Goal: Task Accomplishment & Management: Complete application form

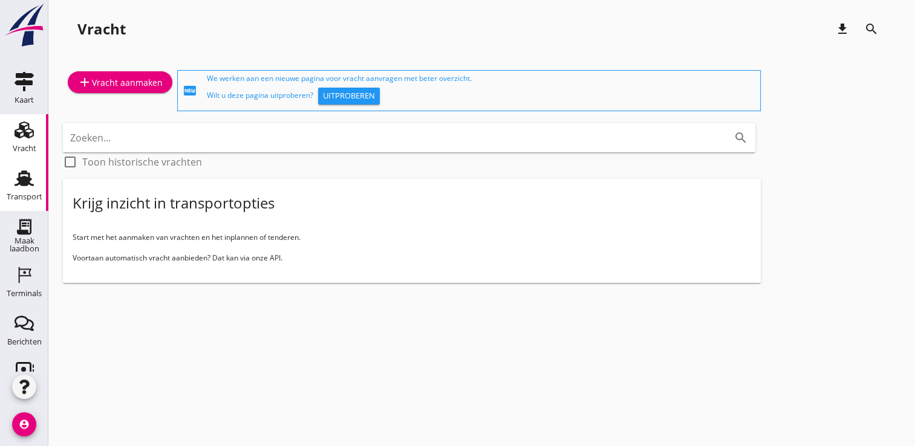
click at [15, 185] on use at bounding box center [24, 179] width 19 height 16
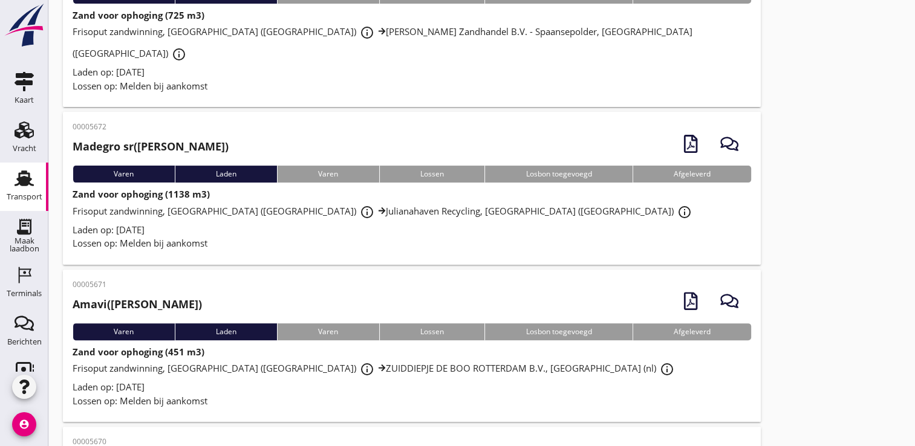
scroll to position [305, 0]
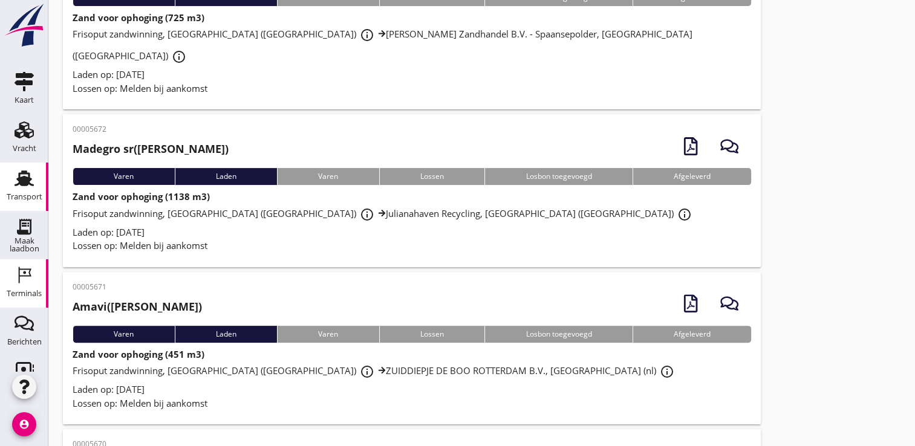
click at [23, 290] on div "Terminals" at bounding box center [24, 294] width 35 height 8
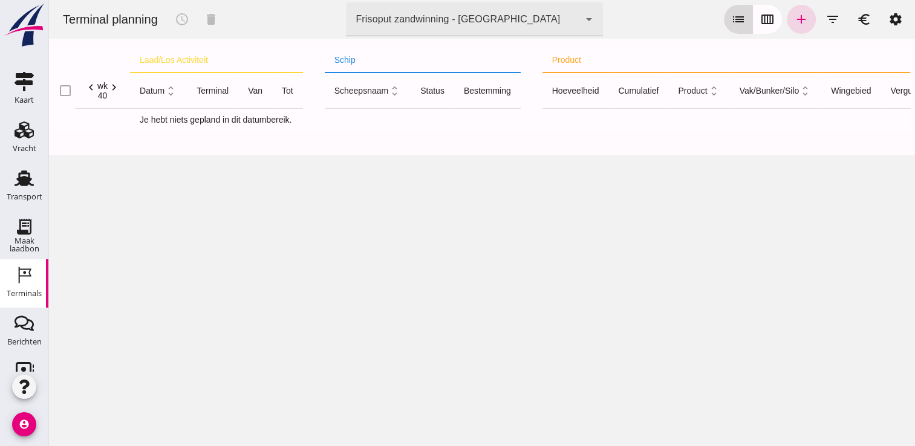
drag, startPoint x: 769, startPoint y: 23, endPoint x: 757, endPoint y: 14, distance: 15.1
click at [760, 14] on icon "calendar_view_week" at bounding box center [767, 19] width 15 height 15
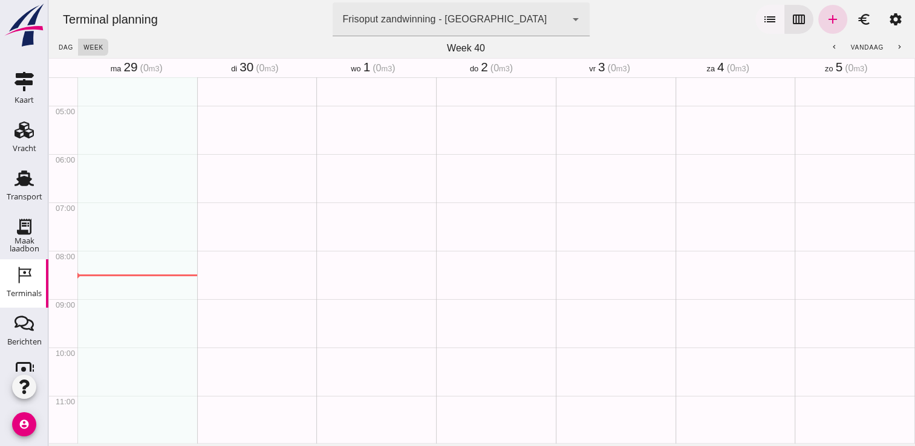
scroll to position [387, 0]
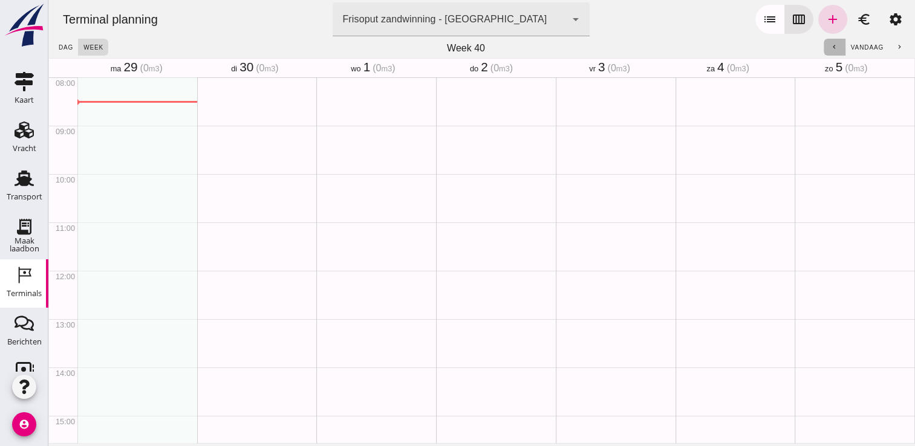
click at [830, 47] on icon "chevron_left" at bounding box center [834, 48] width 8 height 8
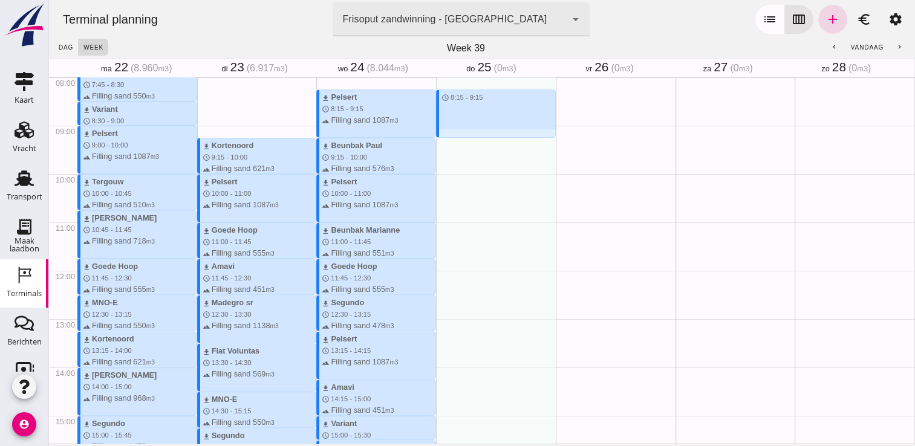
drag, startPoint x: 452, startPoint y: 94, endPoint x: 456, endPoint y: 135, distance: 41.3
click at [456, 135] on div "schedule 8:15 - 9:15" at bounding box center [496, 271] width 120 height 1160
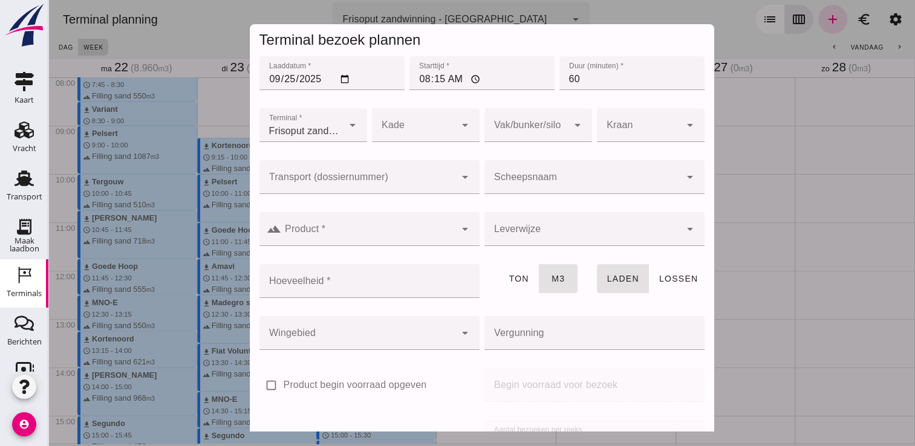
click at [548, 178] on input "Scheepsnaam" at bounding box center [582, 183] width 196 height 15
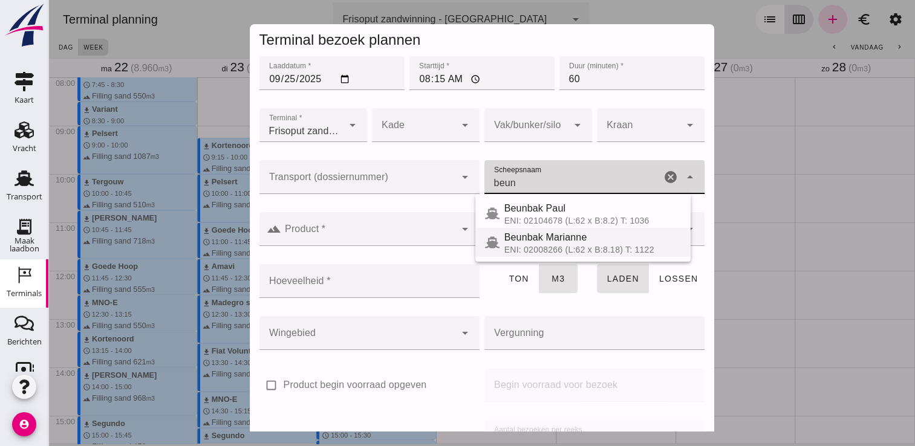
click at [543, 242] on span "Beunbak Marianne" at bounding box center [545, 237] width 83 height 10
type input "Beunbak Marianne"
type input "551"
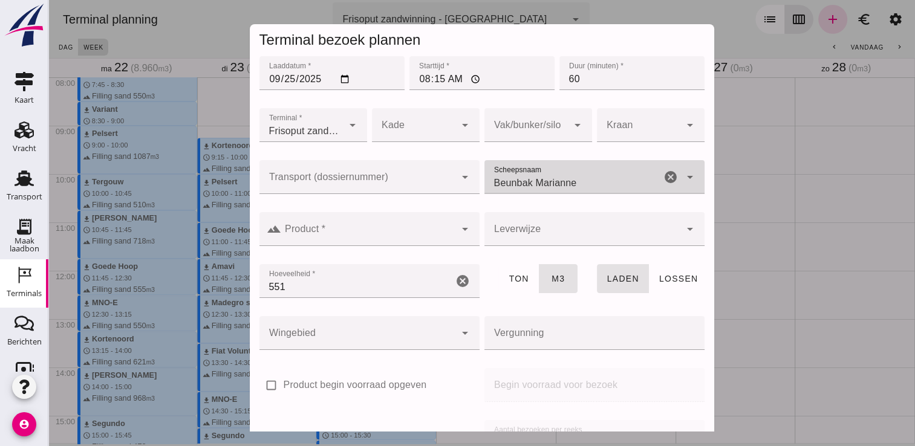
type input "Beunbak Marianne"
click at [430, 229] on input "Product *" at bounding box center [368, 235] width 174 height 15
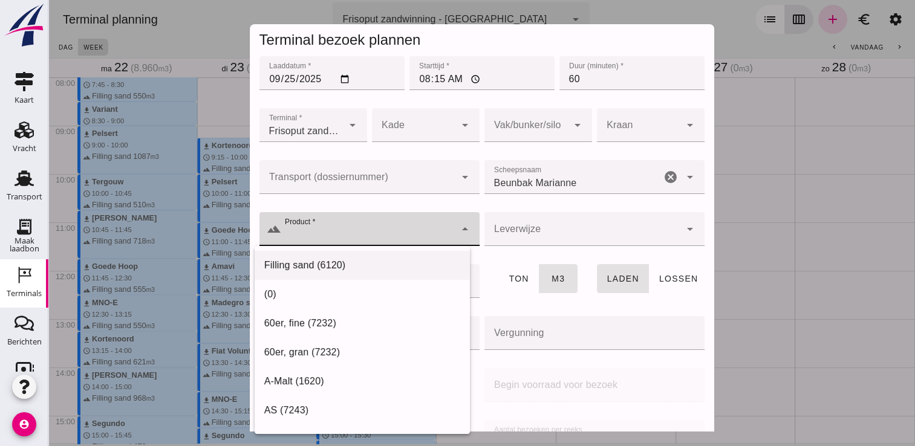
click at [355, 256] on div "Filling sand (6120)" at bounding box center [361, 265] width 215 height 29
type input "Filling sand (6120)"
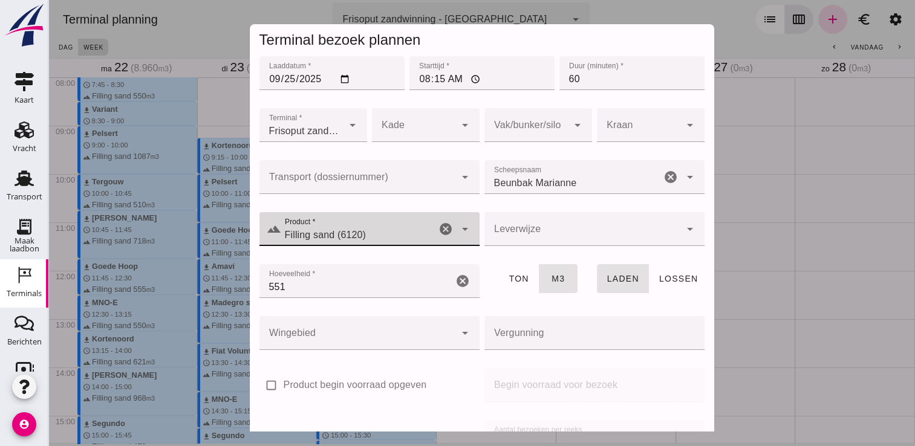
scroll to position [138, 0]
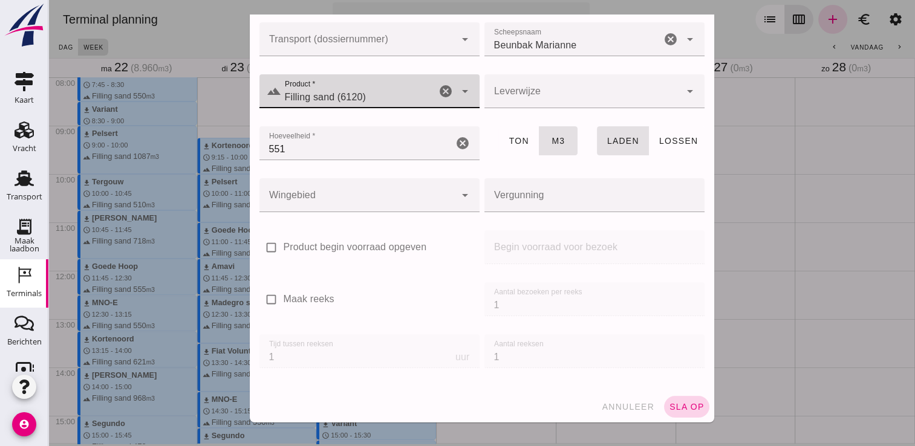
click at [664, 399] on button "sla op" at bounding box center [686, 407] width 45 height 22
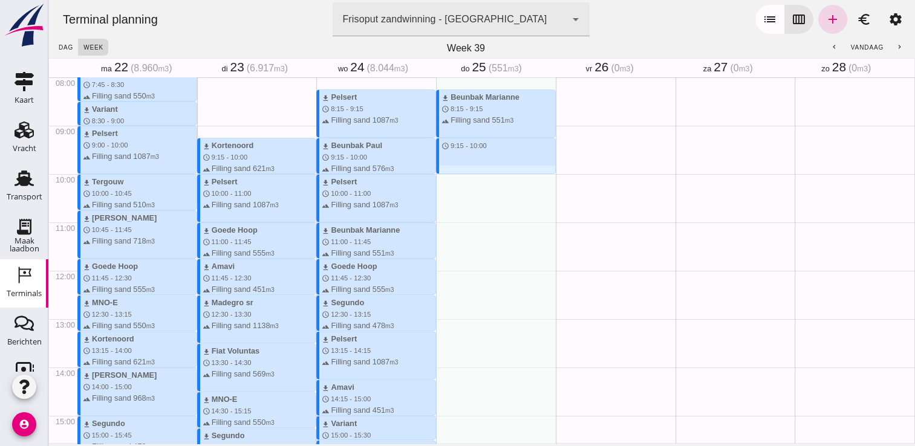
drag, startPoint x: 463, startPoint y: 139, endPoint x: 469, endPoint y: 170, distance: 31.4
click at [469, 170] on div "download Beunbak Marianne schedule 8:15 - 9:15 terrain Filling sand 551 m3 sche…" at bounding box center [496, 271] width 120 height 1160
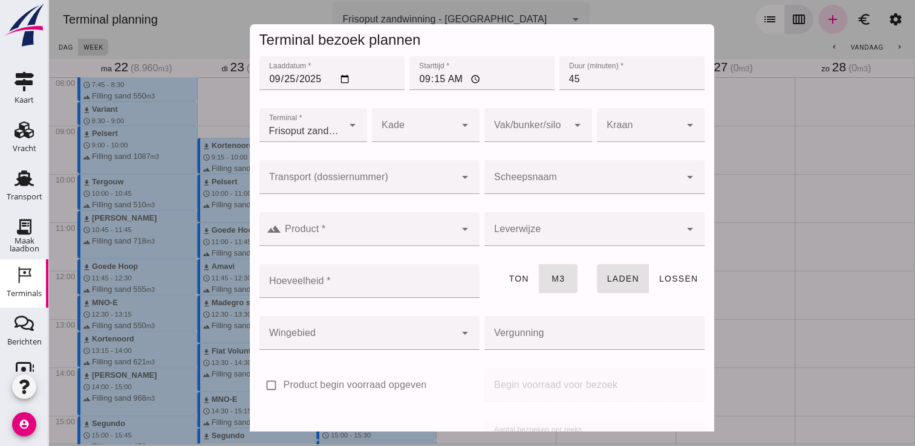
click at [520, 175] on div at bounding box center [582, 177] width 196 height 34
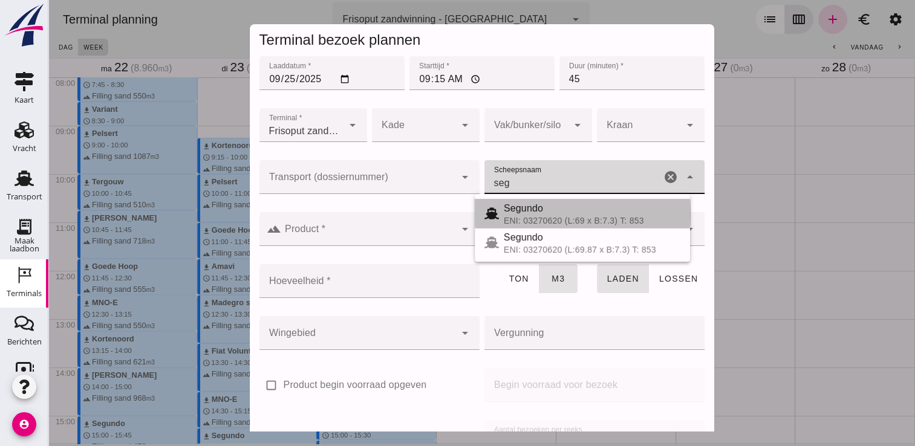
click at [561, 214] on div "Segundo" at bounding box center [592, 208] width 177 height 15
type input "Segundo"
type input "478"
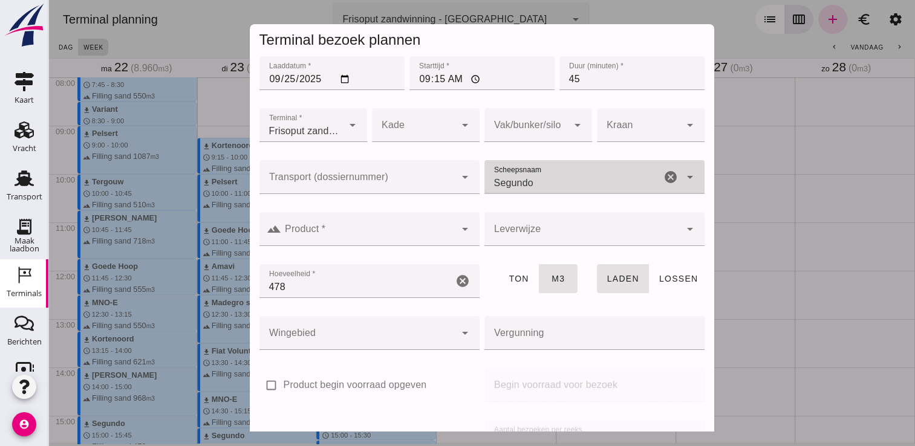
type input "Segundo"
click at [406, 218] on div at bounding box center [368, 229] width 174 height 34
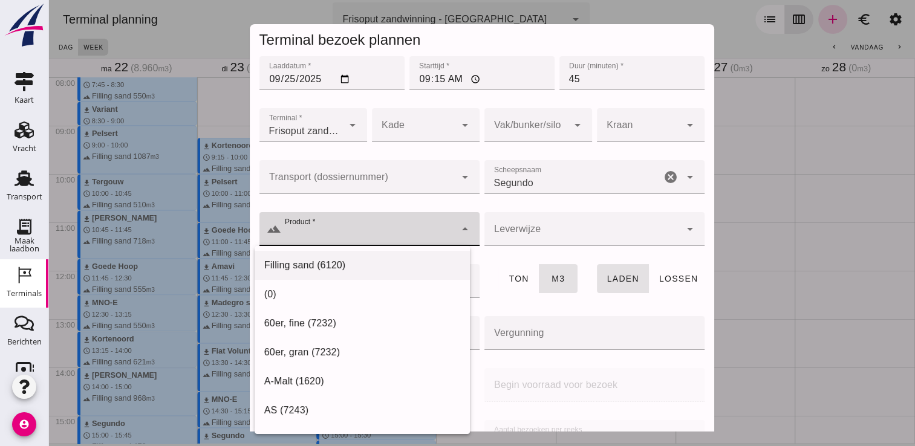
click at [392, 268] on div "Filling sand (6120)" at bounding box center [362, 265] width 196 height 15
type input "Filling sand (6120)"
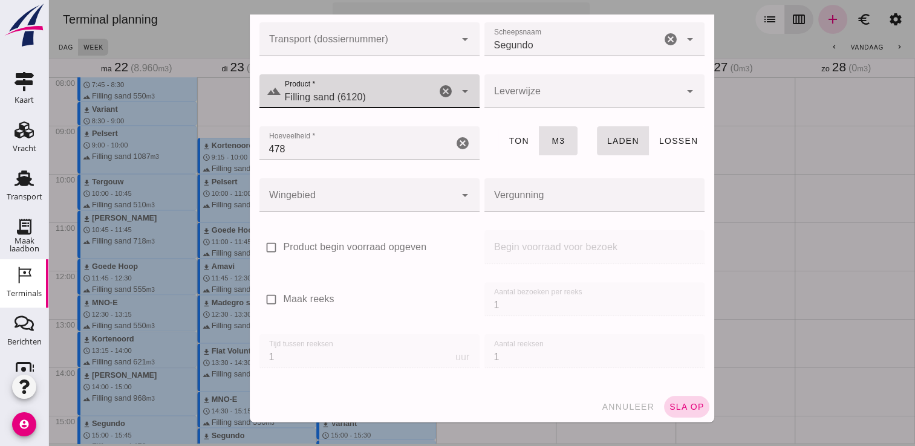
click at [669, 404] on span "sla op" at bounding box center [687, 407] width 36 height 10
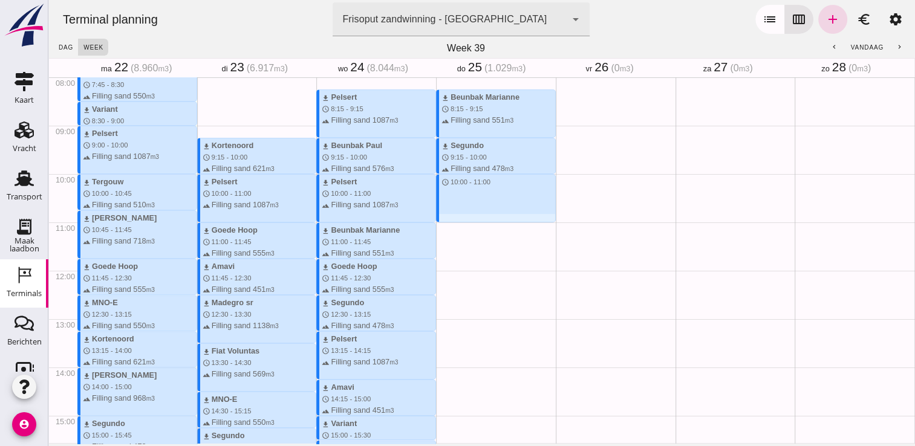
drag, startPoint x: 467, startPoint y: 175, endPoint x: 471, endPoint y: 219, distance: 44.9
click at [471, 219] on div "download Beunbak Marianne schedule 8:15 - 9:15 terrain Filling sand 551 m3 down…" at bounding box center [496, 271] width 120 height 1160
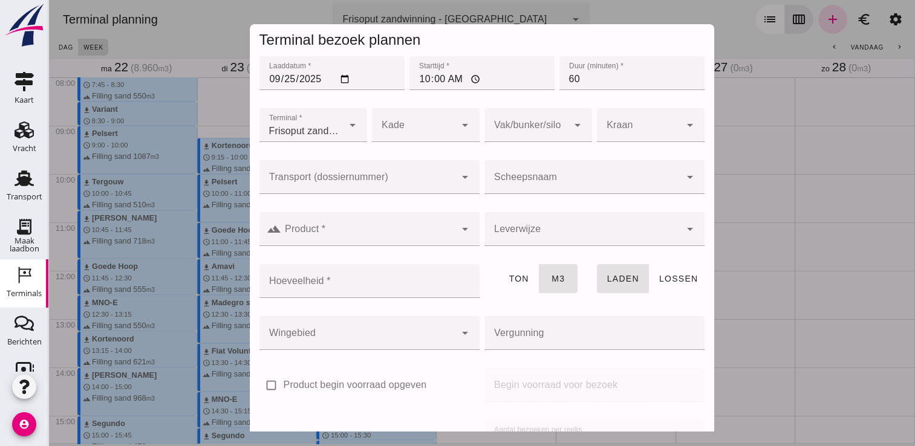
click at [519, 181] on input "Scheepsnaam" at bounding box center [582, 183] width 196 height 15
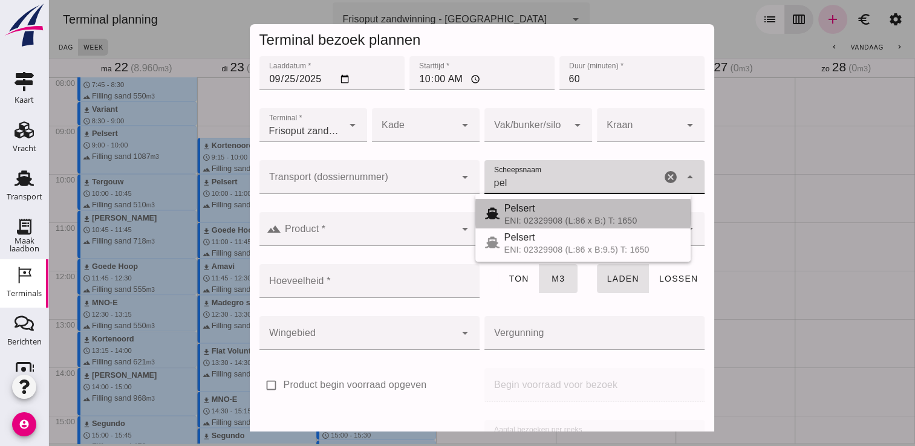
click at [523, 204] on span "Pelsert" at bounding box center [519, 208] width 31 height 10
type input "Pelsert"
type input "1087"
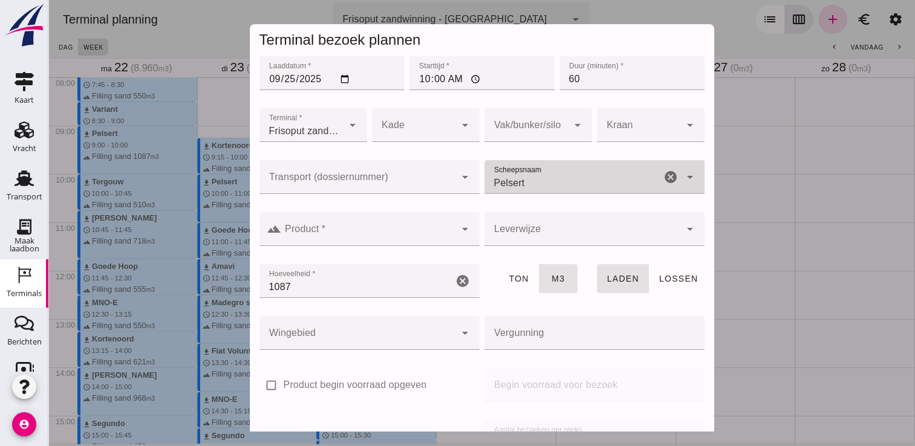
type input "Pelsert"
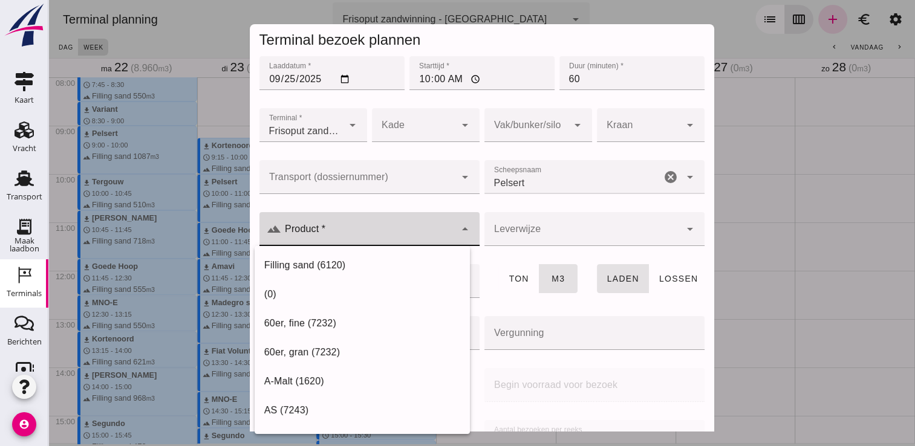
click at [418, 231] on input "Product *" at bounding box center [368, 235] width 174 height 15
click at [372, 261] on div "Filling sand (6120)" at bounding box center [362, 265] width 196 height 15
type input "Filling sand (6120)"
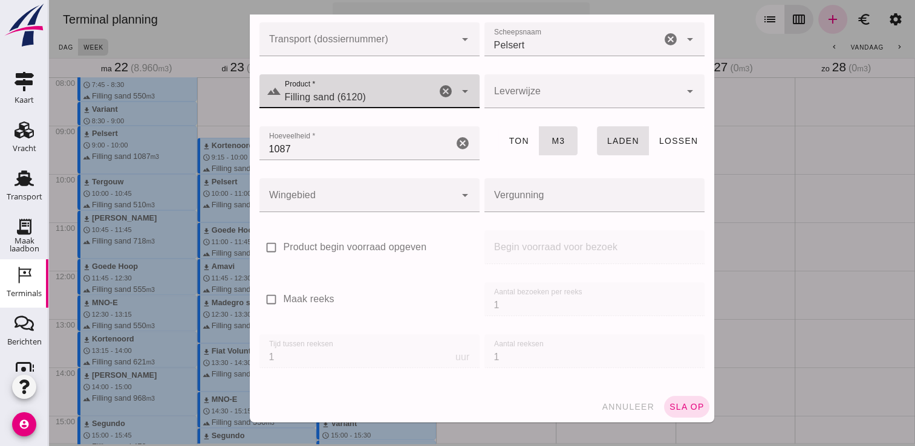
click at [677, 417] on div "annuleer sla op" at bounding box center [482, 406] width 464 height 31
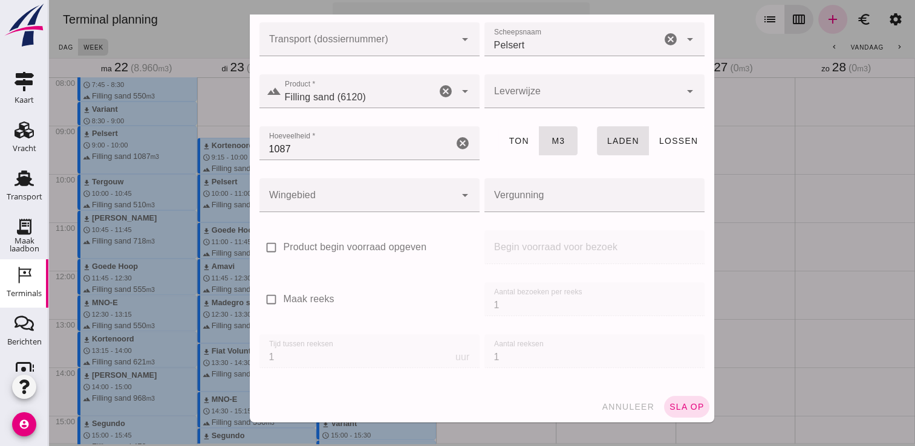
drag, startPoint x: 673, startPoint y: 406, endPoint x: 659, endPoint y: 403, distance: 14.4
click at [669, 403] on span "sla op" at bounding box center [687, 407] width 36 height 10
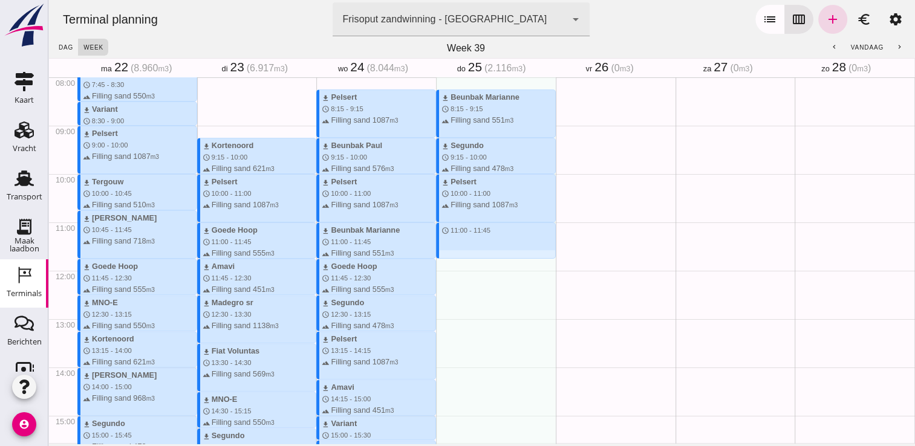
drag, startPoint x: 488, startPoint y: 225, endPoint x: 496, endPoint y: 261, distance: 36.4
click at [496, 261] on div "download Beunbak Marianne schedule 8:15 - 9:15 terrain Filling sand 551 m3 down…" at bounding box center [496, 271] width 120 height 1160
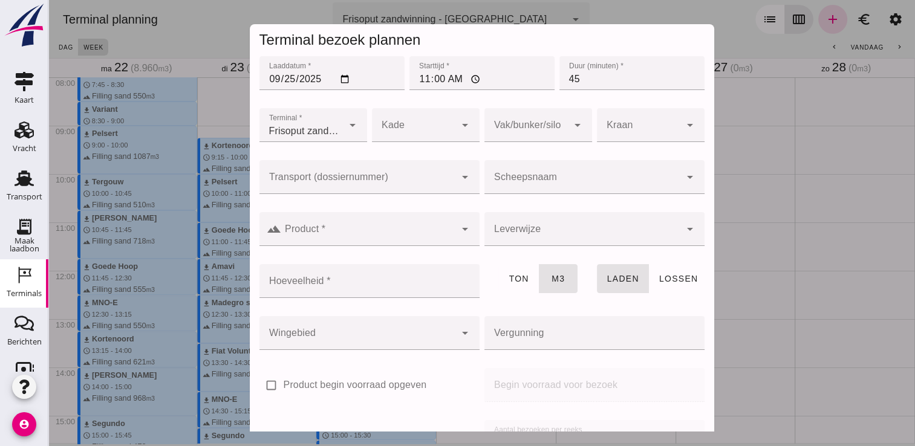
click at [608, 76] on input "45" at bounding box center [631, 73] width 145 height 34
type input "4"
type input "60"
click at [532, 176] on input "Scheepsnaam" at bounding box center [582, 183] width 196 height 15
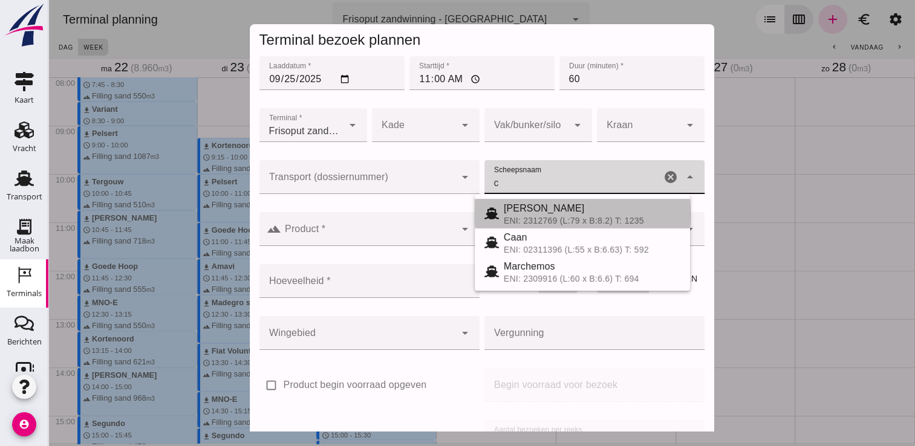
click at [546, 212] on span "[PERSON_NAME]" at bounding box center [544, 208] width 81 height 10
type input "[PERSON_NAME]"
type input "718"
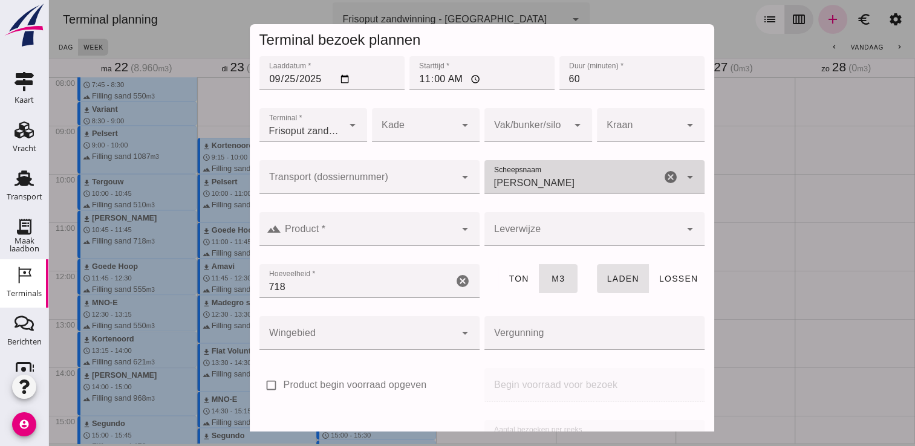
type input "[PERSON_NAME]"
click at [455, 226] on div "arrow_drop_down" at bounding box center [463, 229] width 17 height 34
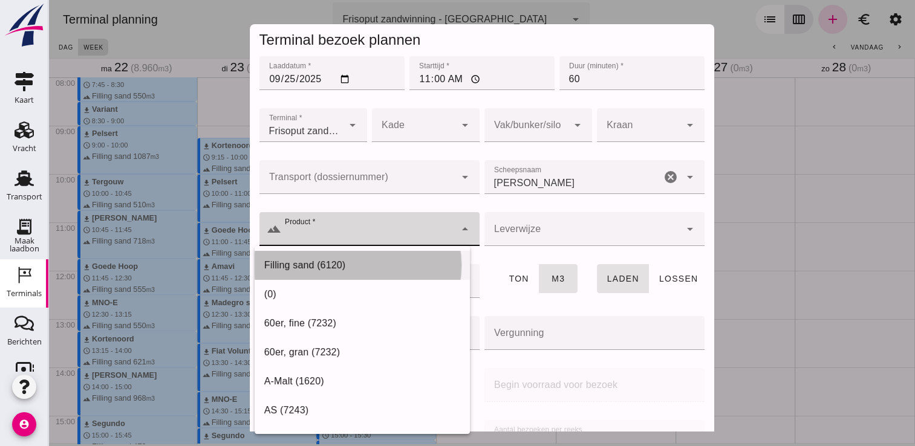
click at [384, 262] on div "Filling sand (6120)" at bounding box center [362, 265] width 196 height 15
type input "Filling sand (6120)"
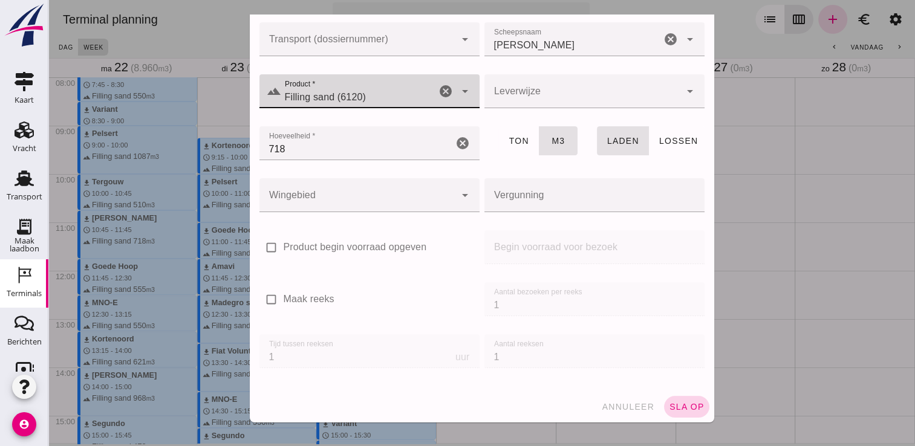
click at [679, 411] on button "sla op" at bounding box center [686, 407] width 45 height 22
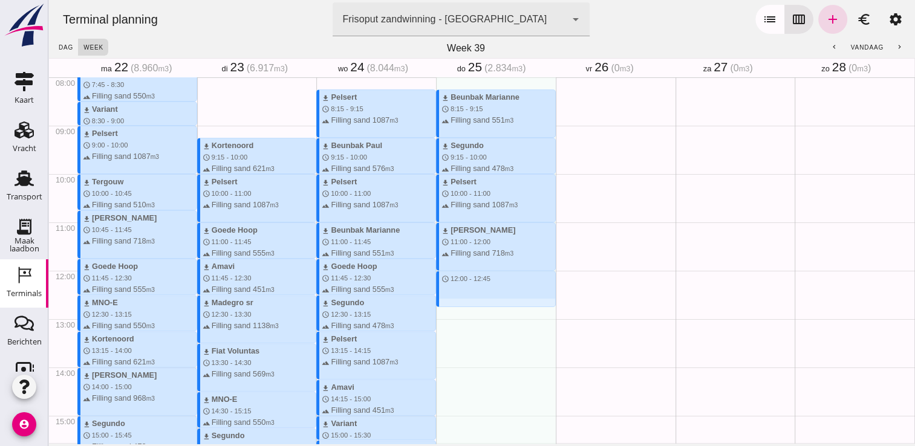
drag, startPoint x: 485, startPoint y: 276, endPoint x: 485, endPoint y: 303, distance: 27.2
click at [485, 303] on div "download Beunbak Marianne schedule 8:15 - 9:15 terrain Filling sand 551 m3 down…" at bounding box center [496, 271] width 120 height 1160
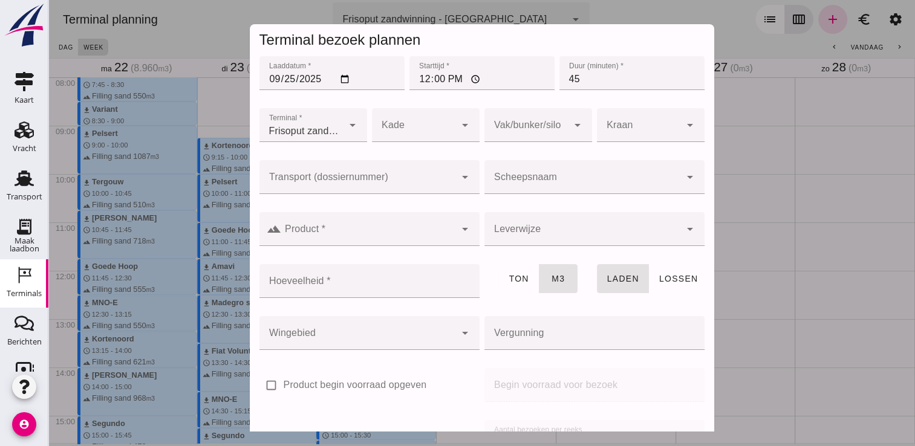
click at [564, 176] on input "Scheepsnaam" at bounding box center [582, 183] width 196 height 15
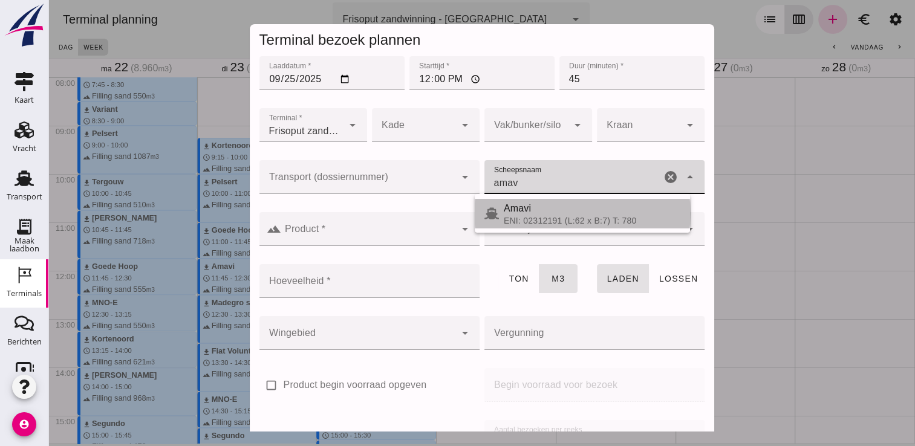
click at [528, 212] on span "Amavi" at bounding box center [517, 208] width 27 height 10
type input "Amavi"
type input "451"
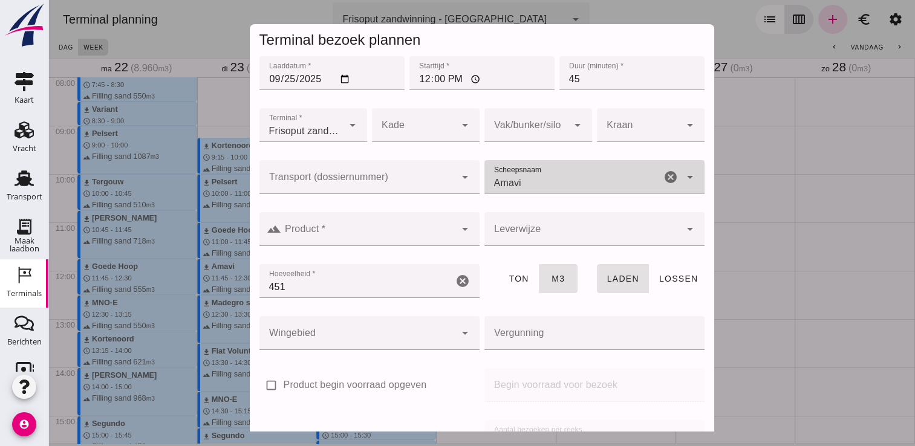
type input "Amavi"
click at [411, 239] on input "Product *" at bounding box center [368, 235] width 174 height 15
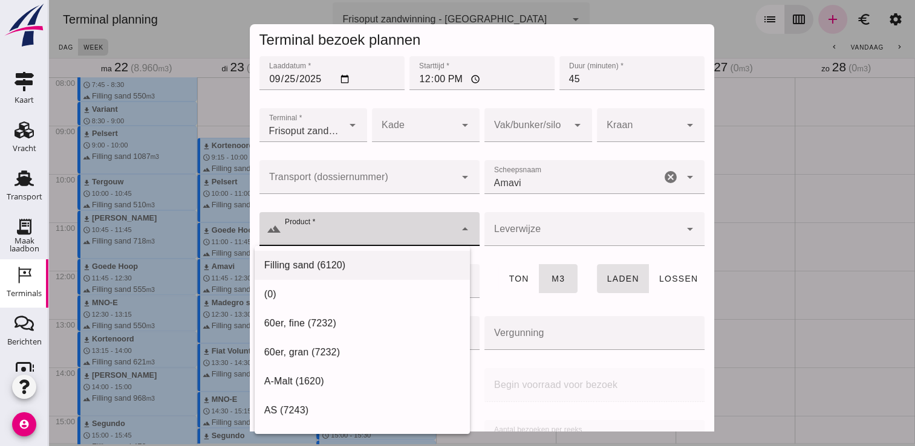
click at [380, 267] on div "Filling sand (6120)" at bounding box center [362, 265] width 196 height 15
type input "Filling sand (6120)"
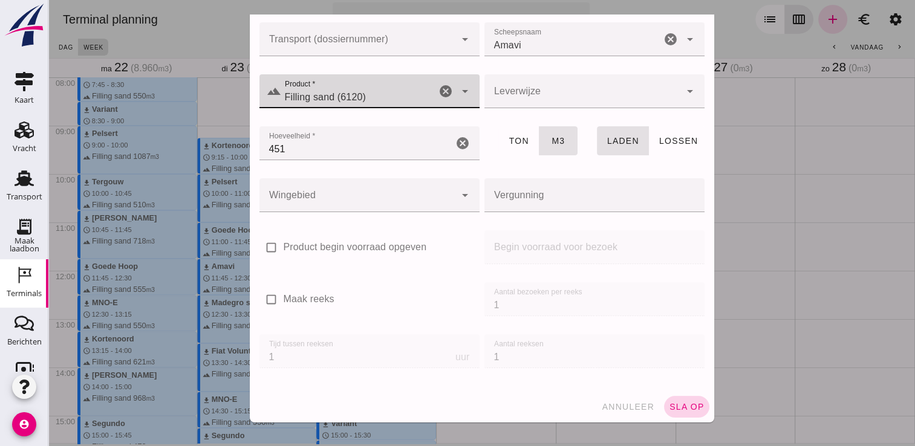
click at [669, 404] on span "sla op" at bounding box center [687, 407] width 36 height 10
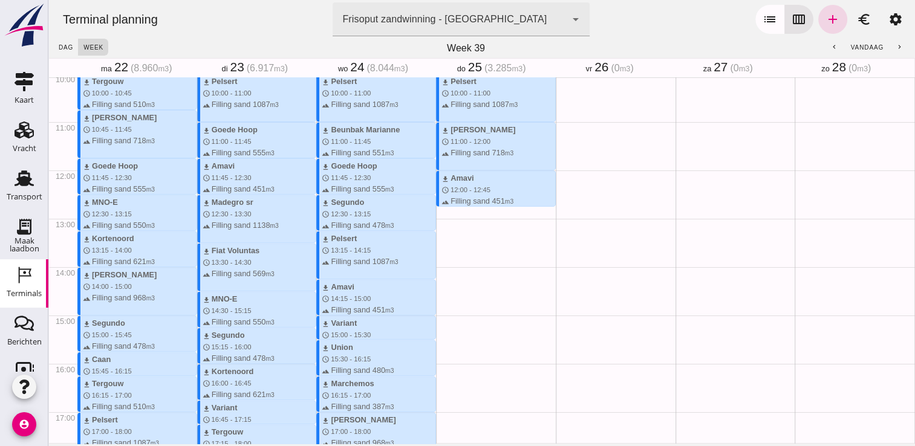
scroll to position [486, 0]
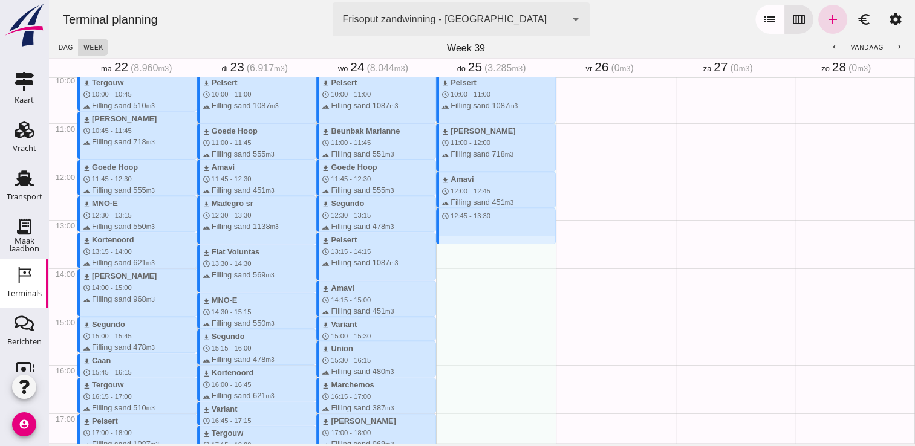
drag, startPoint x: 435, startPoint y: 209, endPoint x: 436, endPoint y: 240, distance: 30.9
click at [436, 240] on div "download Beunbak Marianne schedule 8:15 - 9:15 terrain Filling sand 551 m3 down…" at bounding box center [496, 171] width 120 height 1160
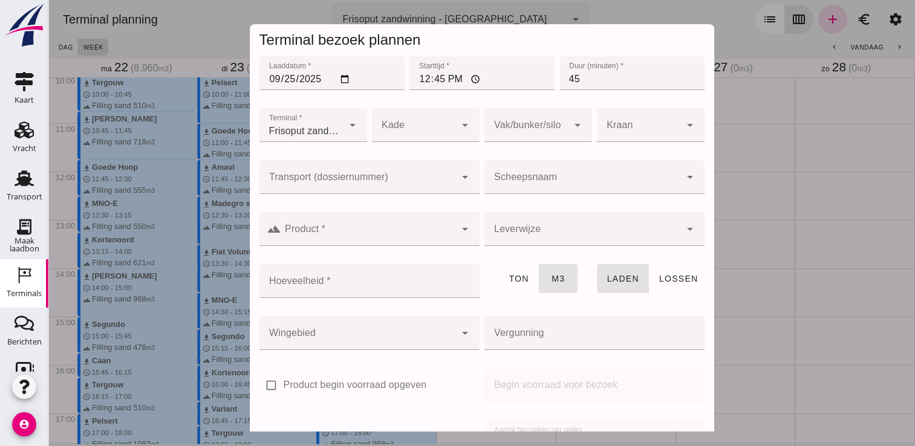
scroll to position [138, 0]
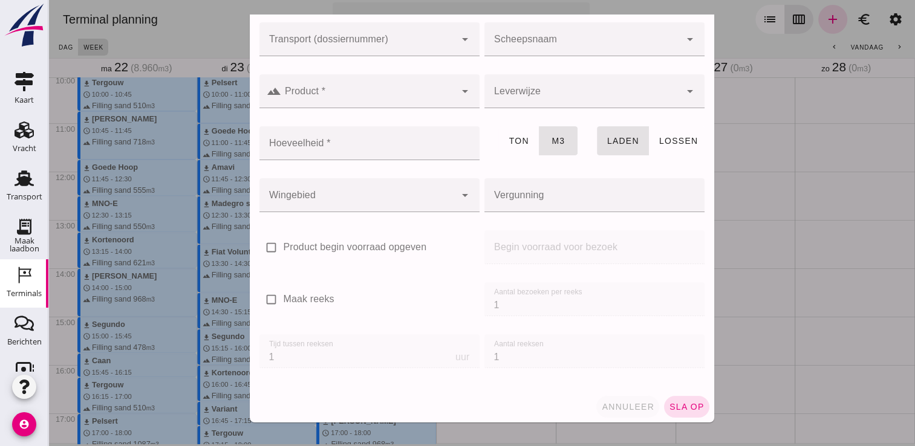
click at [609, 415] on button "annuleer" at bounding box center [627, 407] width 63 height 22
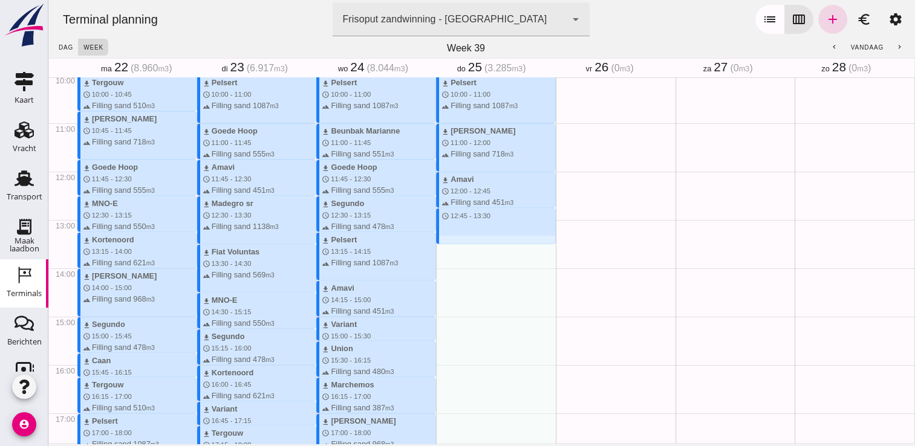
drag, startPoint x: 465, startPoint y: 210, endPoint x: 469, endPoint y: 243, distance: 33.4
click at [469, 243] on div "download Beunbak Marianne schedule 8:15 - 9:15 terrain Filling sand 551 m3 down…" at bounding box center [496, 171] width 120 height 1160
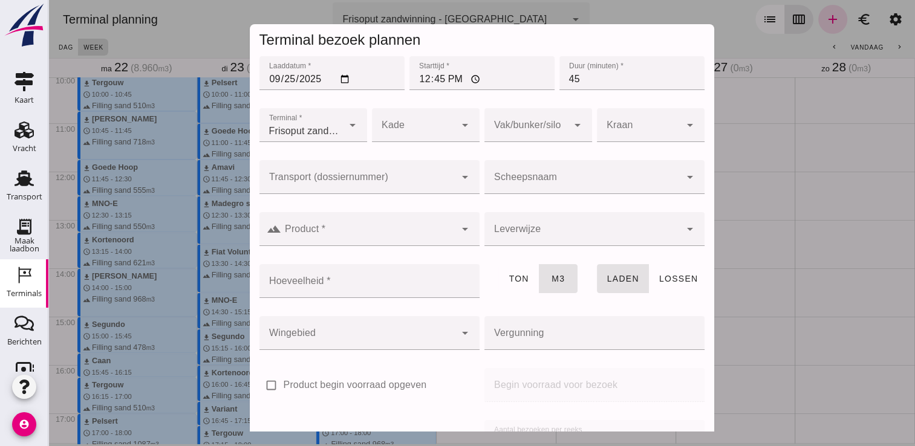
click at [560, 176] on input "Scheepsnaam" at bounding box center [582, 183] width 196 height 15
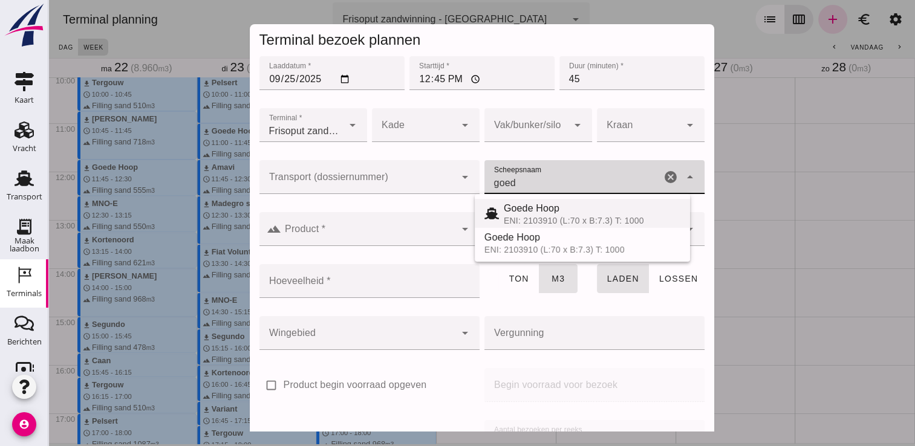
click at [551, 213] on span "Goede Hoop" at bounding box center [532, 208] width 56 height 10
type input "Goede Hoop"
type input "555"
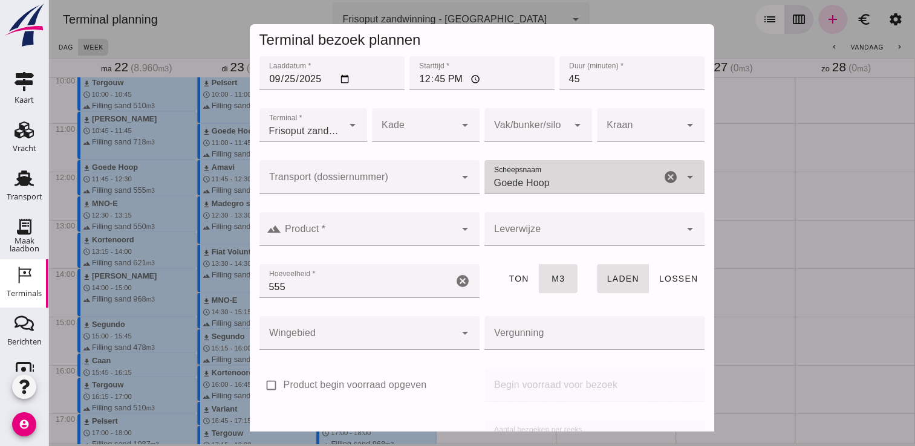
type input "Goede Hoop"
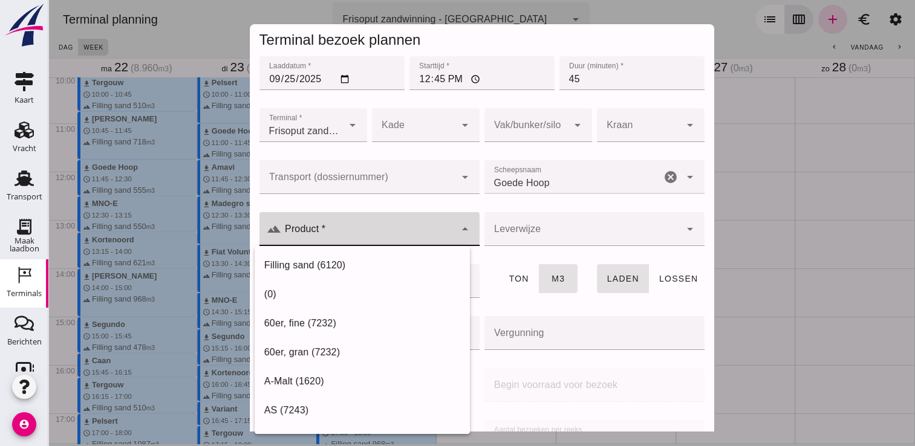
click at [410, 233] on input "Product *" at bounding box center [368, 235] width 174 height 15
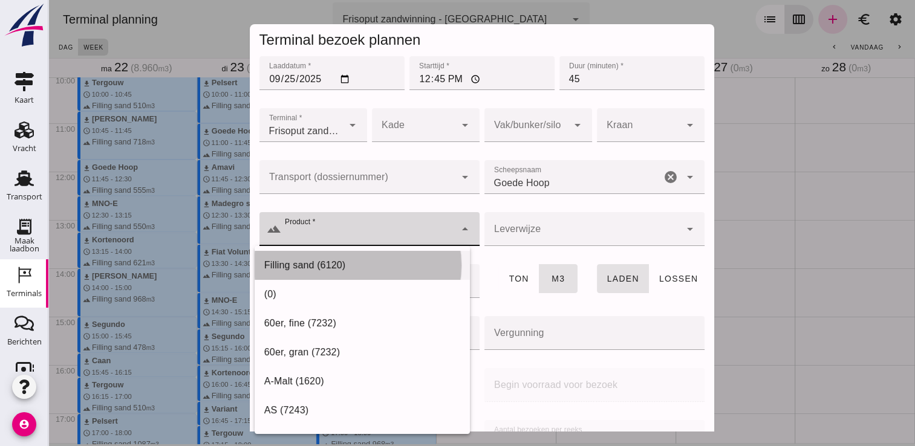
click at [358, 268] on div "Filling sand (6120)" at bounding box center [362, 265] width 196 height 15
type input "Filling sand (6120)"
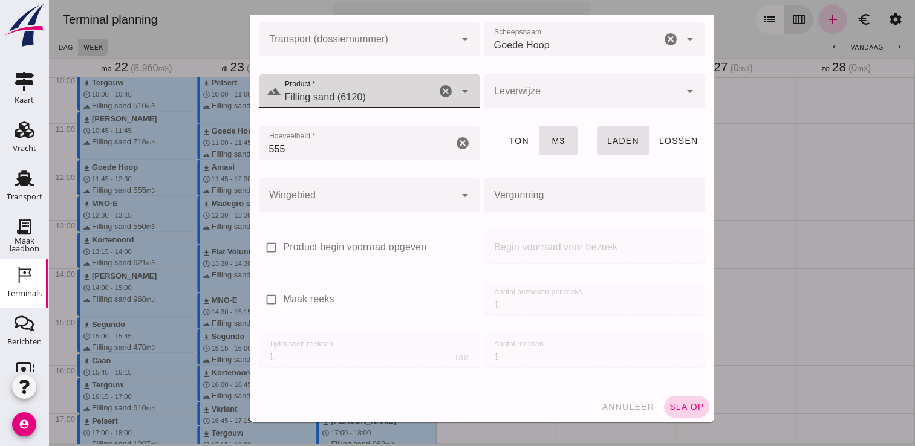
click at [677, 406] on span "sla op" at bounding box center [687, 407] width 36 height 10
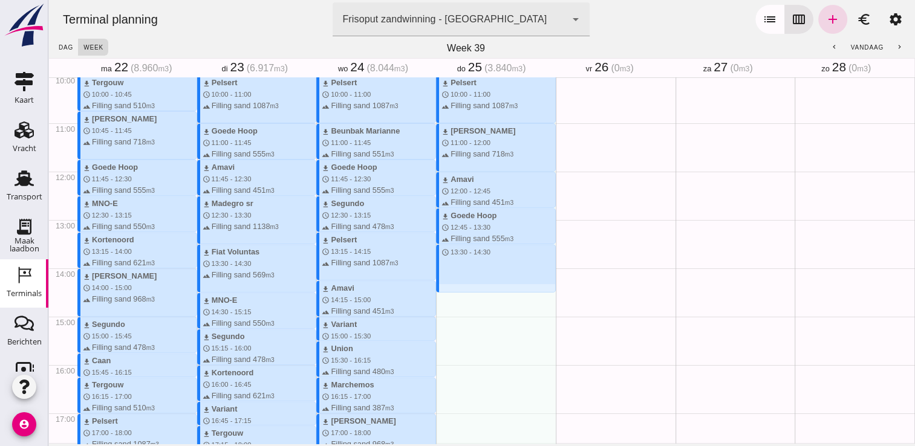
drag, startPoint x: 468, startPoint y: 244, endPoint x: 474, endPoint y: 289, distance: 45.7
click at [474, 289] on div "download Beunbak Marianne schedule 8:15 - 9:15 terrain Filling sand 551 m3 down…" at bounding box center [496, 171] width 120 height 1160
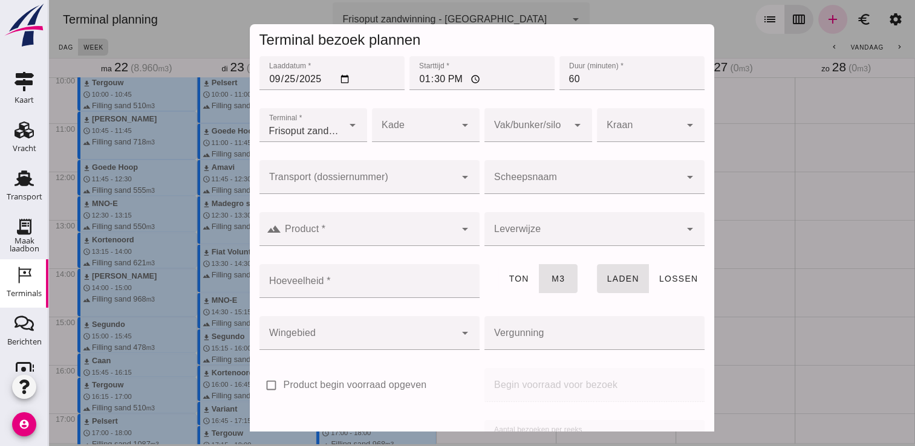
click at [525, 187] on input "Scheepsnaam" at bounding box center [582, 183] width 196 height 15
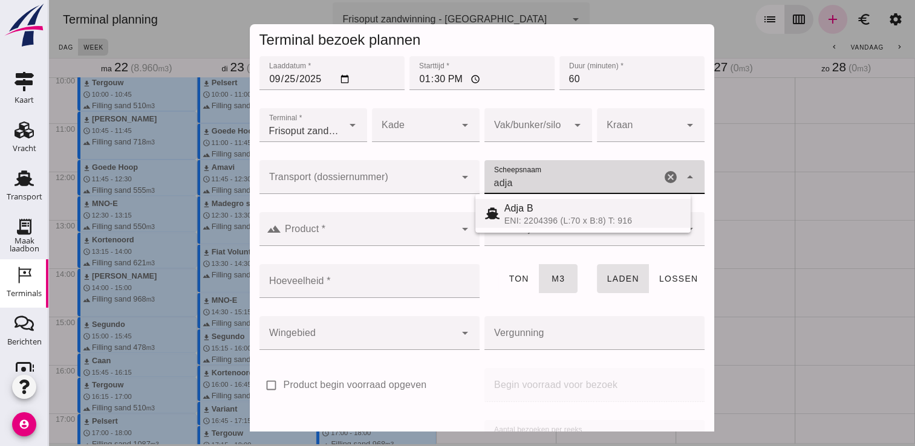
click at [522, 218] on div "ENI: 2204396 (L:70 x B:8) T: 916" at bounding box center [592, 221] width 177 height 10
type input "Adja B"
type input "541"
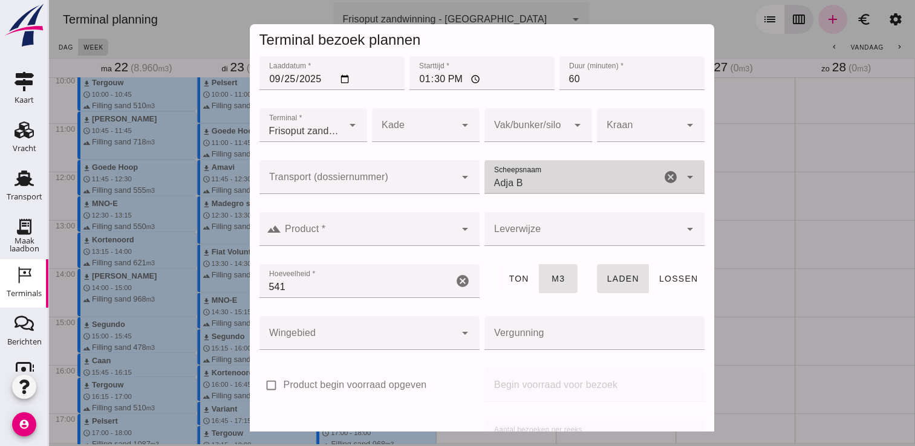
type input "Adja B"
click at [418, 239] on input "Product *" at bounding box center [368, 235] width 174 height 15
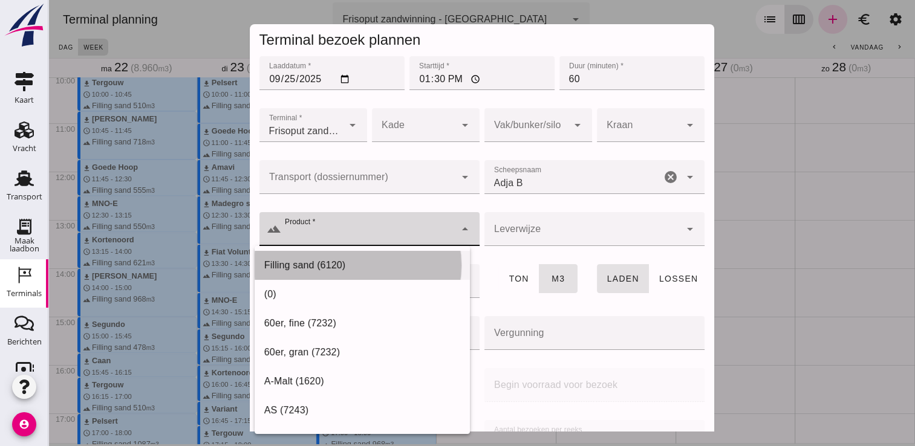
click at [366, 262] on div "Filling sand (6120)" at bounding box center [362, 265] width 196 height 15
type input "Filling sand (6120)"
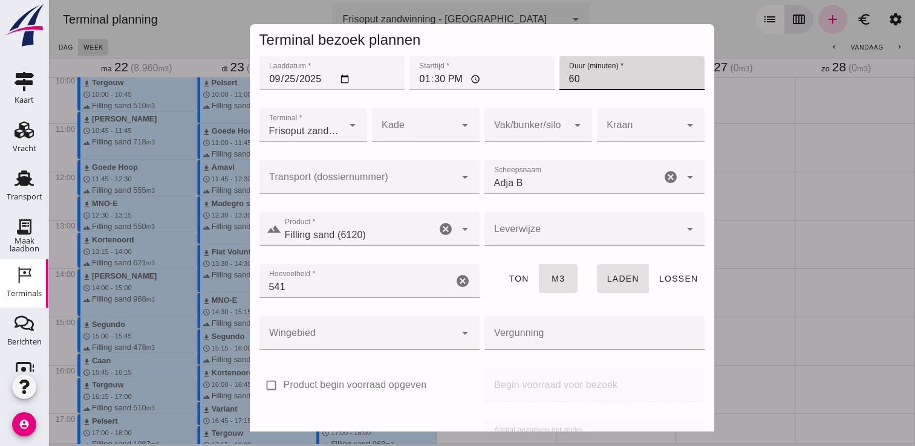
drag, startPoint x: 596, startPoint y: 83, endPoint x: 539, endPoint y: 94, distance: 57.9
click at [539, 94] on div "Laaddatum * Laaddatum * [DATE] Starttijd * Starttijd * 13:30 Duur (minuten) * D…" at bounding box center [482, 80] width 450 height 52
type input "45"
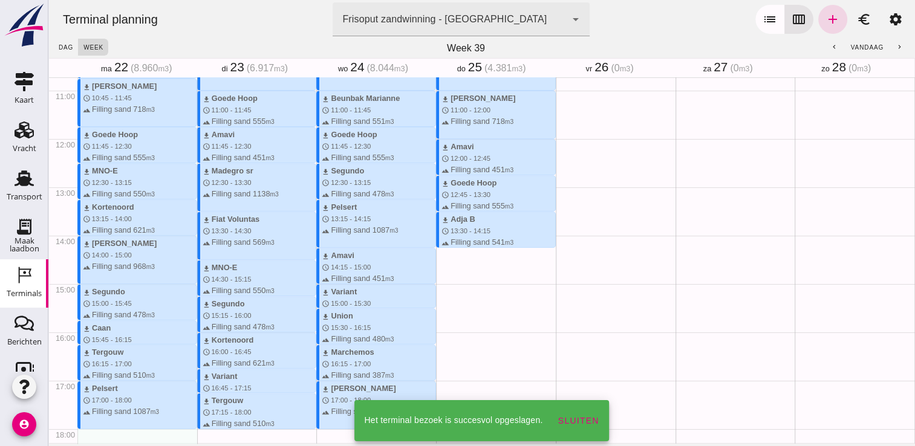
scroll to position [525, 0]
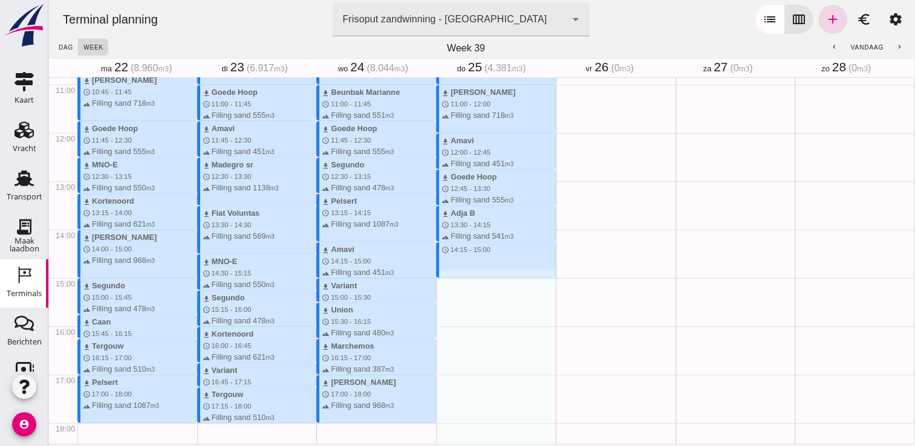
drag, startPoint x: 486, startPoint y: 245, endPoint x: 490, endPoint y: 282, distance: 37.0
click at [490, 282] on div "download Beunbak Marianne schedule 8:15 - 9:15 terrain Filling sand 551 m3 down…" at bounding box center [496, 133] width 120 height 1160
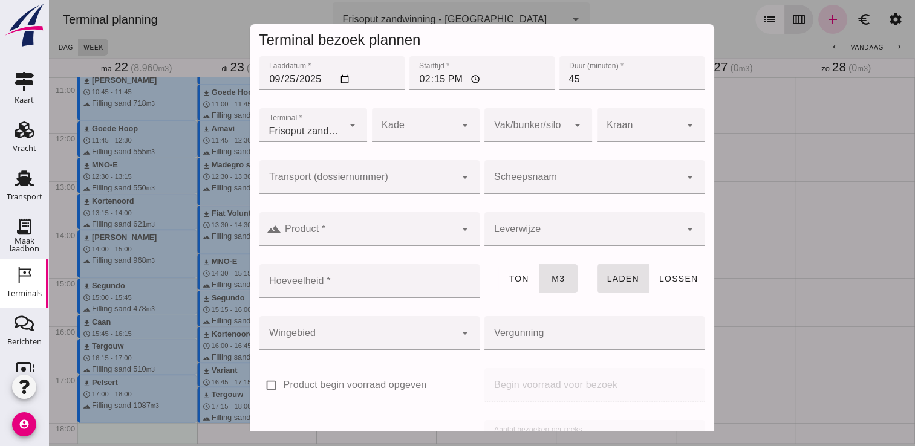
click at [548, 177] on input "Scheepsnaam" at bounding box center [582, 183] width 196 height 15
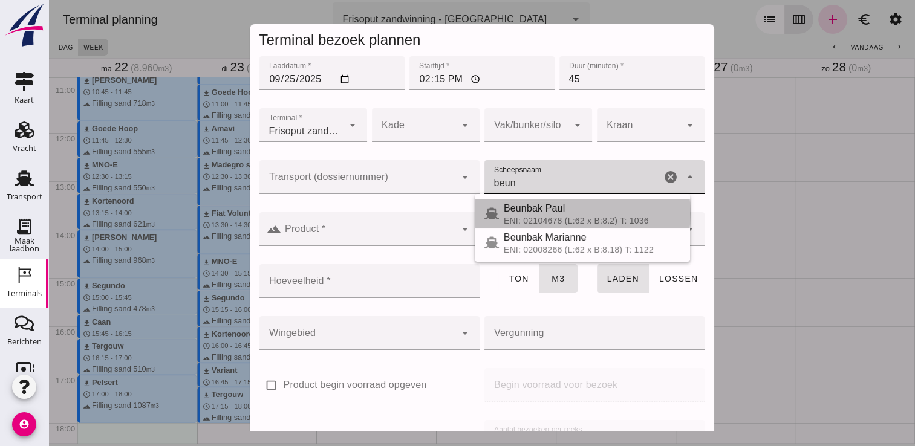
click at [558, 226] on div "[PERSON_NAME] ENI: 02104678 (L:62 x B:8.2) T: 1036" at bounding box center [581, 213] width 215 height 29
type input "Beunbak Paul"
type input "576"
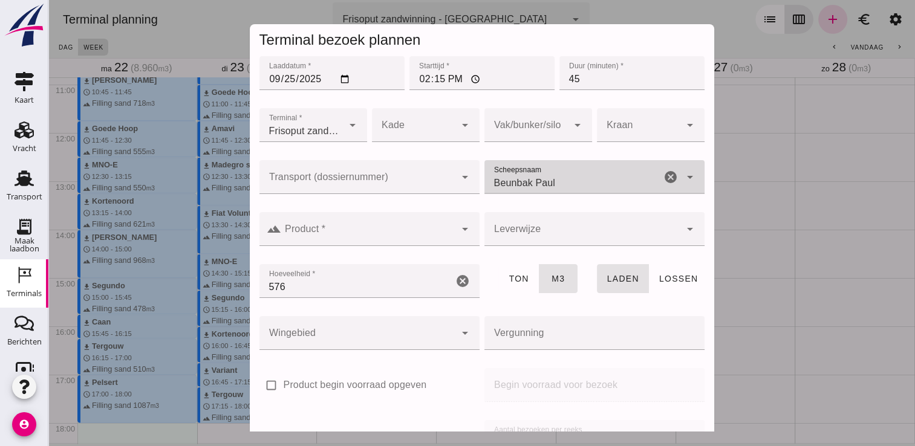
type input "Beunbak Paul"
click at [415, 249] on div at bounding box center [369, 252] width 220 height 13
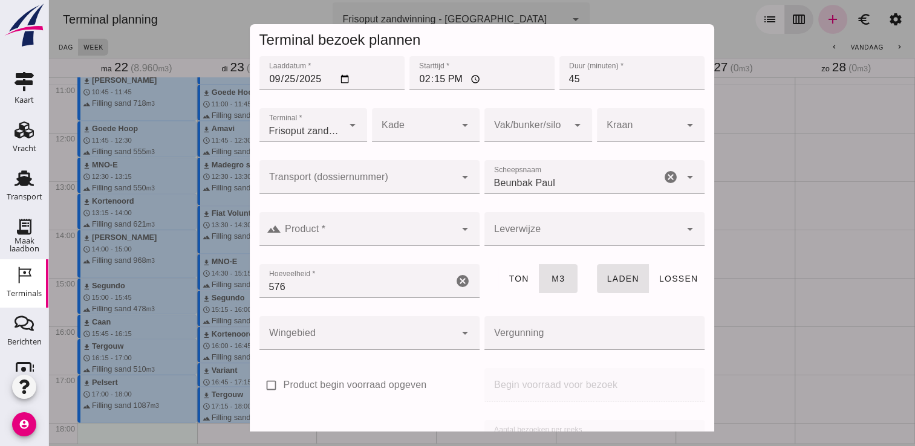
click at [380, 238] on input "Product *" at bounding box center [368, 235] width 174 height 15
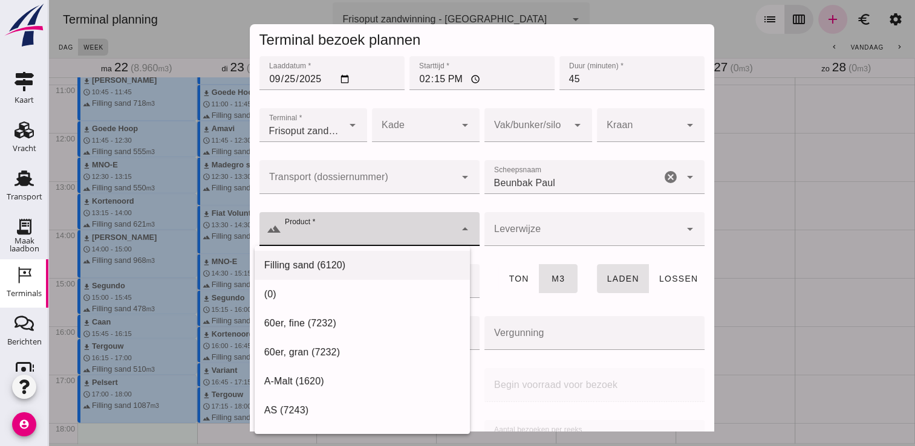
click at [330, 265] on div "Filling sand (6120)" at bounding box center [362, 265] width 196 height 15
type input "Filling sand (6120)"
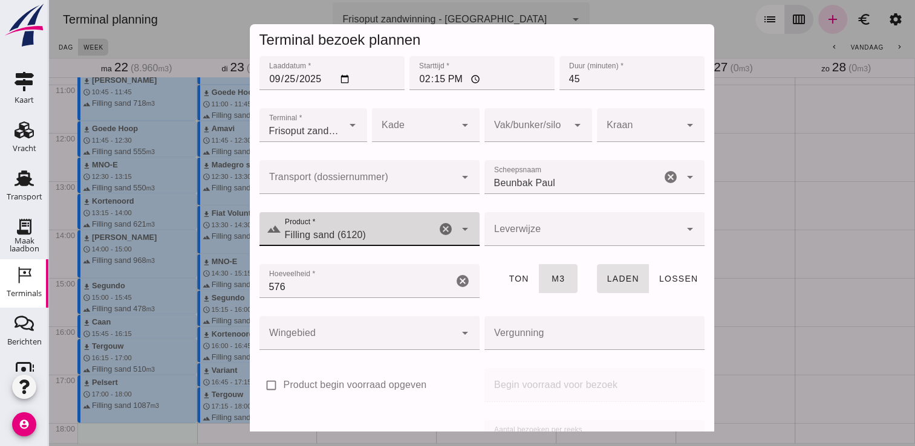
scroll to position [138, 0]
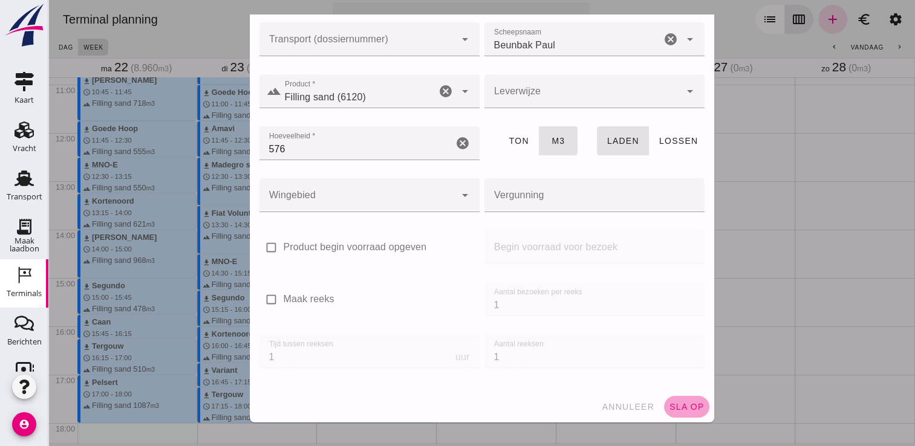
click at [675, 397] on button "sla op" at bounding box center [686, 407] width 45 height 22
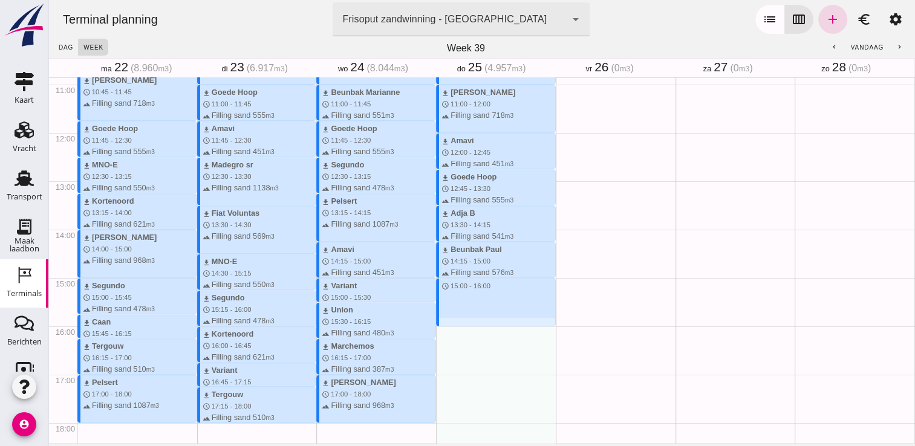
drag, startPoint x: 474, startPoint y: 279, endPoint x: 474, endPoint y: 323, distance: 43.5
click at [474, 323] on div "download Beunbak Marianne schedule 8:15 - 9:15 terrain Filling sand 551 m3 down…" at bounding box center [496, 133] width 120 height 1160
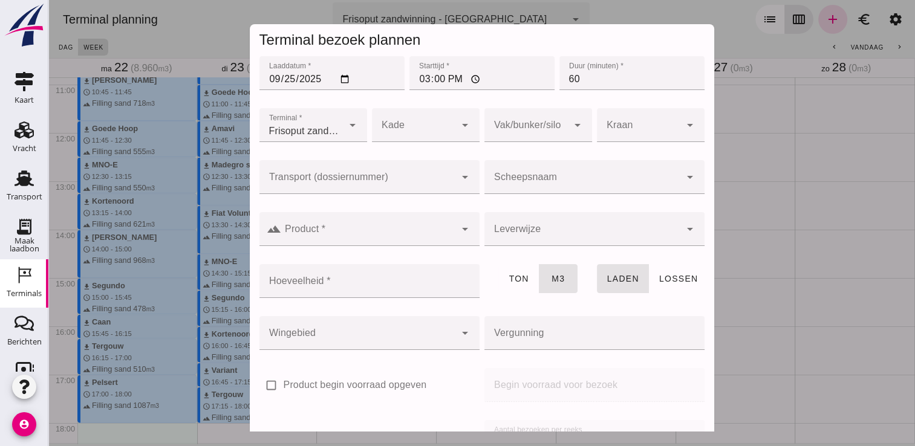
click at [577, 161] on div at bounding box center [582, 177] width 196 height 34
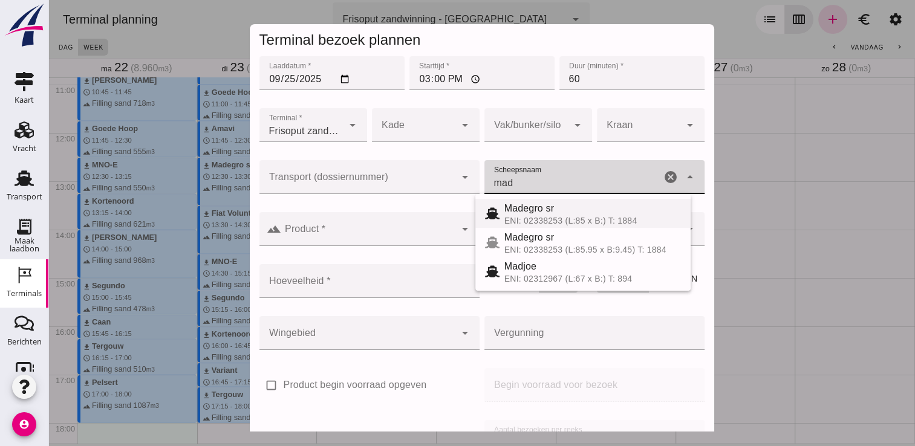
click at [532, 219] on div "ENI: 02338253 (L:85 x B:) T: 1884" at bounding box center [592, 221] width 177 height 10
type input "Madegro sr"
type input "1138"
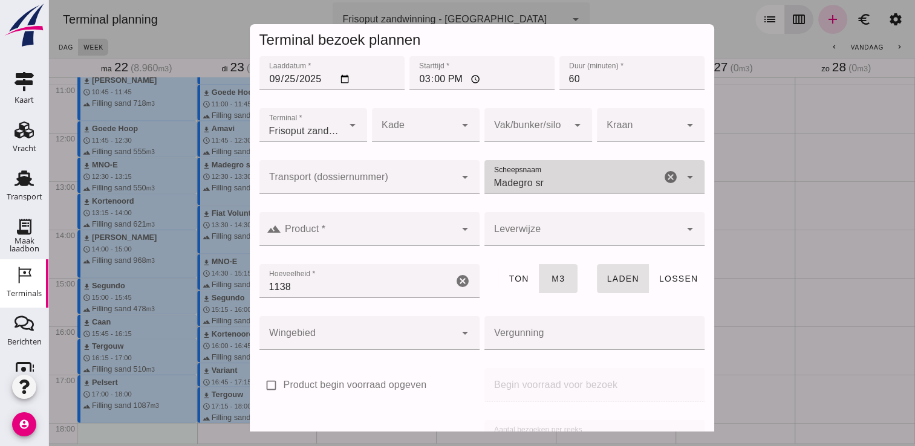
type input "Madegro sr"
click at [382, 245] on div at bounding box center [368, 229] width 174 height 34
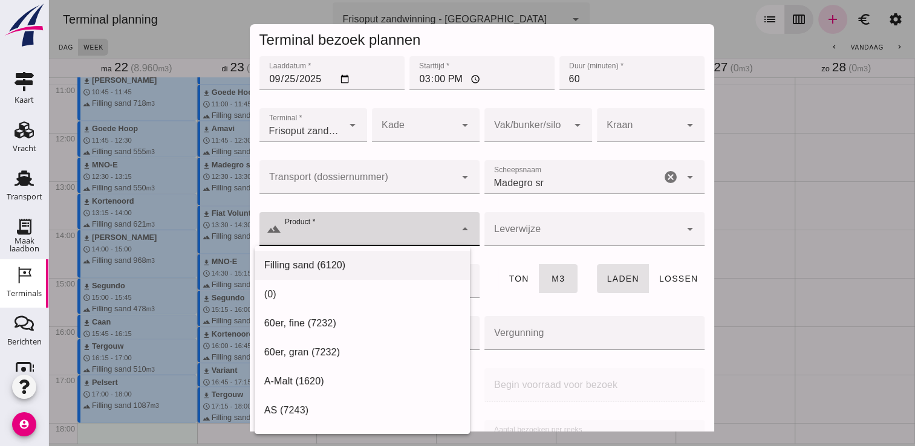
click at [329, 271] on div "Filling sand (6120)" at bounding box center [362, 265] width 196 height 15
type input "Filling sand (6120)"
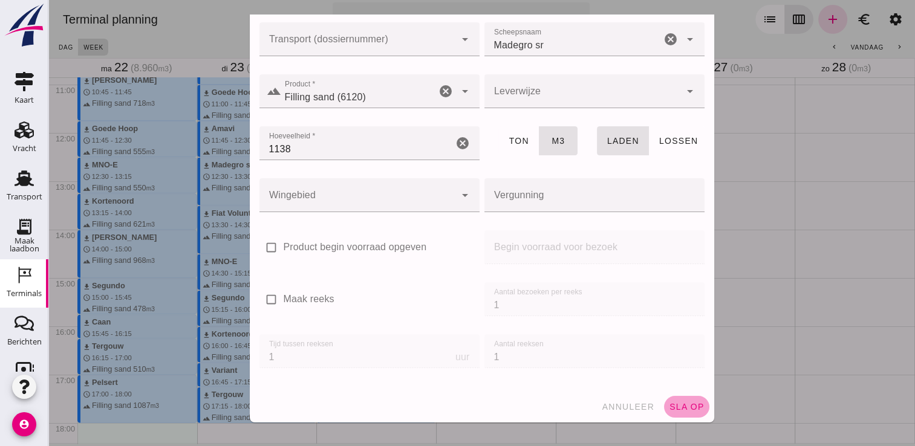
click at [669, 403] on span "sla op" at bounding box center [687, 407] width 36 height 10
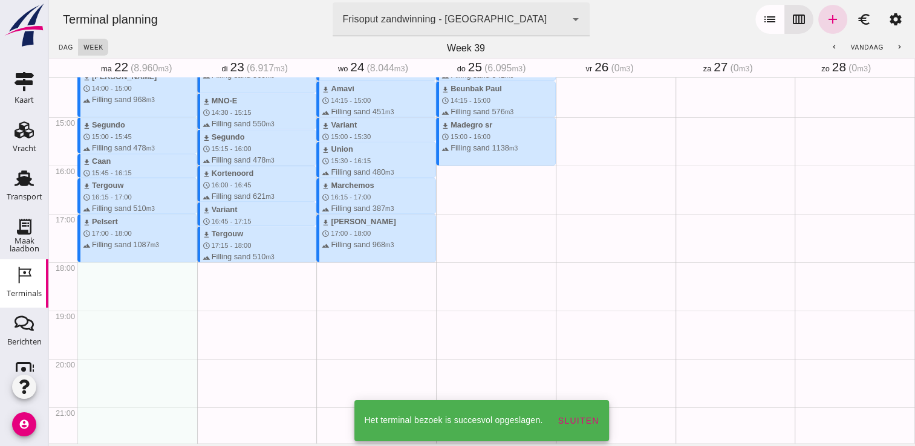
scroll to position [684, 0]
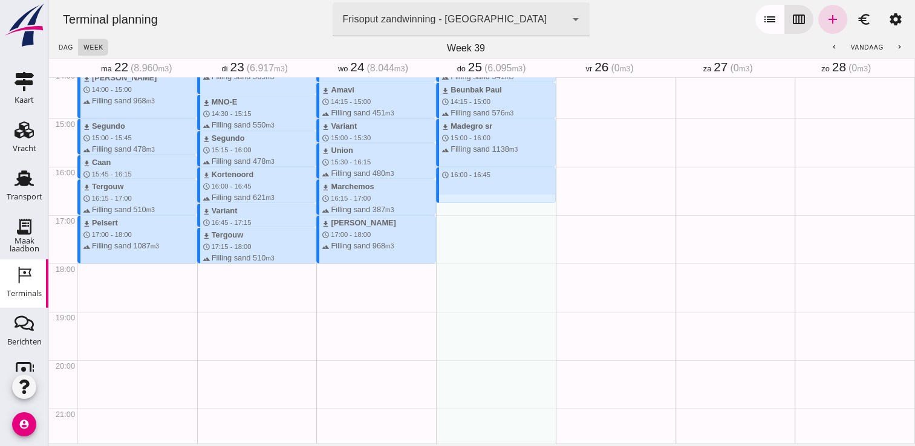
drag, startPoint x: 454, startPoint y: 170, endPoint x: 459, endPoint y: 199, distance: 30.1
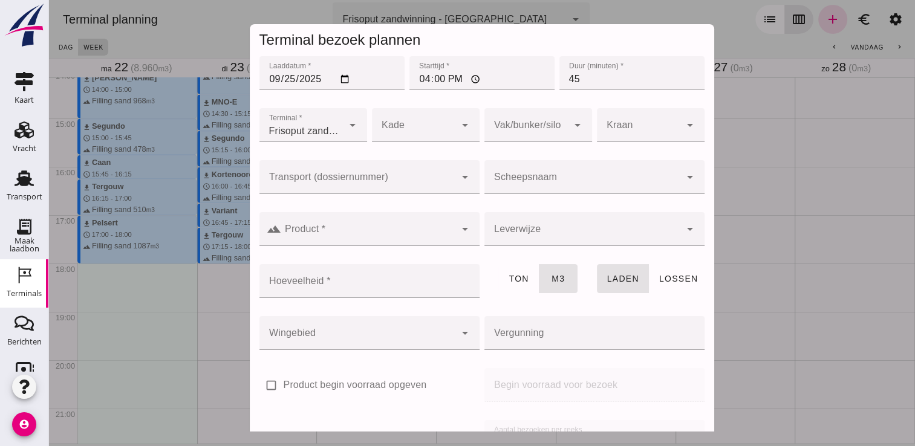
click at [536, 169] on div at bounding box center [582, 177] width 196 height 34
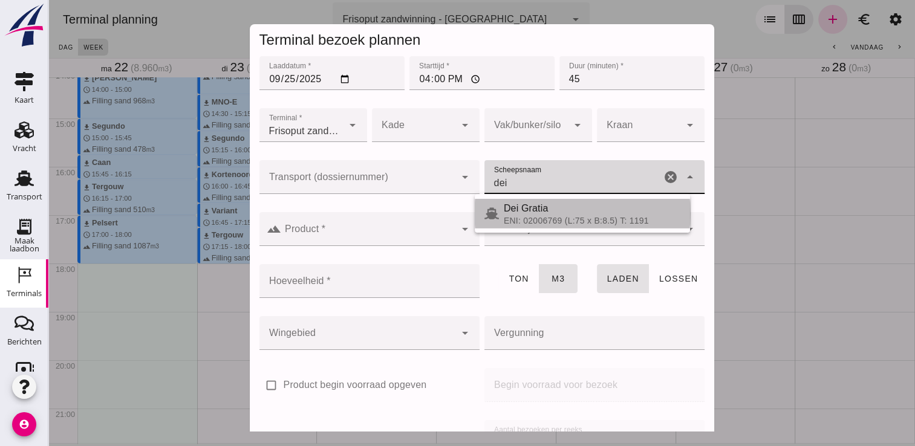
click at [551, 217] on div "ENI: 02006769 (L:75 x B:8.5) T: 1191" at bounding box center [592, 221] width 177 height 10
type input "Dei Gratia"
type input "794"
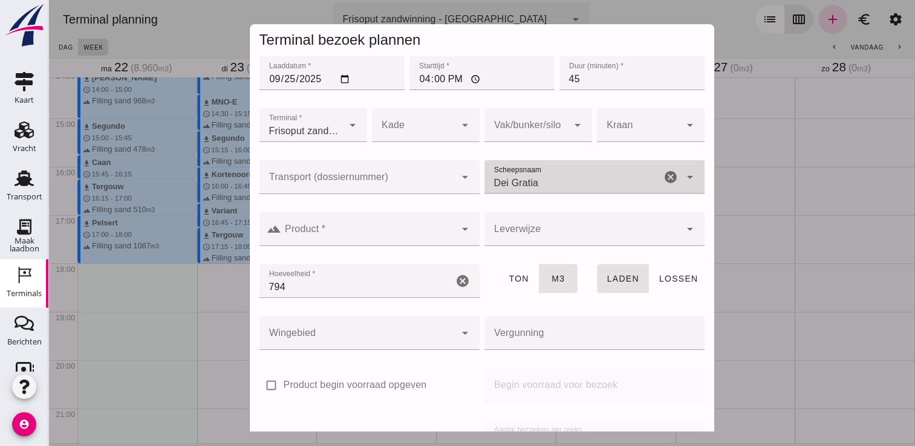
type input "Dei Gratia"
click at [426, 239] on input "Product *" at bounding box center [368, 235] width 174 height 15
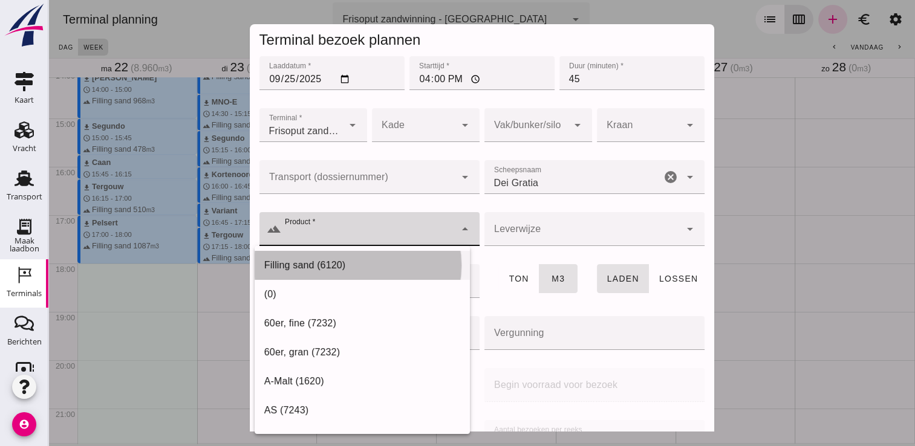
click at [386, 264] on div "Filling sand (6120)" at bounding box center [362, 265] width 196 height 15
type input "Filling sand (6120)"
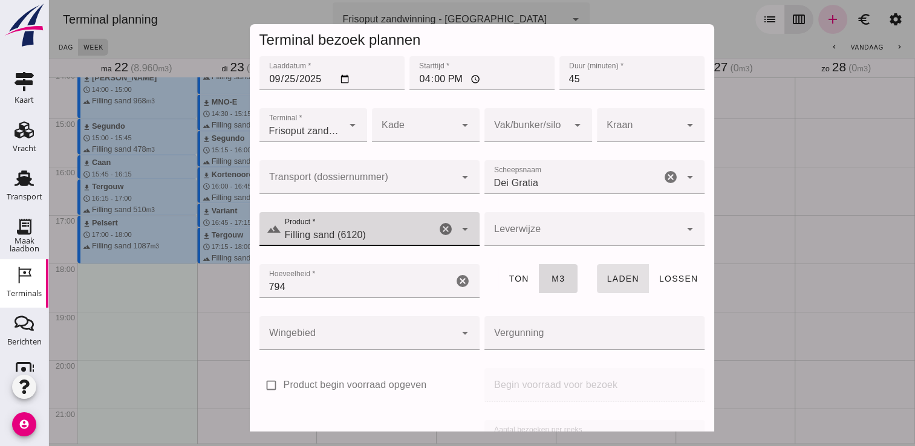
scroll to position [138, 0]
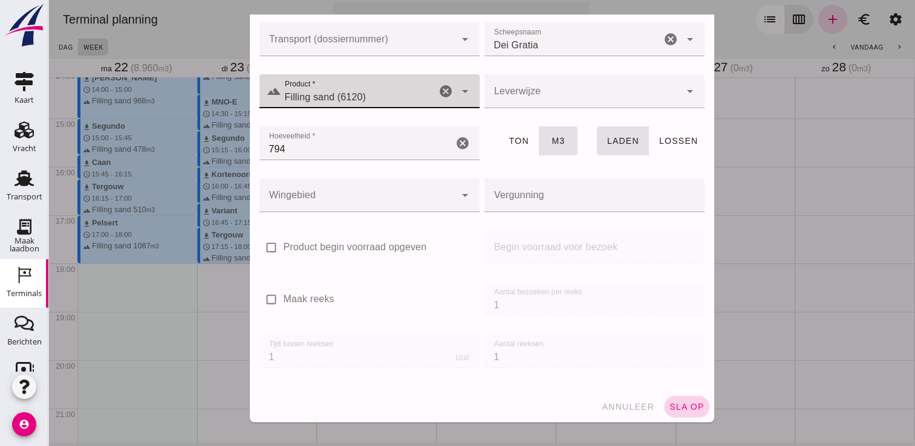
click at [682, 412] on button "sla op" at bounding box center [686, 407] width 45 height 22
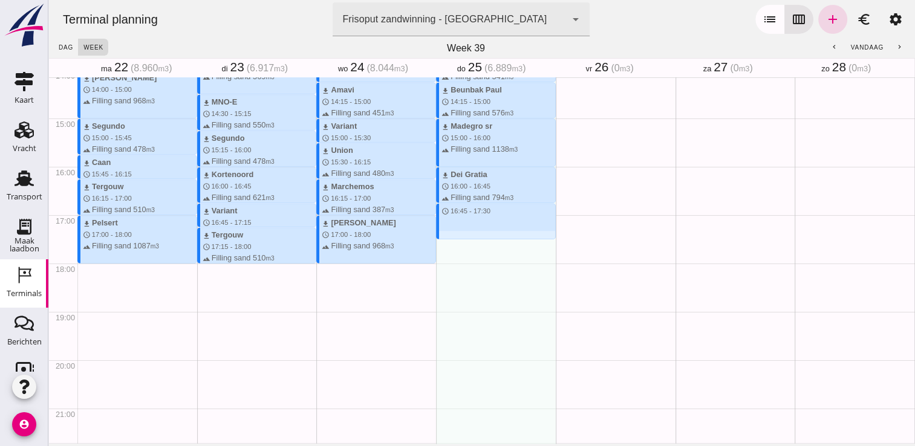
drag, startPoint x: 461, startPoint y: 205, endPoint x: 463, endPoint y: 241, distance: 35.7
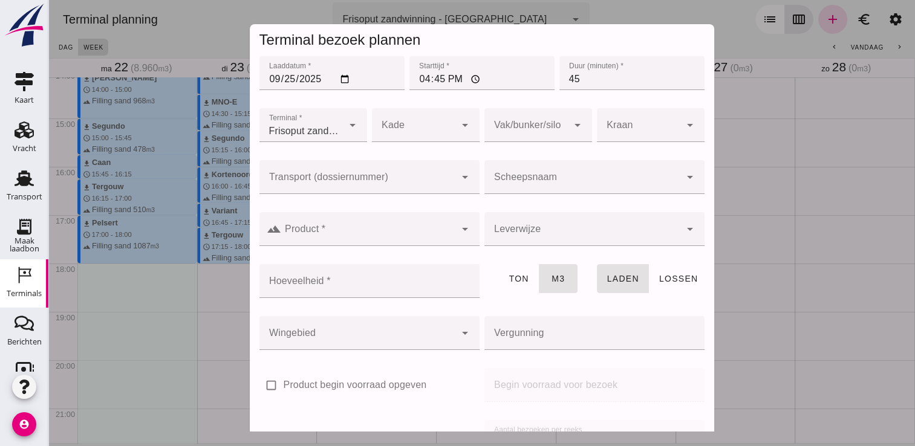
click at [577, 181] on input "Scheepsnaam" at bounding box center [582, 183] width 196 height 15
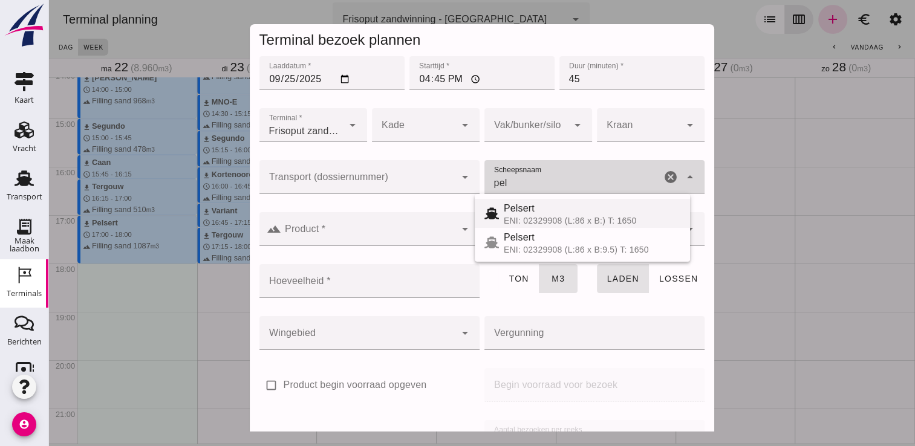
click at [540, 209] on div "Pelsert" at bounding box center [592, 208] width 177 height 15
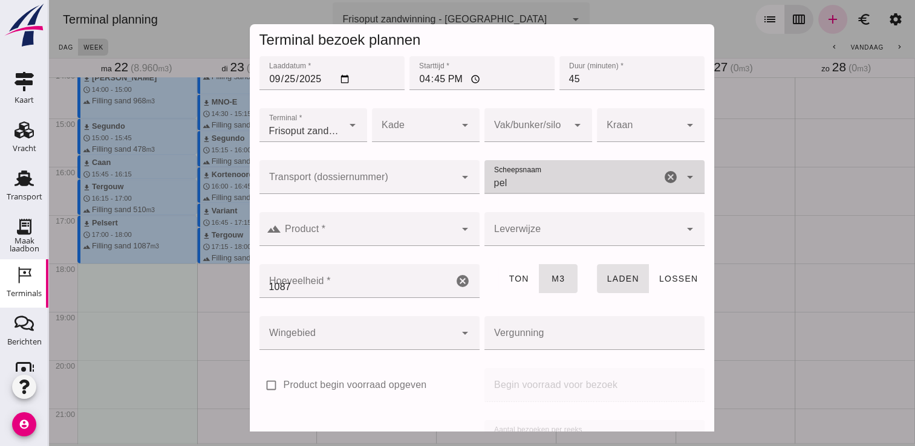
type input "Pelsert"
type input "1087"
type input "Pelsert"
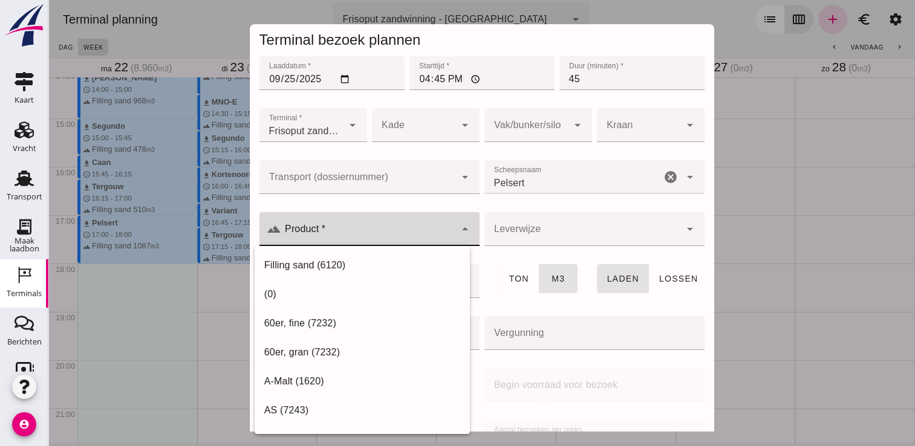
click at [405, 227] on div at bounding box center [368, 229] width 174 height 34
click at [337, 262] on div "Filling sand (6120)" at bounding box center [362, 265] width 196 height 15
type input "Filling sand (6120)"
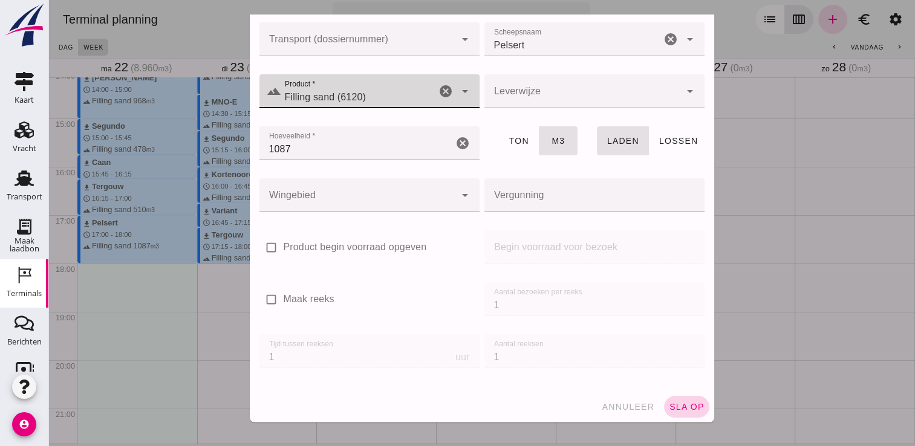
click at [685, 412] on button "sla op" at bounding box center [686, 407] width 45 height 22
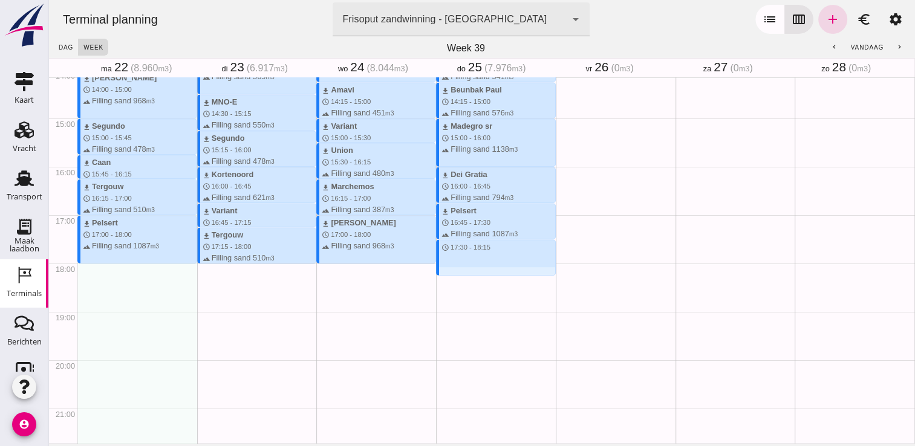
drag, startPoint x: 457, startPoint y: 240, endPoint x: 461, endPoint y: 277, distance: 37.7
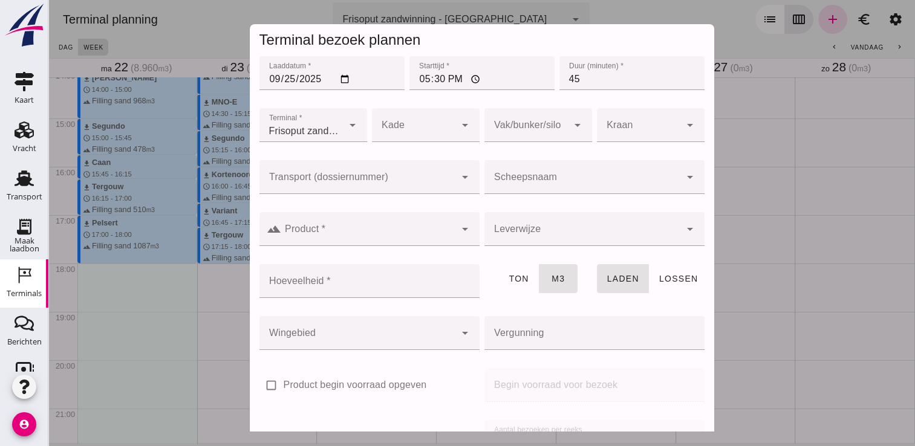
click at [545, 173] on div at bounding box center [582, 177] width 196 height 34
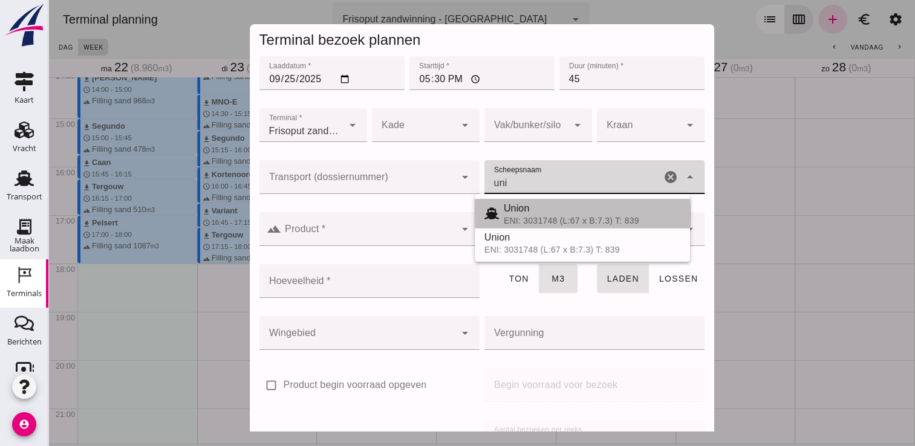
click at [516, 205] on span "Union" at bounding box center [517, 208] width 26 height 10
type input "Union"
type input "480"
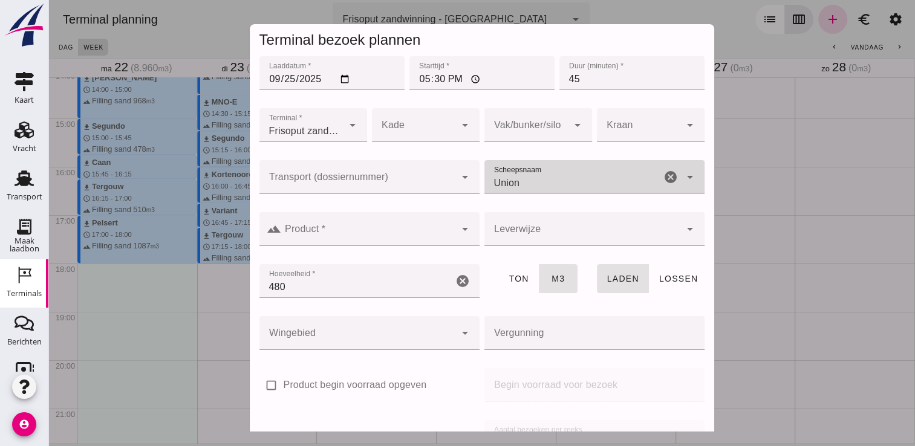
type input "Union"
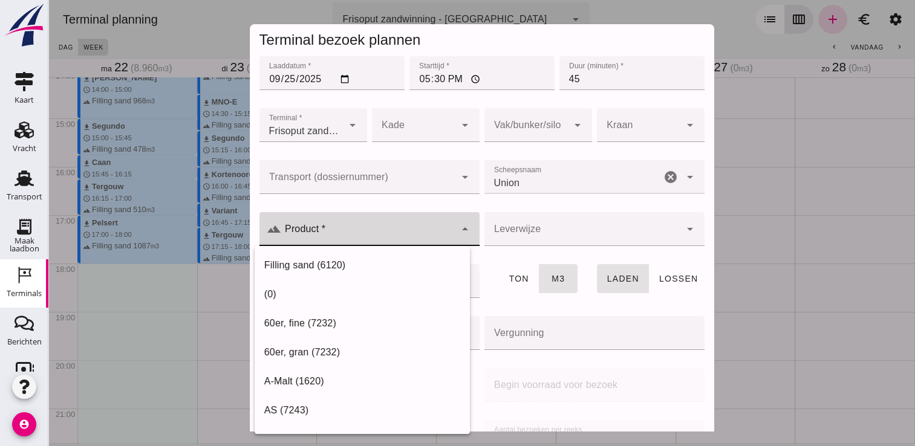
click at [422, 229] on input "Product *" at bounding box center [368, 235] width 174 height 15
click at [328, 262] on div "Filling sand (6120)" at bounding box center [362, 265] width 196 height 15
type input "Filling sand (6120)"
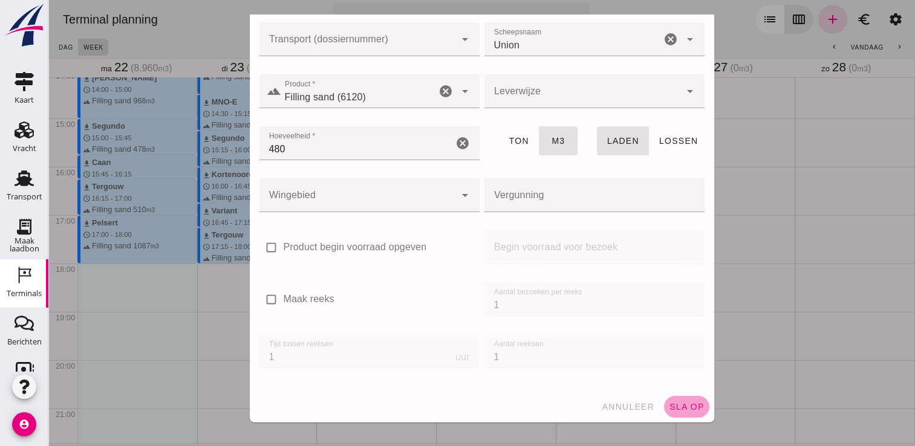
click at [669, 400] on button "sla op" at bounding box center [686, 407] width 45 height 22
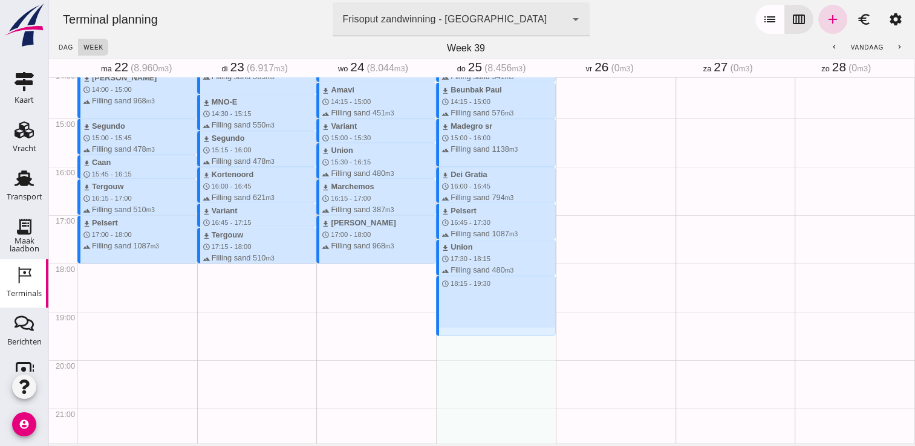
drag, startPoint x: 458, startPoint y: 277, endPoint x: 460, endPoint y: 328, distance: 50.8
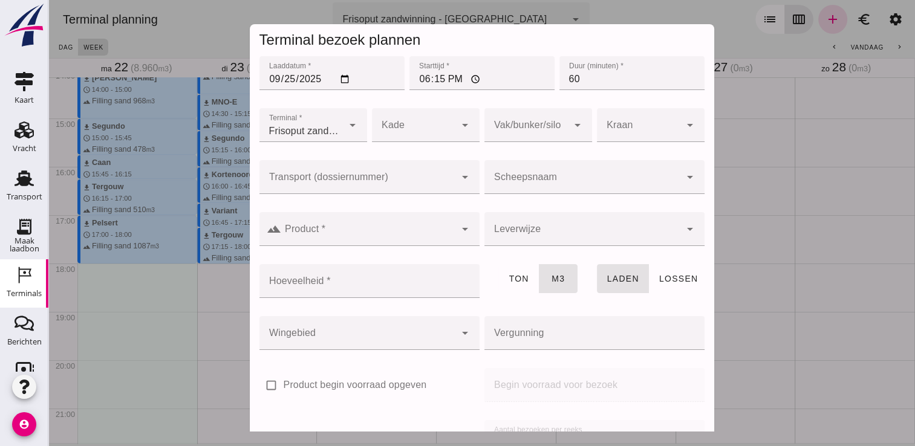
click at [532, 172] on div at bounding box center [582, 177] width 196 height 34
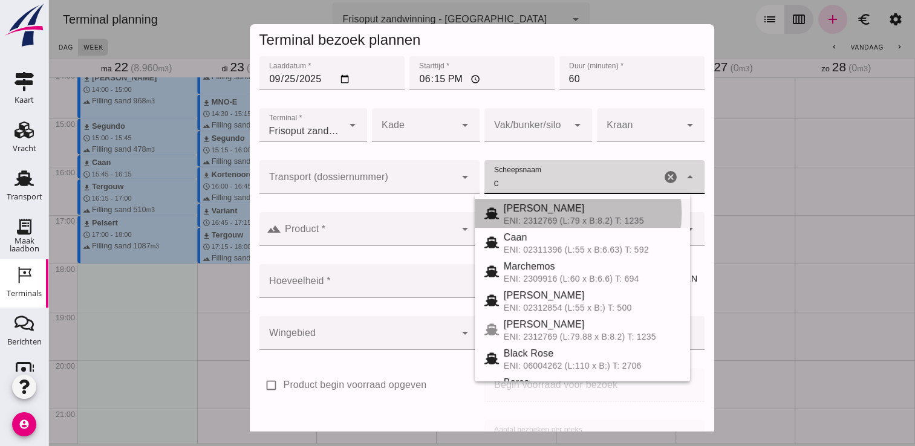
click at [539, 221] on div "ENI: 2312769 (L:79 x B:8.2) T: 1235" at bounding box center [592, 221] width 177 height 10
type input "[PERSON_NAME]"
type input "718"
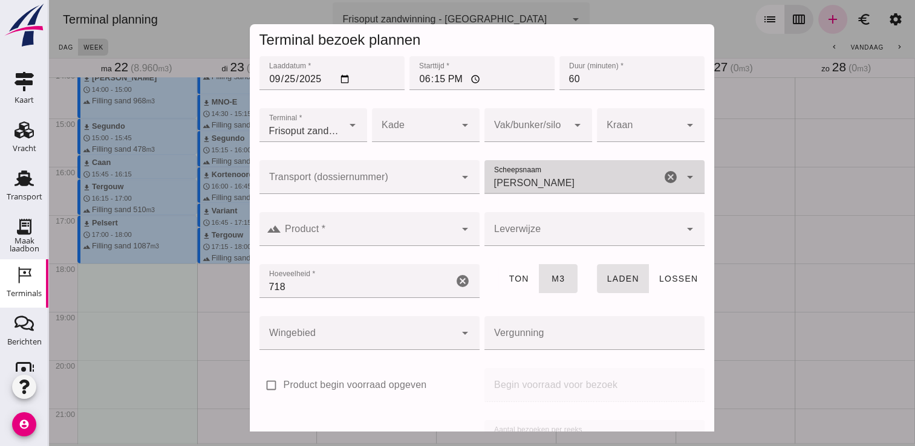
type input "[PERSON_NAME]"
click at [410, 224] on div at bounding box center [368, 229] width 174 height 34
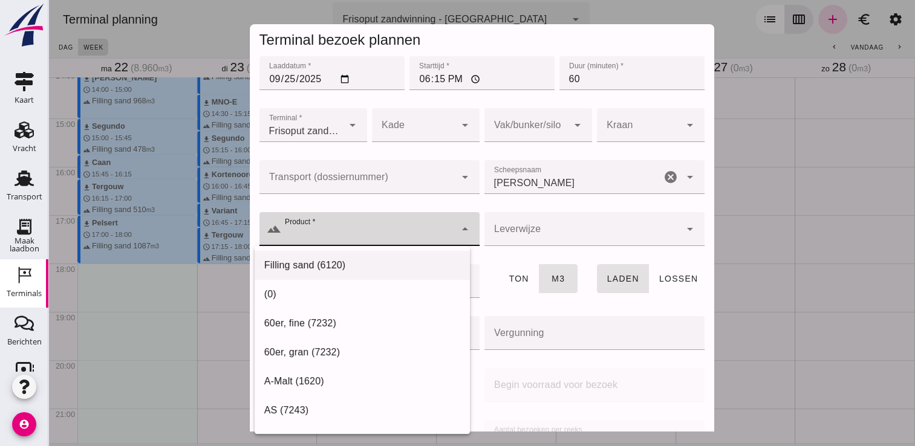
click at [354, 272] on div "Filling sand (6120)" at bounding box center [362, 265] width 196 height 15
type input "Filling sand (6120)"
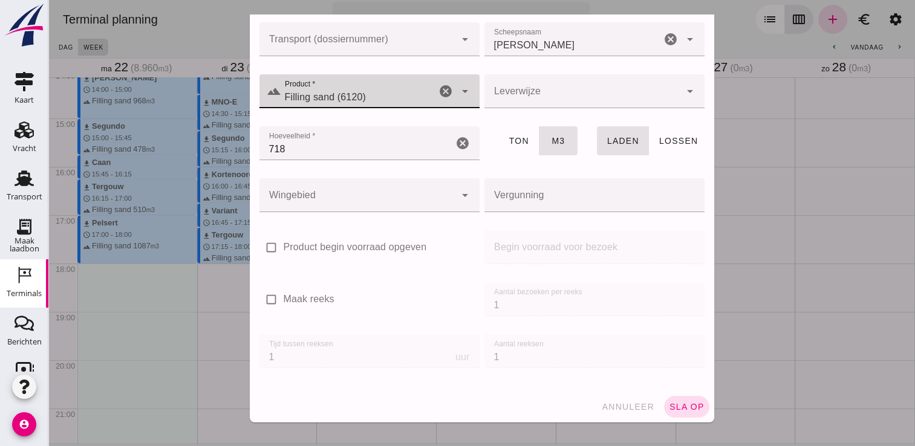
click at [675, 421] on div "annuleer sla op" at bounding box center [482, 406] width 464 height 31
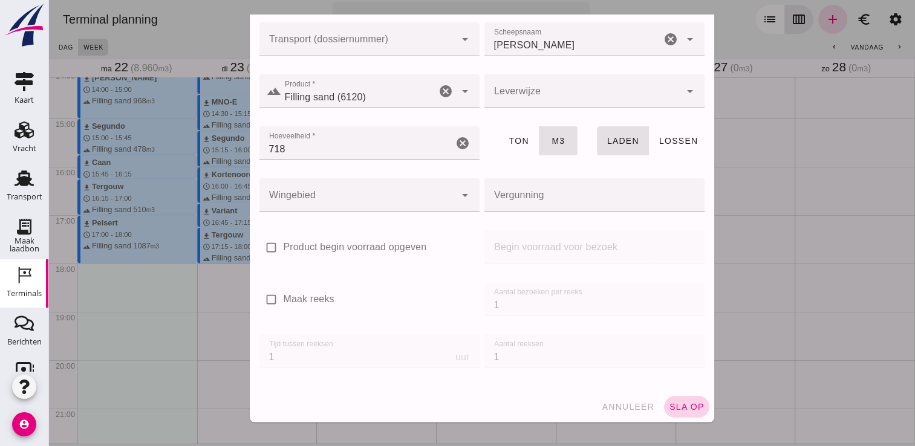
click at [669, 409] on span "sla op" at bounding box center [687, 407] width 36 height 10
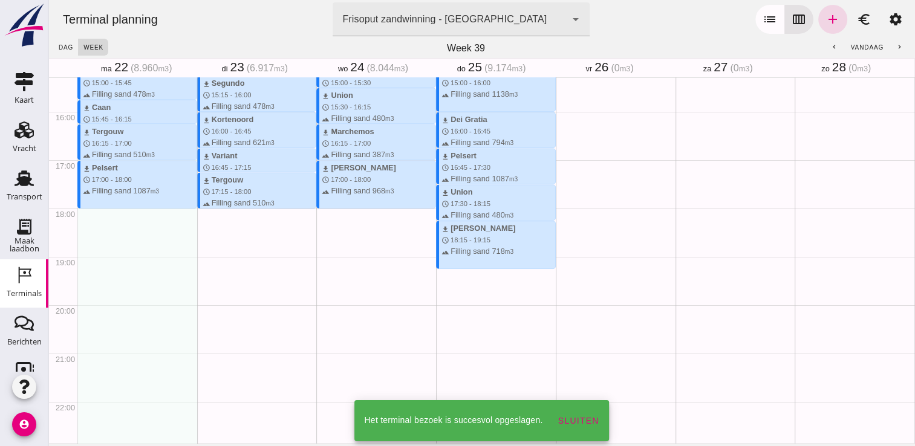
scroll to position [740, 0]
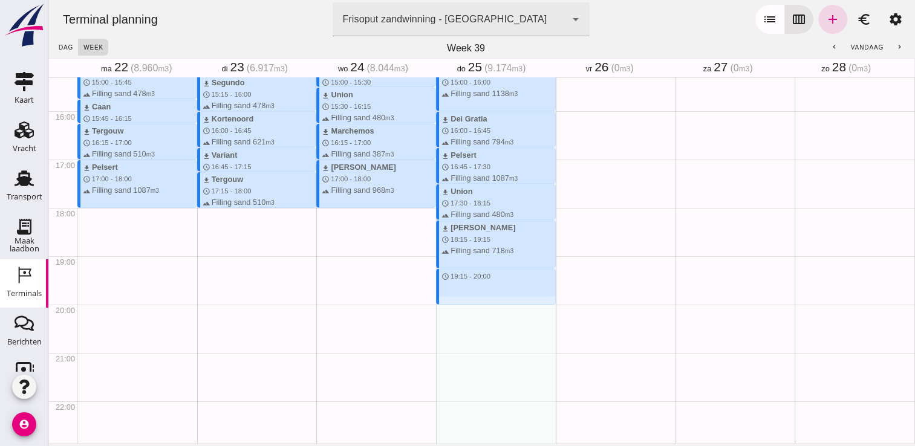
drag, startPoint x: 450, startPoint y: 270, endPoint x: 455, endPoint y: 304, distance: 34.8
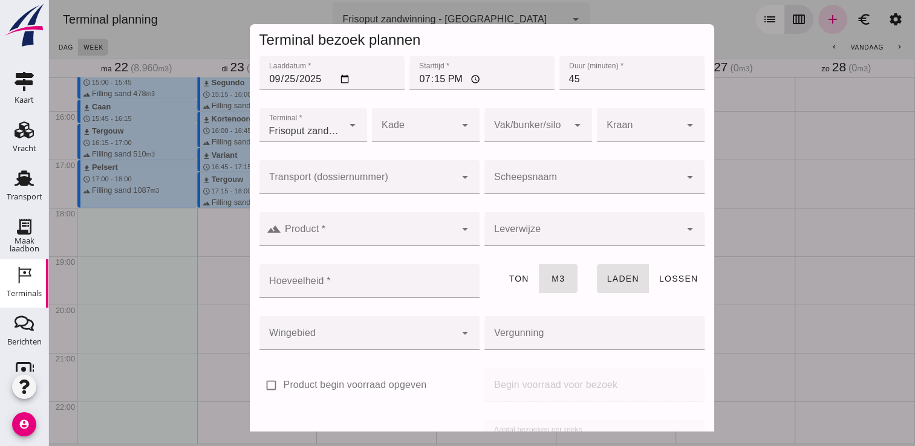
click at [546, 190] on input "Scheepsnaam" at bounding box center [582, 183] width 196 height 15
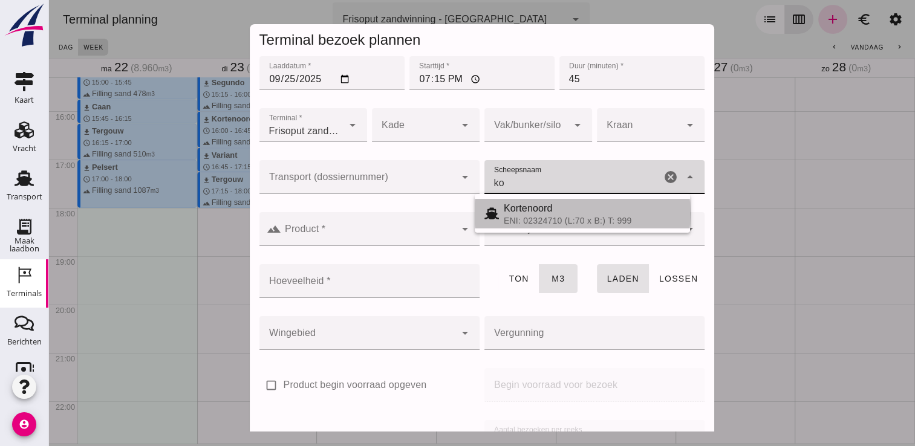
click at [549, 207] on span "Kortenoord" at bounding box center [528, 208] width 49 height 10
type input "Kortenoord"
type input "621"
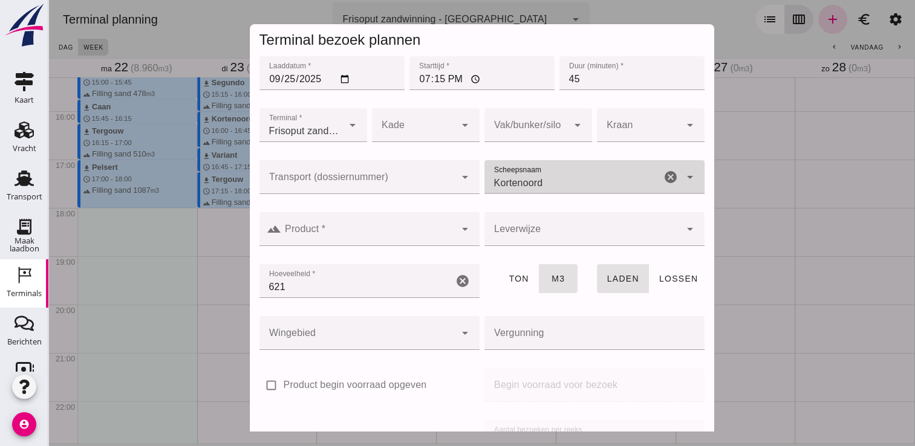
type input "Kortenoord"
click at [357, 221] on div at bounding box center [368, 229] width 174 height 34
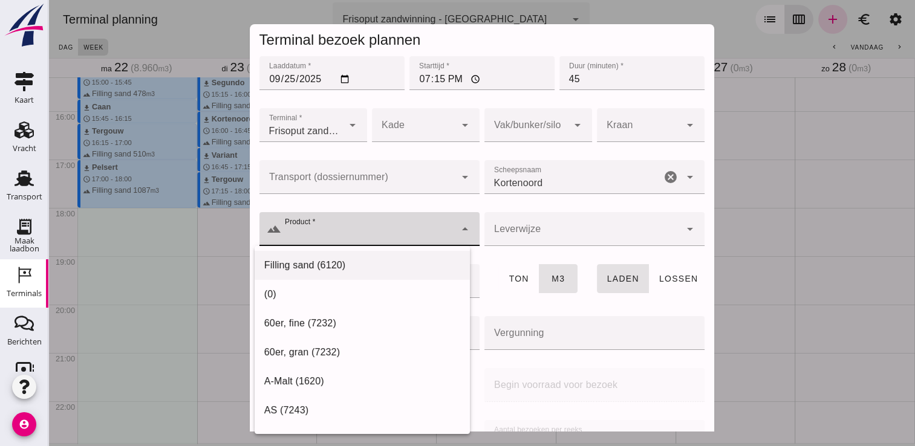
click at [331, 257] on div "Filling sand (6120)" at bounding box center [361, 265] width 215 height 29
type input "Filling sand (6120)"
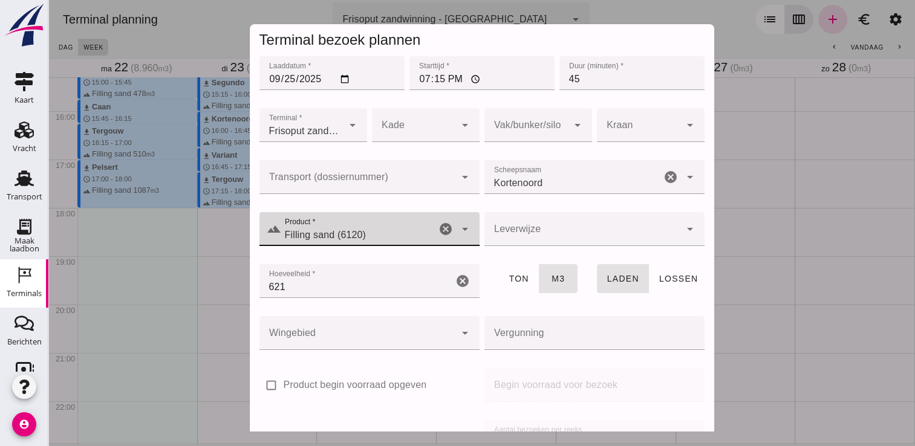
scroll to position [138, 0]
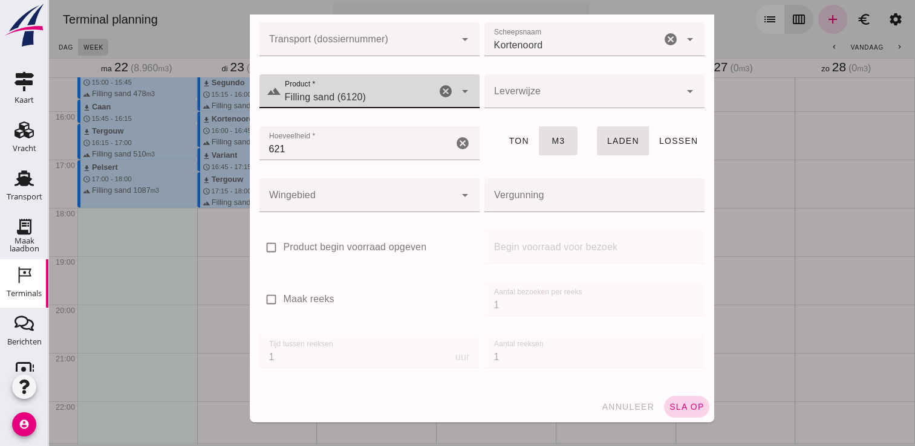
click at [673, 406] on span "sla op" at bounding box center [687, 407] width 36 height 10
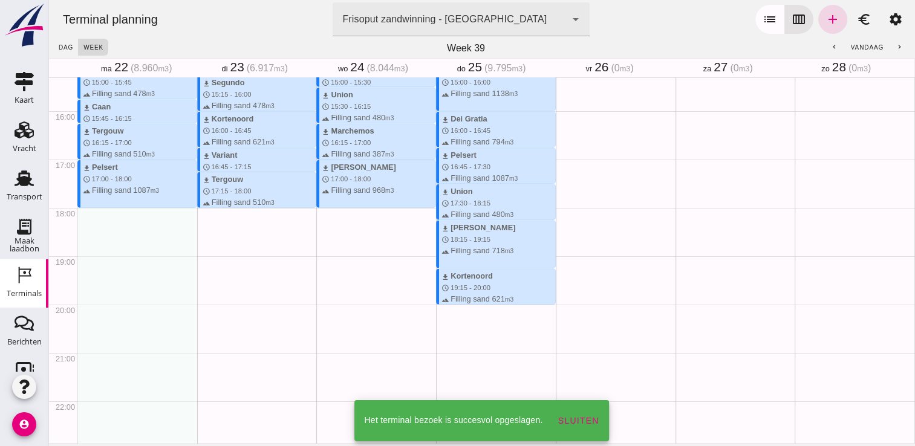
scroll to position [794, 0]
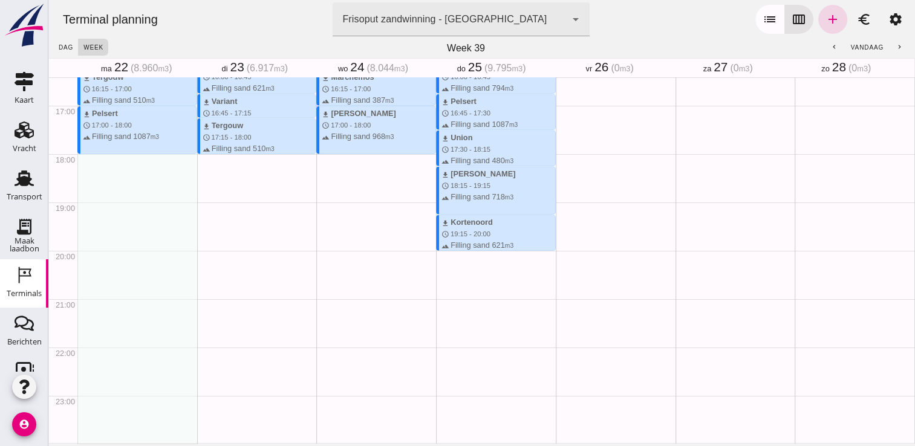
drag, startPoint x: 439, startPoint y: 253, endPoint x: 442, endPoint y: 282, distance: 28.5
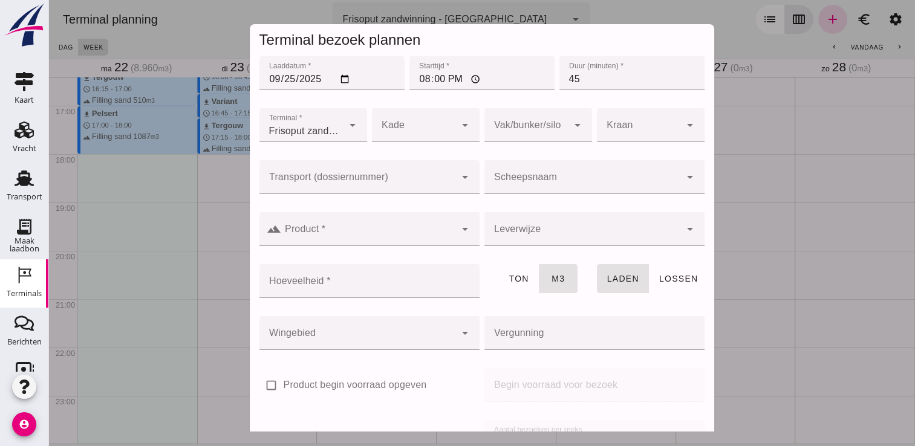
click at [528, 190] on div at bounding box center [582, 177] width 196 height 34
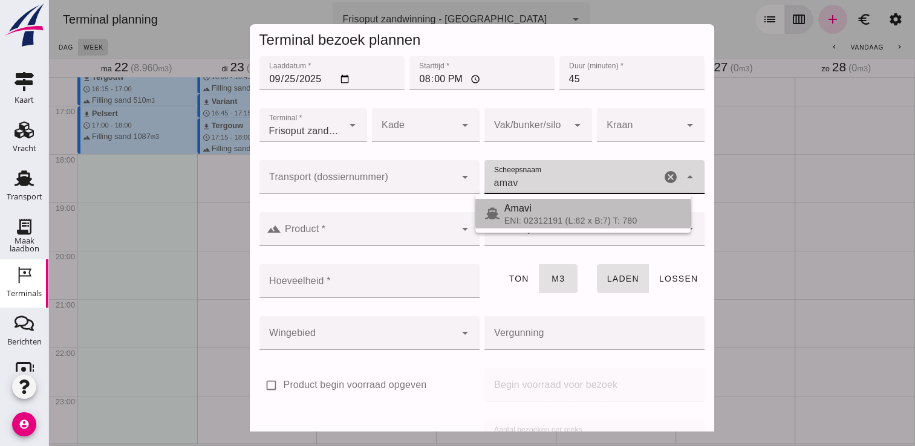
click at [587, 210] on div "Amavi" at bounding box center [592, 208] width 177 height 15
type input "Amavi"
type input "451"
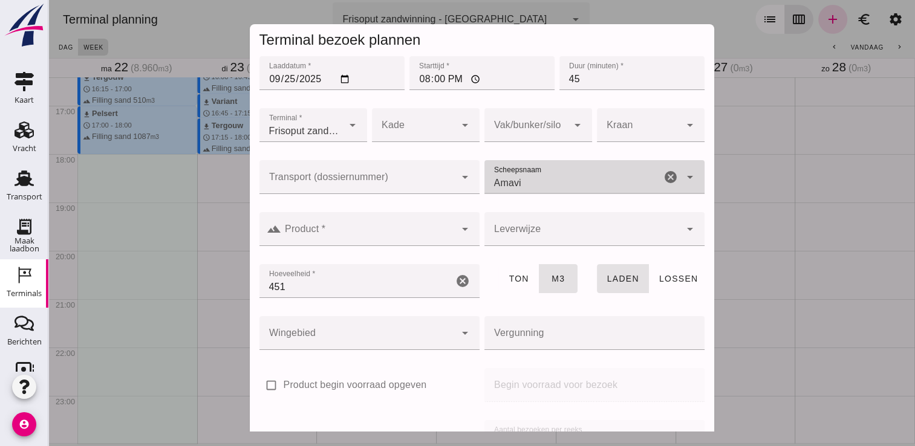
type input "Amavi"
click at [418, 225] on div at bounding box center [368, 229] width 174 height 34
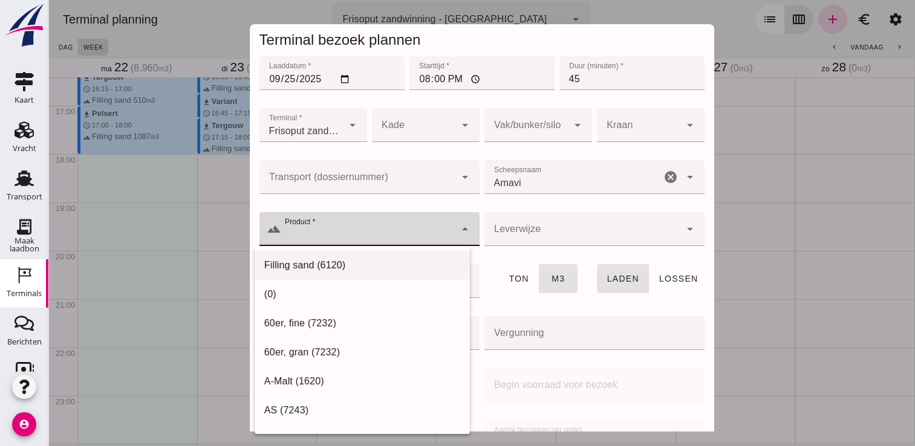
click at [337, 262] on div "Filling sand (6120)" at bounding box center [362, 265] width 196 height 15
type input "Filling sand (6120)"
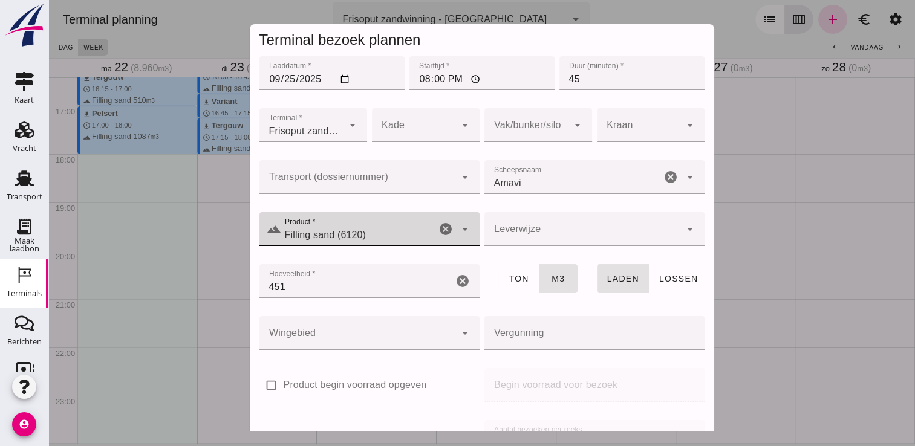
scroll to position [138, 0]
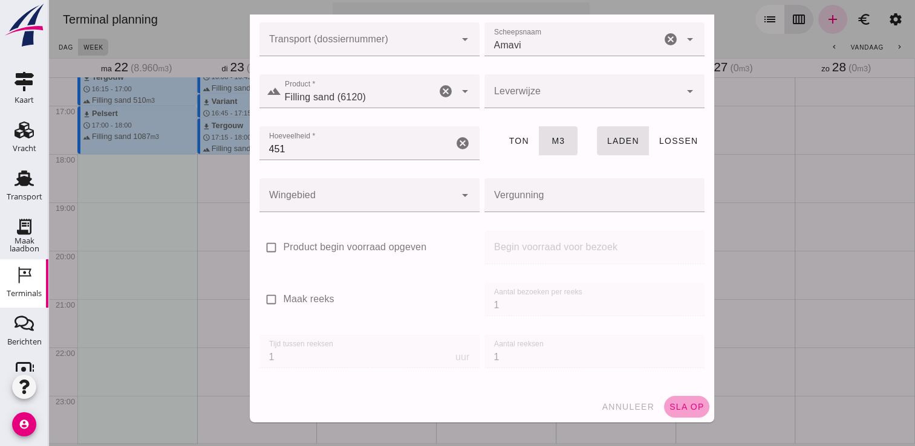
click at [673, 409] on span "sla op" at bounding box center [687, 407] width 36 height 10
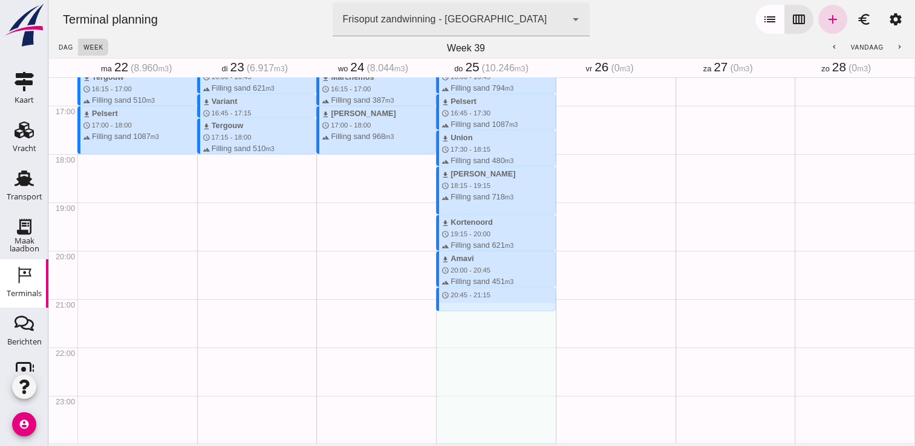
drag, startPoint x: 481, startPoint y: 288, endPoint x: 488, endPoint y: 311, distance: 24.3
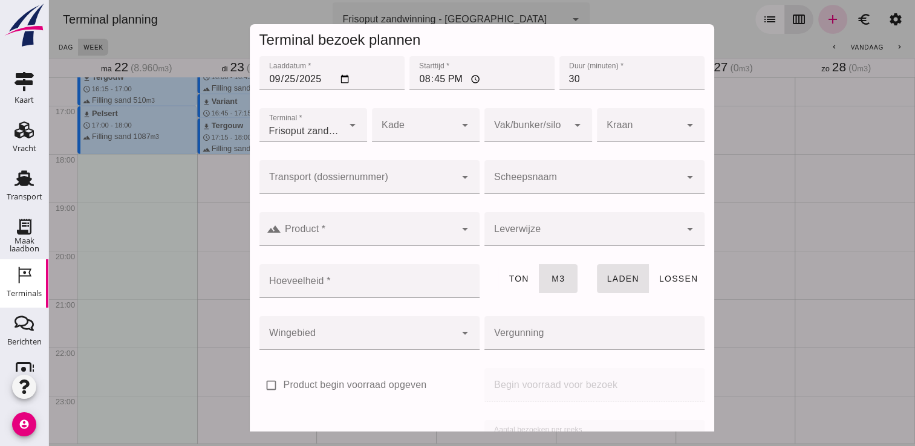
click at [530, 173] on div at bounding box center [582, 177] width 196 height 34
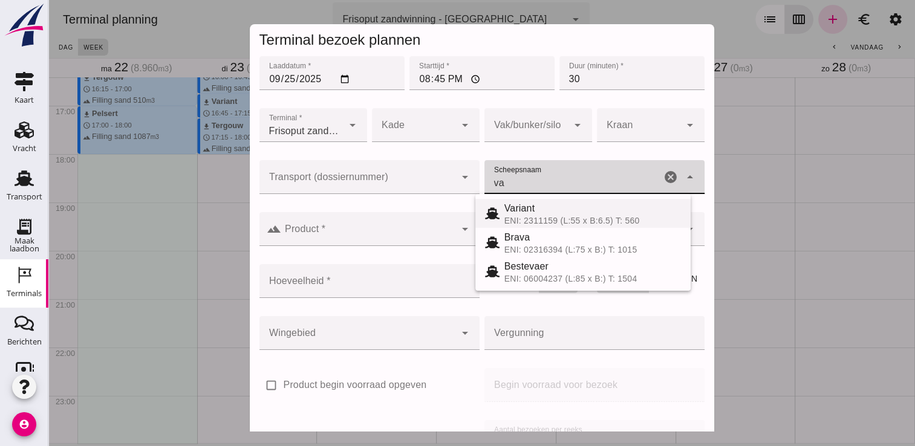
click at [537, 216] on div "ENI: 2311159 (L:55 x B:6.5) T: 560" at bounding box center [592, 221] width 177 height 10
type input "Variant"
type input "337"
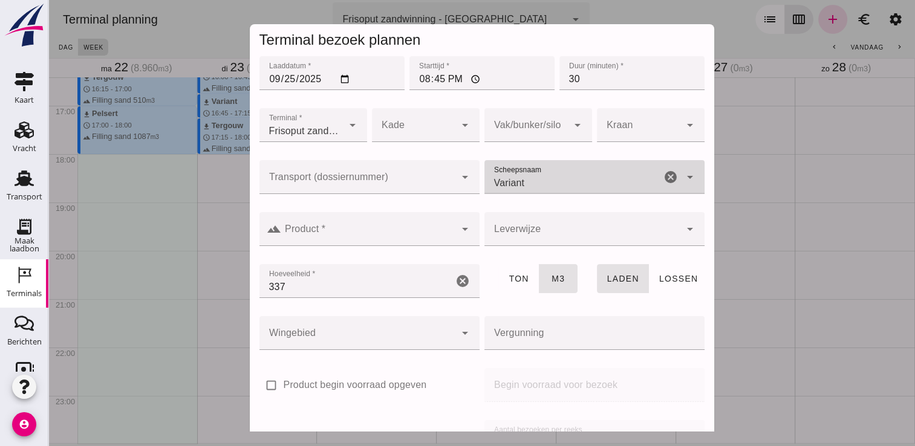
type input "Variant"
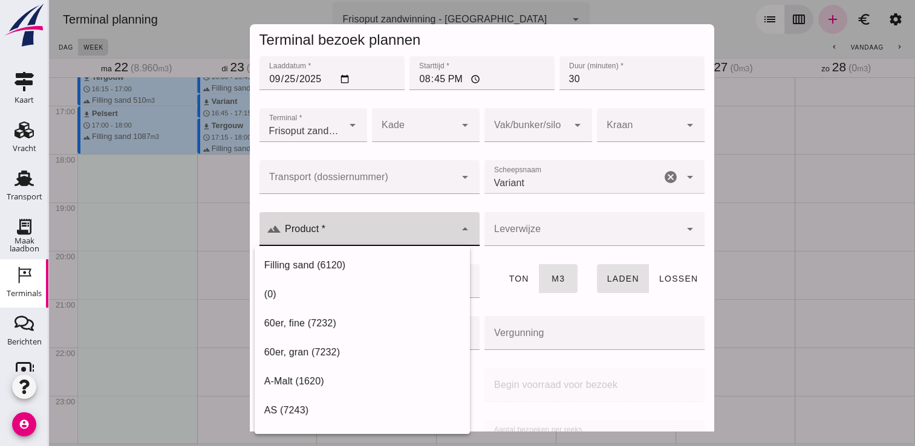
click at [426, 232] on input "Product *" at bounding box center [368, 235] width 174 height 15
click at [377, 260] on div "Filling sand (6120)" at bounding box center [362, 265] width 196 height 15
type input "Filling sand (6120)"
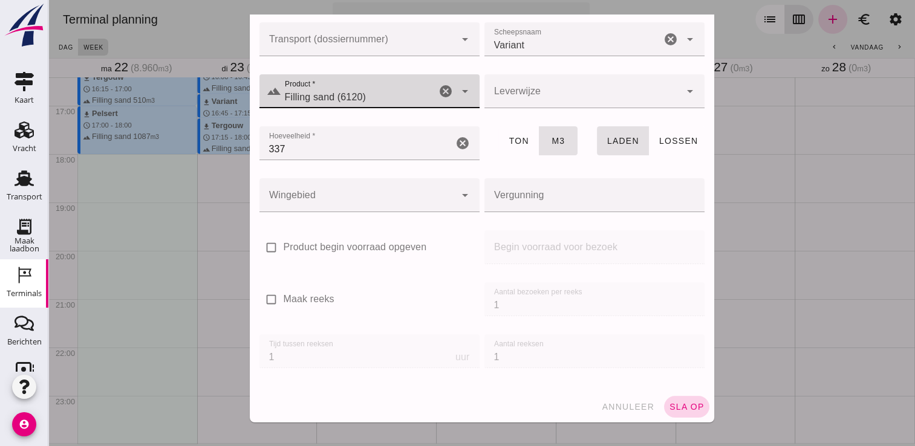
click at [669, 400] on button "sla op" at bounding box center [686, 407] width 45 height 22
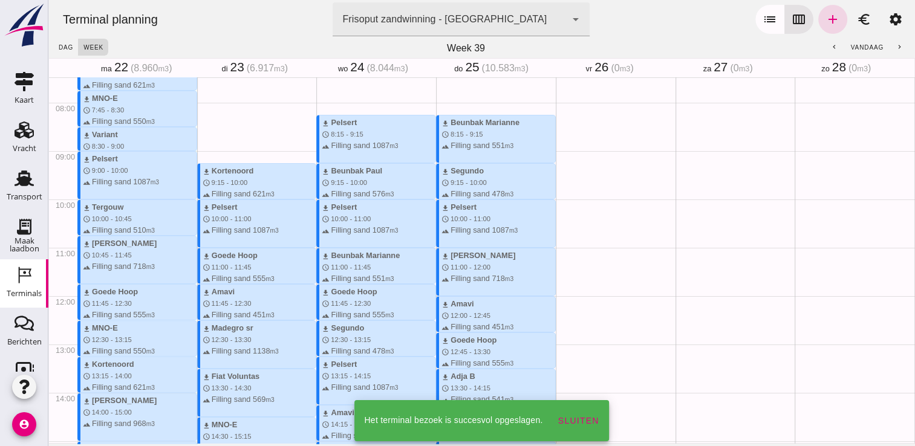
scroll to position [307, 0]
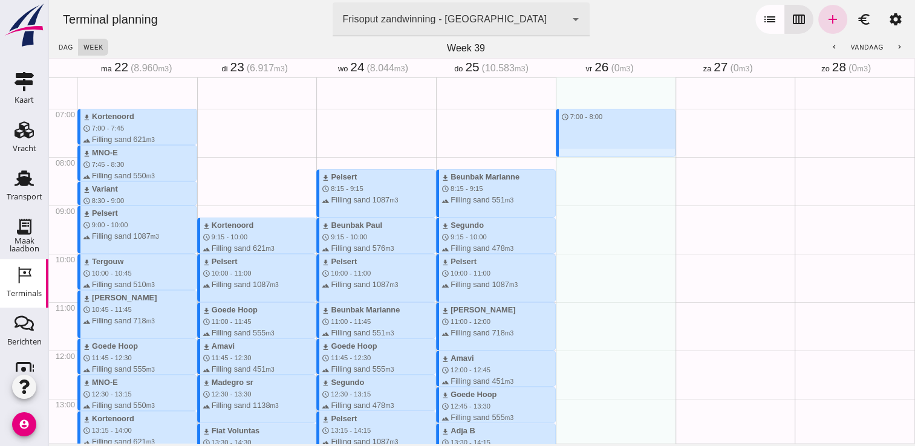
drag, startPoint x: 574, startPoint y: 114, endPoint x: 573, endPoint y: 154, distance: 39.9
click at [573, 154] on div "schedule 7:00 - 8:00" at bounding box center [615, 350] width 120 height 1160
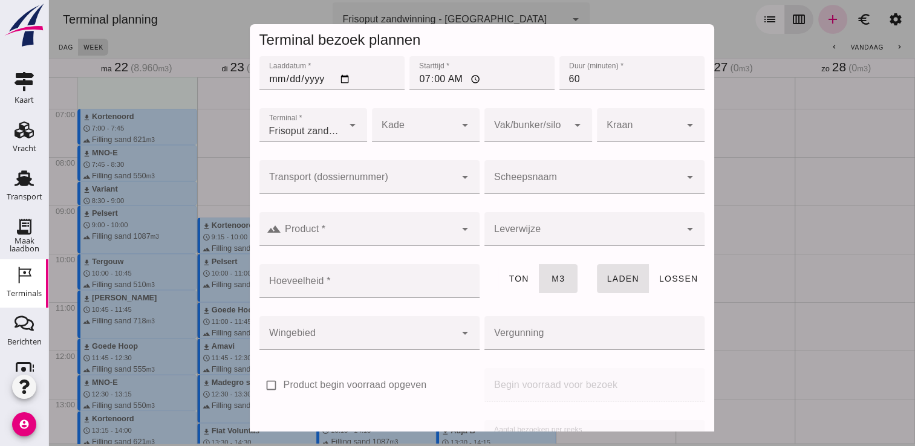
click at [427, 79] on input "07:00" at bounding box center [481, 73] width 145 height 34
type input "07:15"
click at [609, 78] on input "60" at bounding box center [631, 73] width 145 height 34
type input "6"
type input "45"
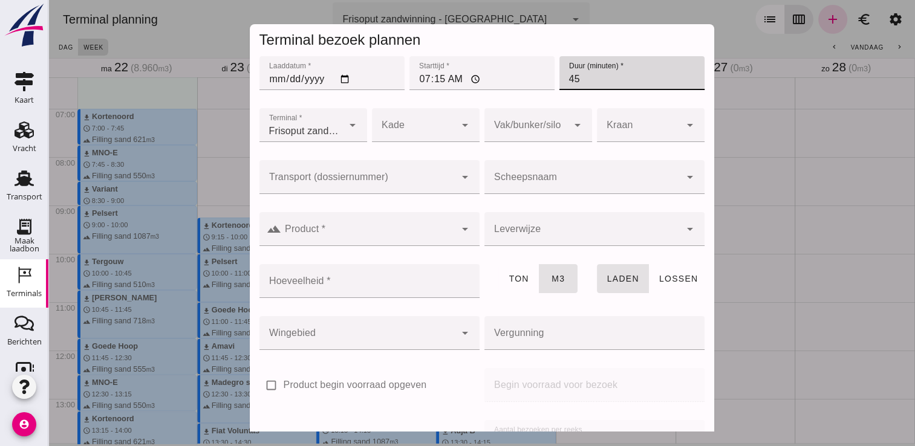
click at [533, 185] on input "Scheepsnaam" at bounding box center [582, 183] width 196 height 15
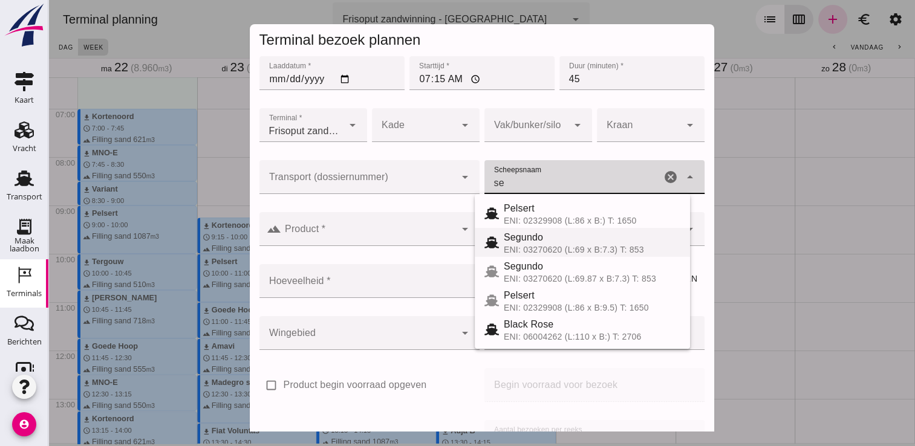
click at [533, 250] on div "ENI: 03270620 (L:69 x B:7.3) T: 853" at bounding box center [592, 250] width 177 height 10
type input "Segundo"
type input "478"
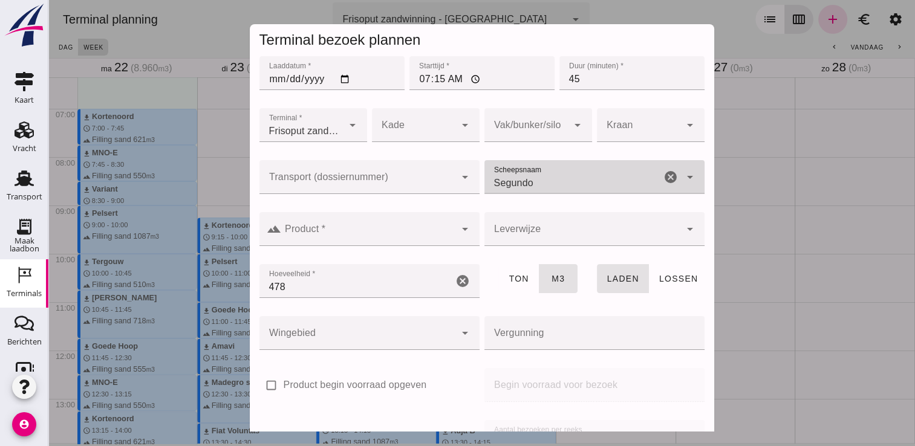
type input "Segundo"
click at [411, 238] on input "Product *" at bounding box center [368, 235] width 174 height 15
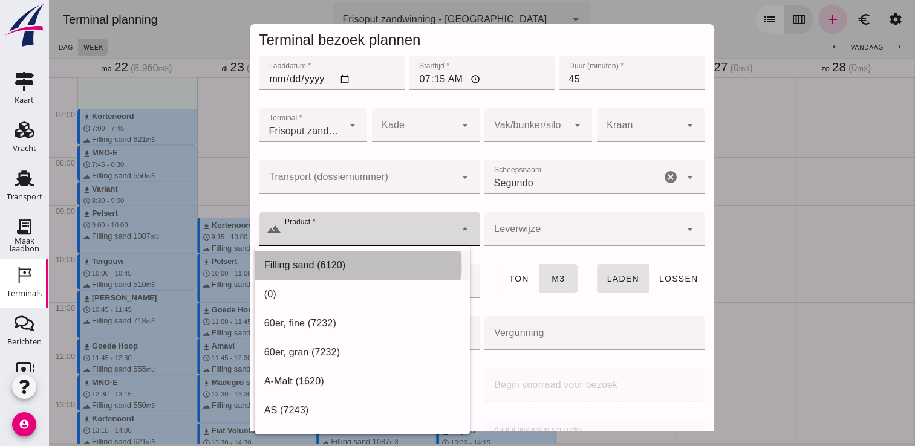
click at [358, 267] on div "Filling sand (6120)" at bounding box center [362, 265] width 196 height 15
type input "Filling sand (6120)"
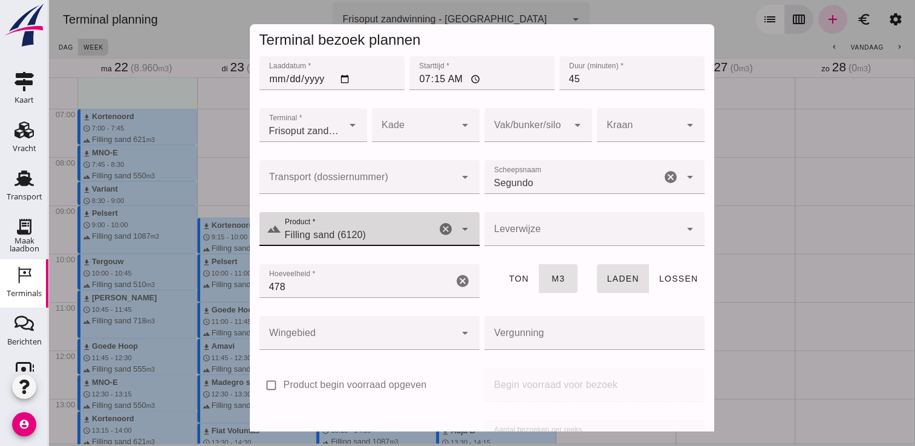
scroll to position [138, 0]
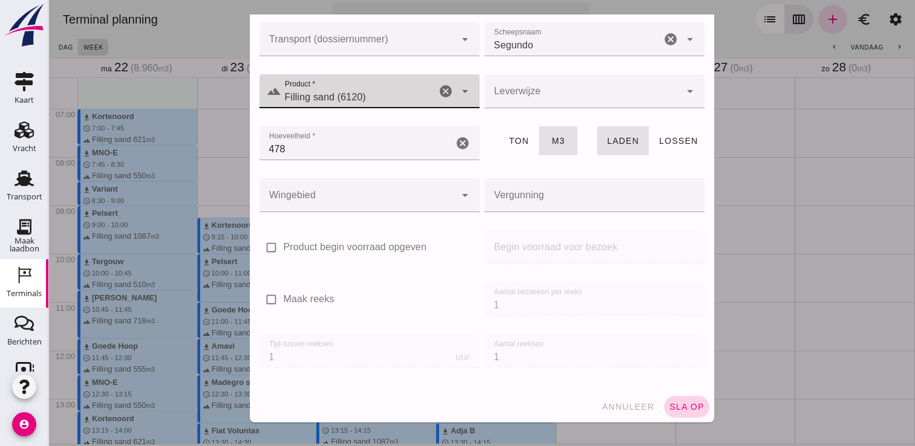
click at [684, 400] on button "sla op" at bounding box center [686, 407] width 45 height 22
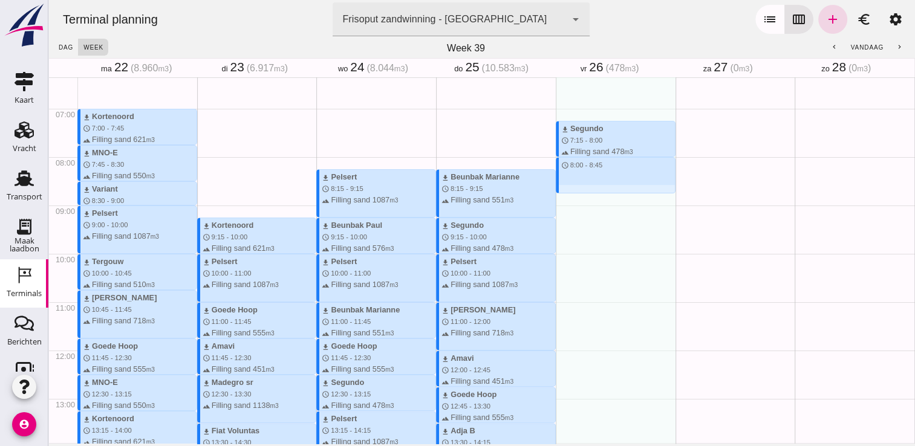
drag, startPoint x: 595, startPoint y: 160, endPoint x: 591, endPoint y: 190, distance: 30.4
click at [591, 190] on div "download Segundo schedule 7:15 - 8:00 terrain Filling sand 478 m3 schedule 8:00…" at bounding box center [615, 350] width 120 height 1160
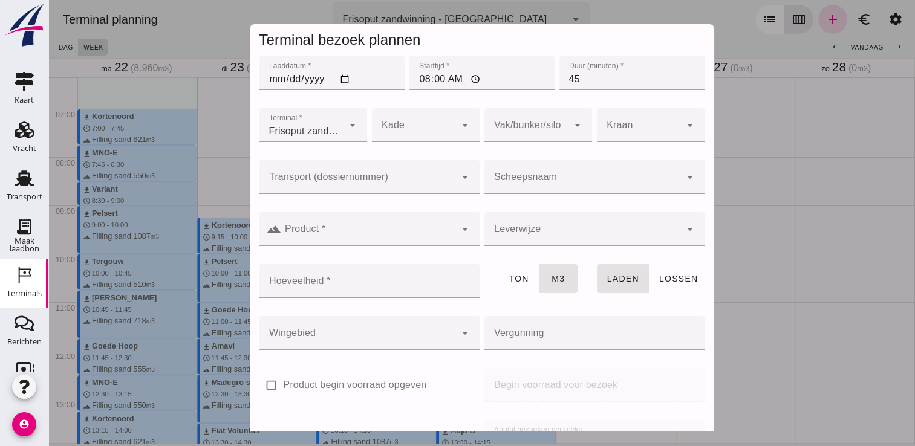
click at [615, 168] on div at bounding box center [582, 177] width 196 height 34
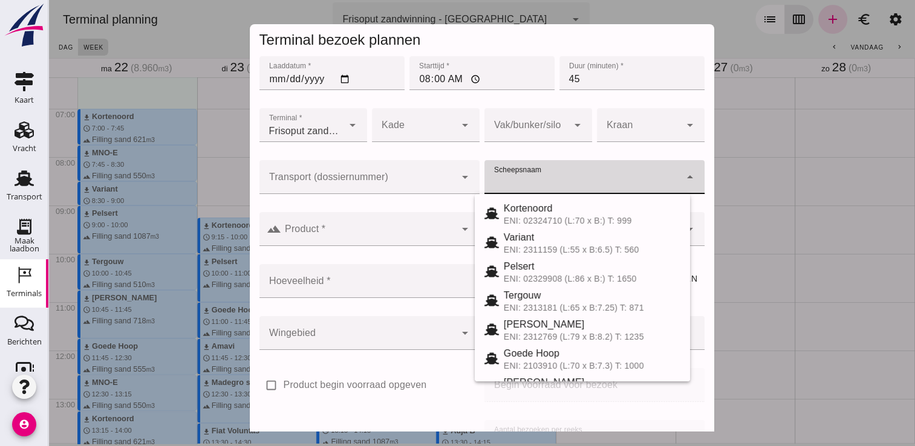
type input "e"
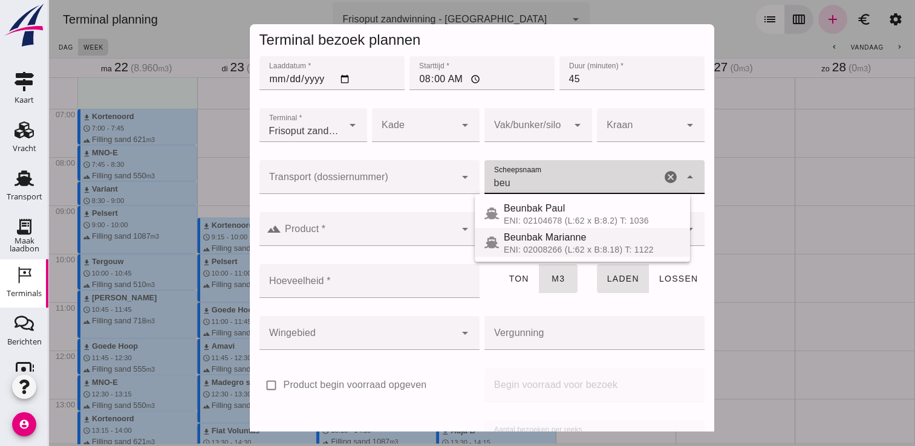
click at [556, 245] on div "ENI: 02008266 (L:62 x B:8.18) T: 1122" at bounding box center [592, 250] width 177 height 10
type input "Beunbak Marianne"
type input "551"
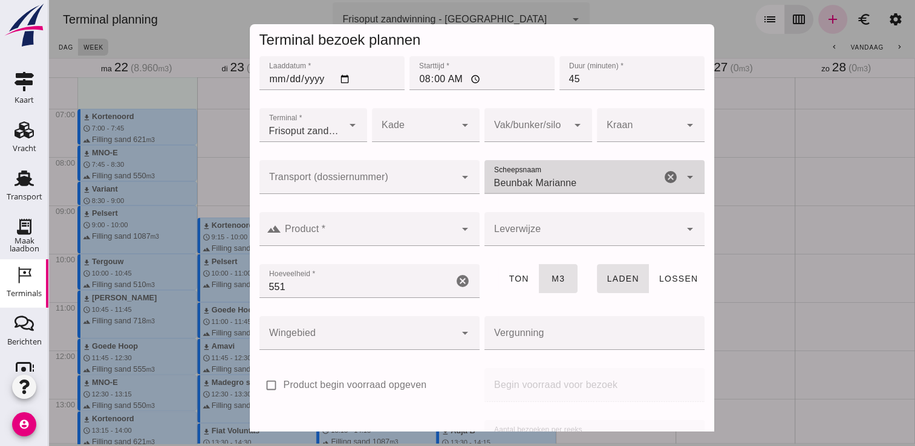
type input "Beunbak Marianne"
click at [395, 233] on input "Product *" at bounding box center [368, 235] width 174 height 15
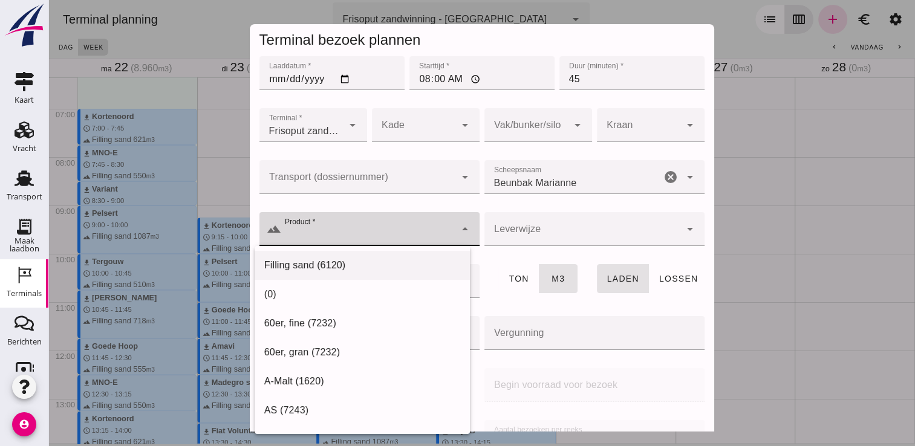
click at [322, 262] on div "Filling sand (6120)" at bounding box center [362, 265] width 196 height 15
type input "Filling sand (6120)"
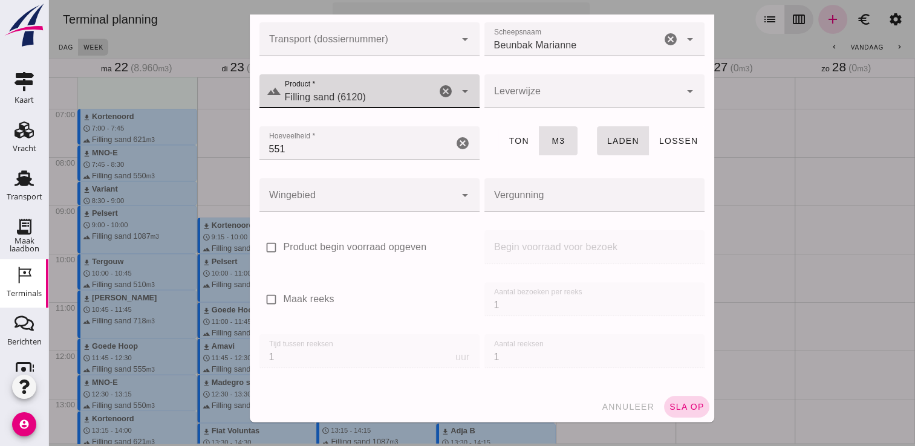
click at [677, 404] on span "sla op" at bounding box center [687, 407] width 36 height 10
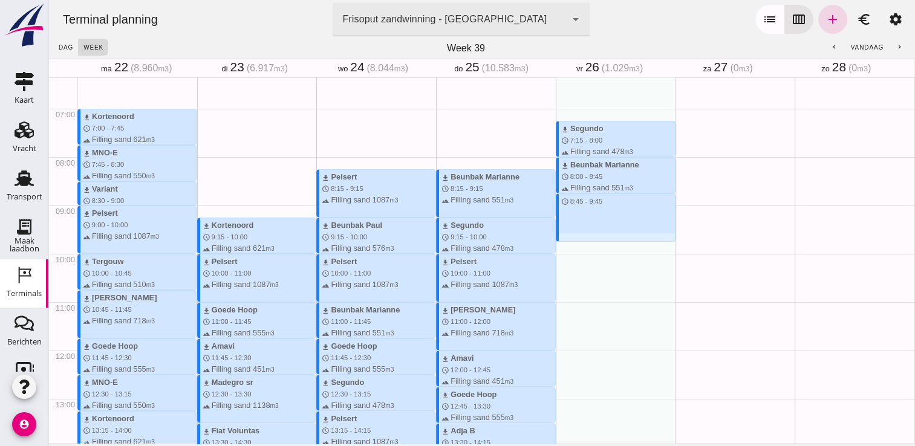
drag, startPoint x: 599, startPoint y: 198, endPoint x: 604, endPoint y: 243, distance: 45.6
click at [604, 243] on div "download Segundo schedule 7:15 - 8:00 terrain Filling sand 478 m3 download Beun…" at bounding box center [615, 350] width 120 height 1160
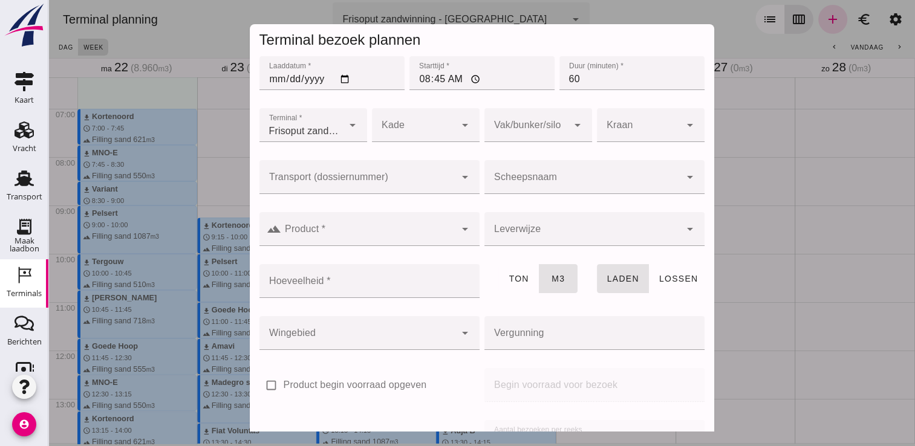
click at [628, 173] on div at bounding box center [582, 177] width 196 height 34
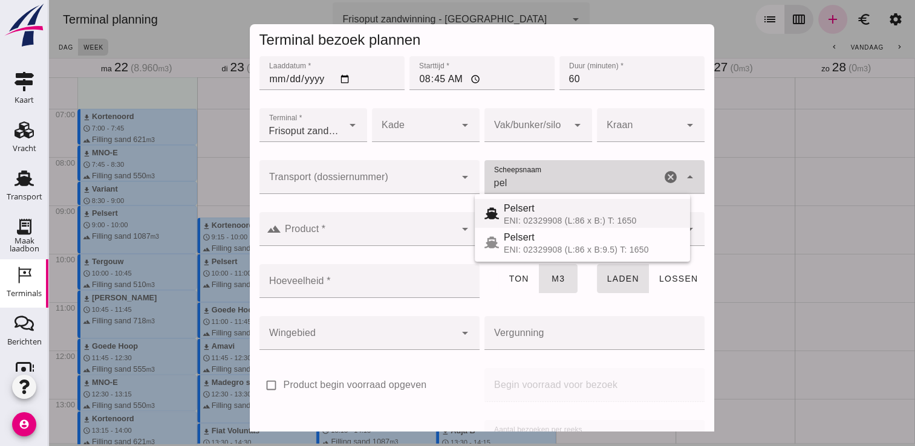
click at [577, 216] on div "ENI: 02329908 (L:86 x B:) T: 1650" at bounding box center [592, 221] width 177 height 10
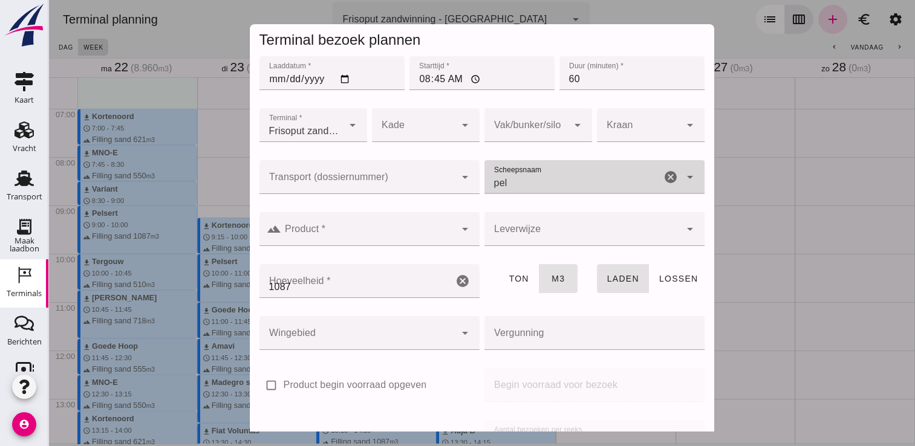
type input "Pelsert"
type input "1087"
type input "Pelsert"
click at [458, 232] on icon "arrow_drop_down" at bounding box center [465, 229] width 15 height 15
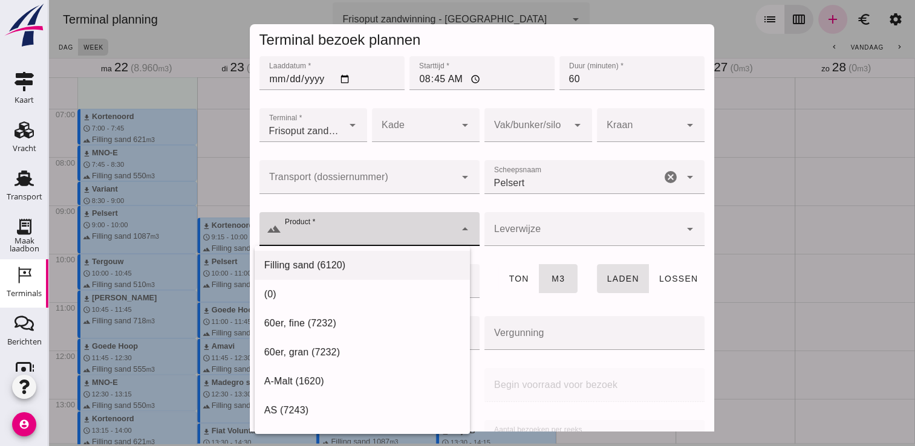
click at [405, 265] on div "Filling sand (6120)" at bounding box center [362, 265] width 196 height 15
type input "Filling sand (6120)"
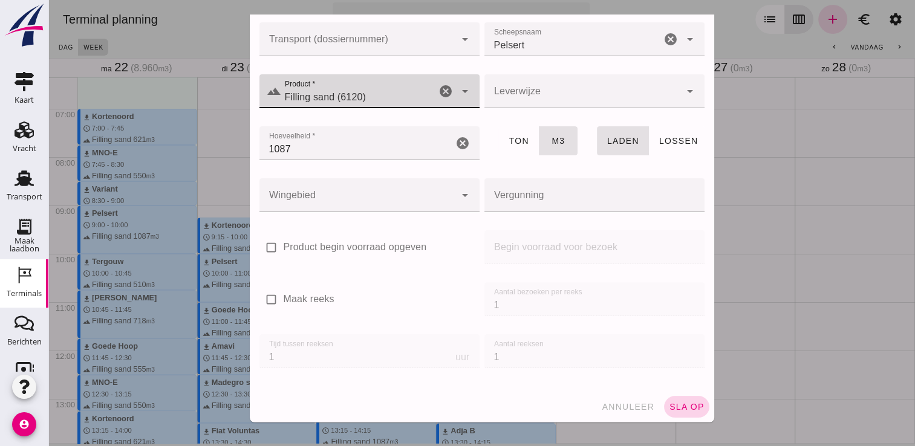
click at [672, 410] on span "sla op" at bounding box center [687, 407] width 36 height 10
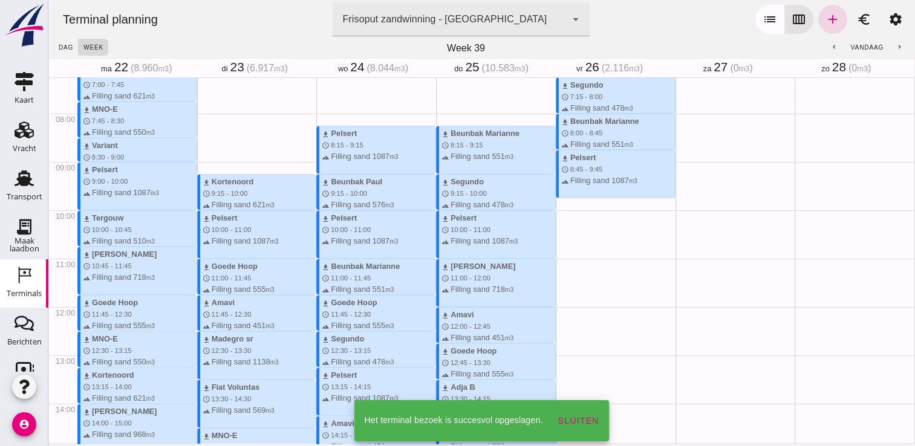
scroll to position [353, 0]
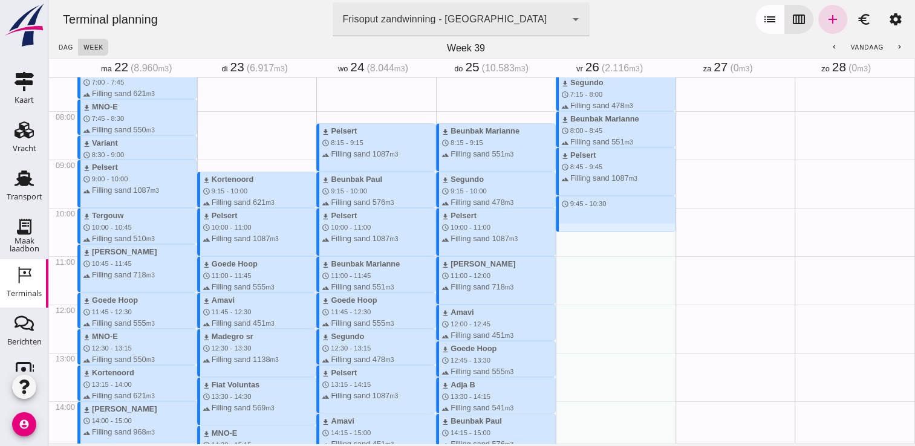
drag, startPoint x: 583, startPoint y: 196, endPoint x: 592, endPoint y: 236, distance: 40.9
click at [592, 236] on div "download Segundo schedule 7:15 - 8:00 terrain Filling sand 478 m3 download Beun…" at bounding box center [615, 304] width 120 height 1160
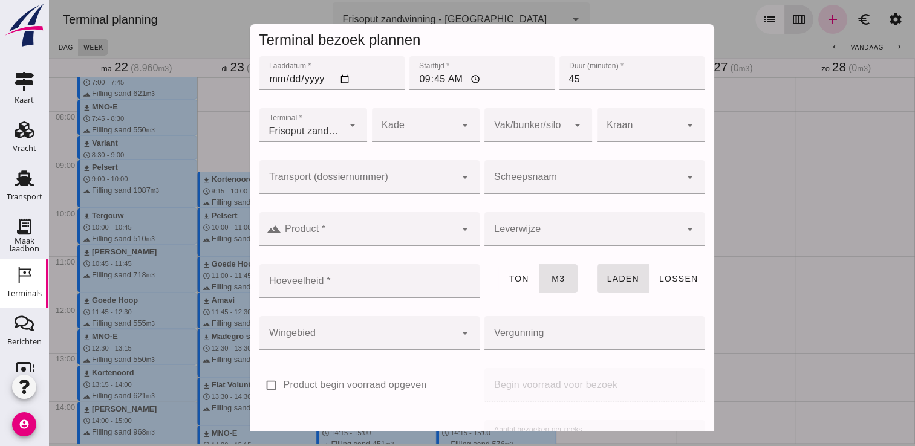
click at [598, 172] on div at bounding box center [582, 177] width 196 height 34
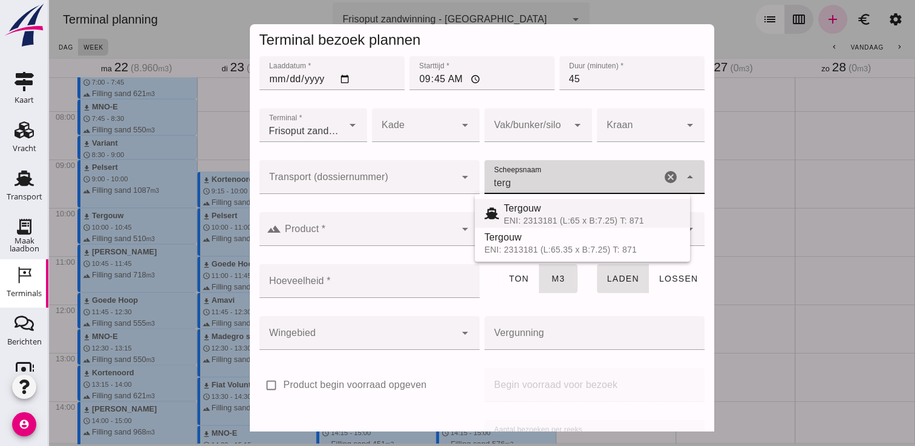
click at [531, 219] on div "ENI: 2313181 (L:65 x B:7.25) T: 871" at bounding box center [592, 221] width 177 height 10
type input "Tergouw"
type input "510"
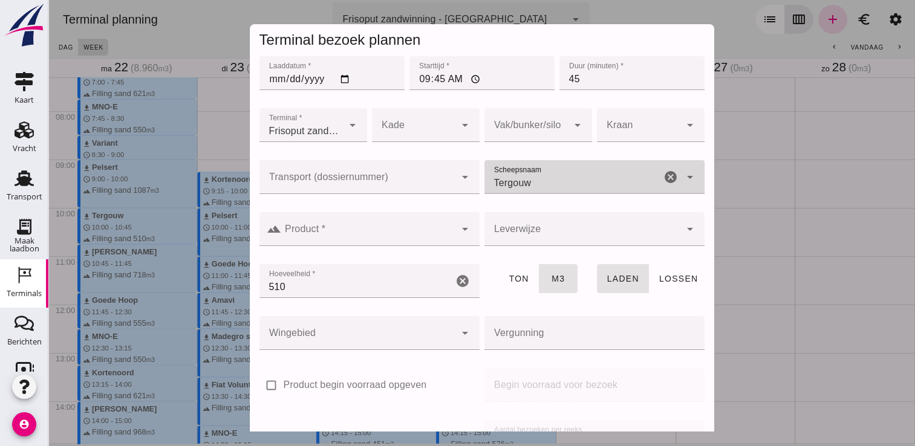
type input "Tergouw"
click at [389, 232] on input "Product *" at bounding box center [368, 235] width 174 height 15
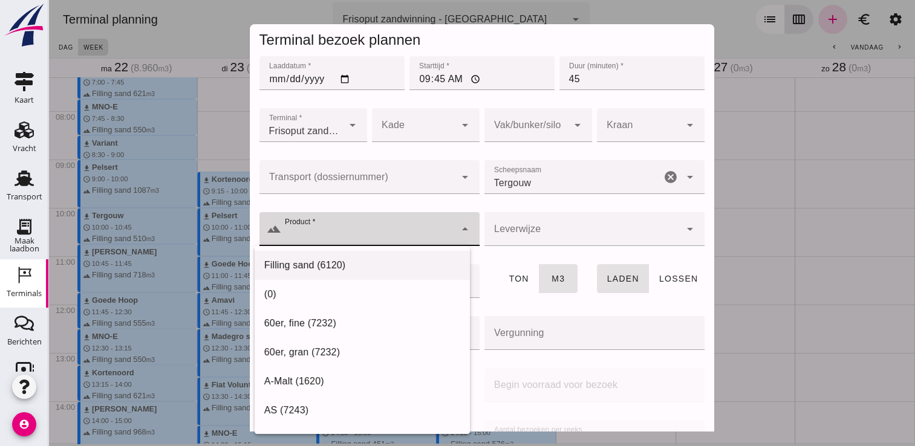
click at [335, 261] on div "Filling sand (6120)" at bounding box center [362, 265] width 196 height 15
type input "Filling sand (6120)"
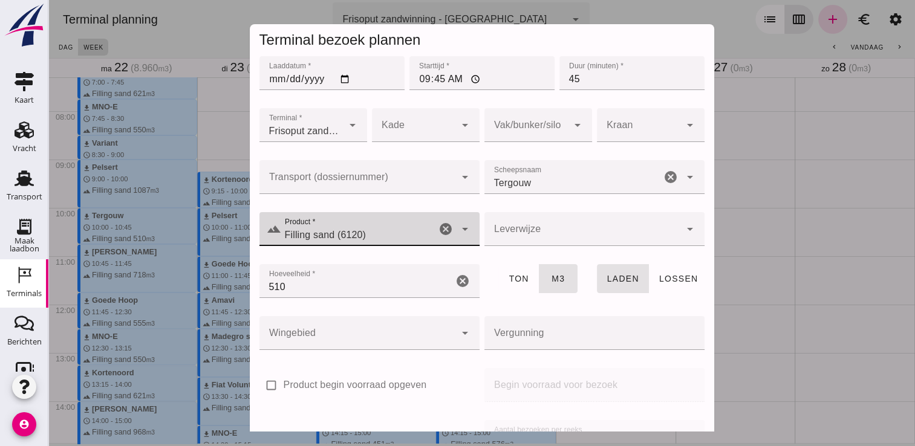
scroll to position [138, 0]
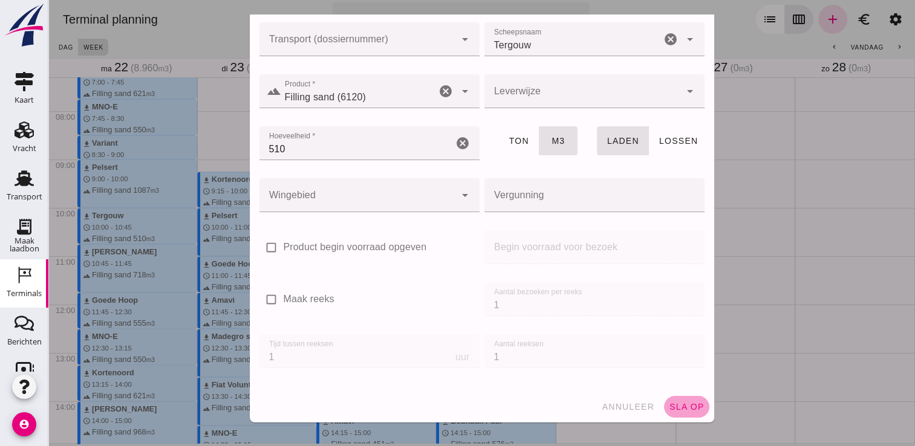
click at [664, 413] on button "sla op" at bounding box center [686, 407] width 45 height 22
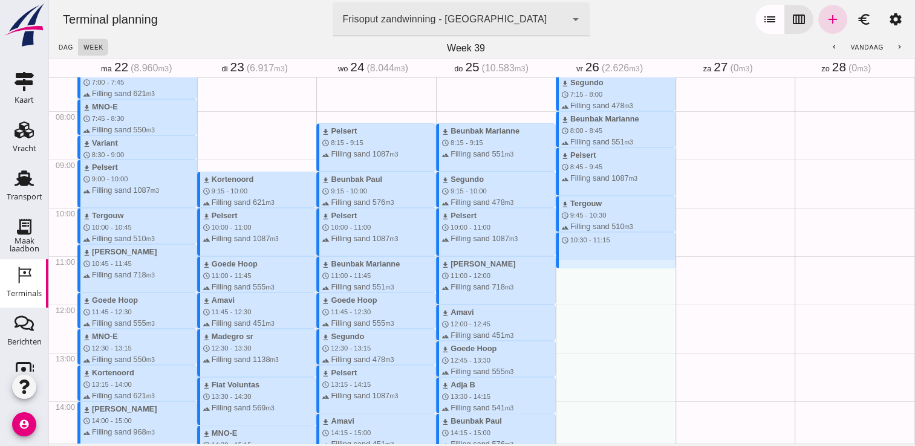
drag, startPoint x: 594, startPoint y: 237, endPoint x: 598, endPoint y: 270, distance: 32.9
click at [598, 270] on div "download Segundo schedule 7:15 - 8:00 terrain Filling sand 478 m3 download Beun…" at bounding box center [615, 304] width 120 height 1160
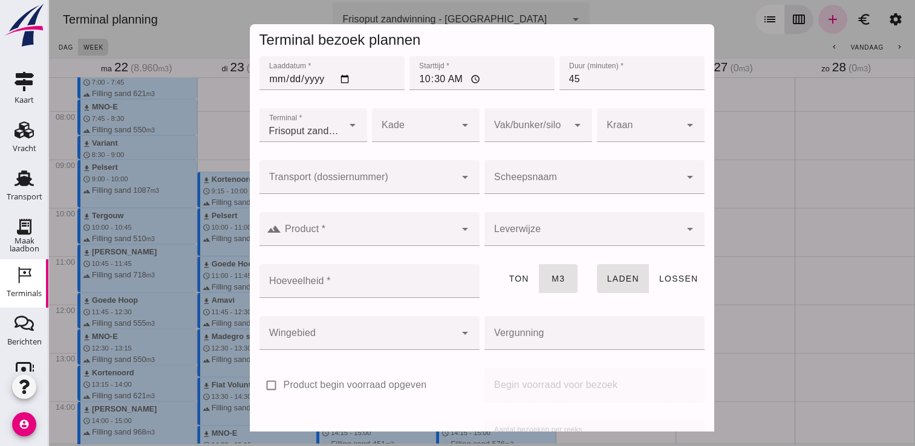
click at [590, 180] on input "Scheepsnaam" at bounding box center [582, 183] width 196 height 15
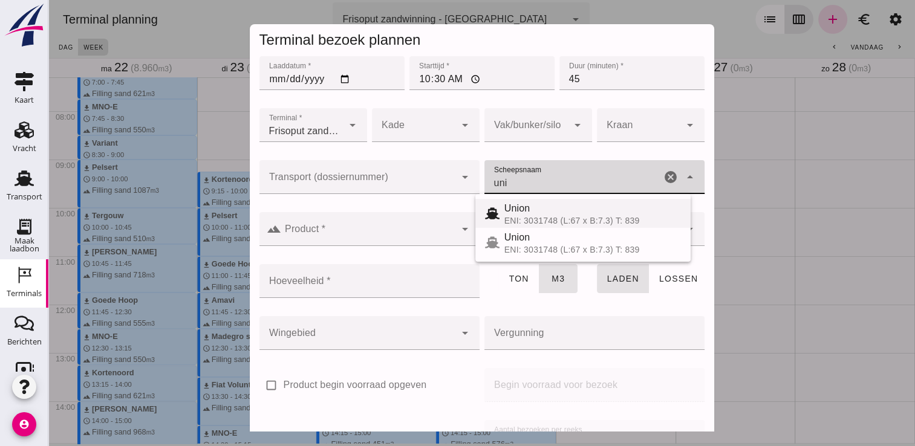
click at [546, 209] on div "Union" at bounding box center [592, 208] width 177 height 15
type input "Union"
type input "480"
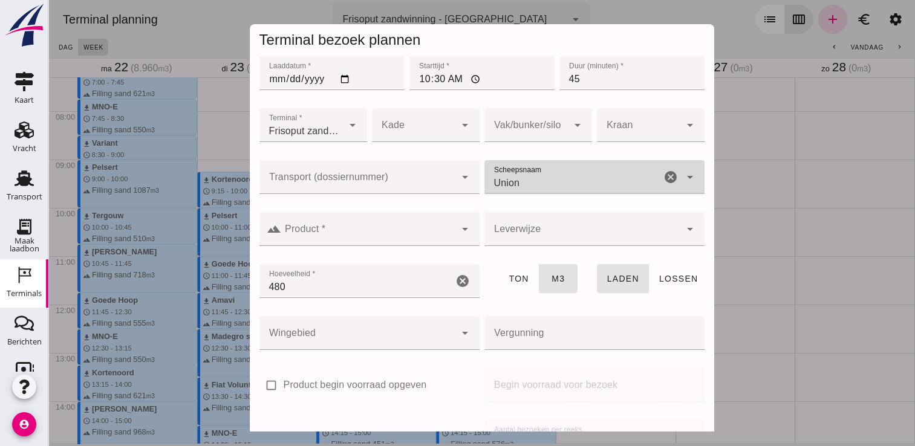
type input "Union"
click at [422, 221] on div at bounding box center [368, 229] width 174 height 34
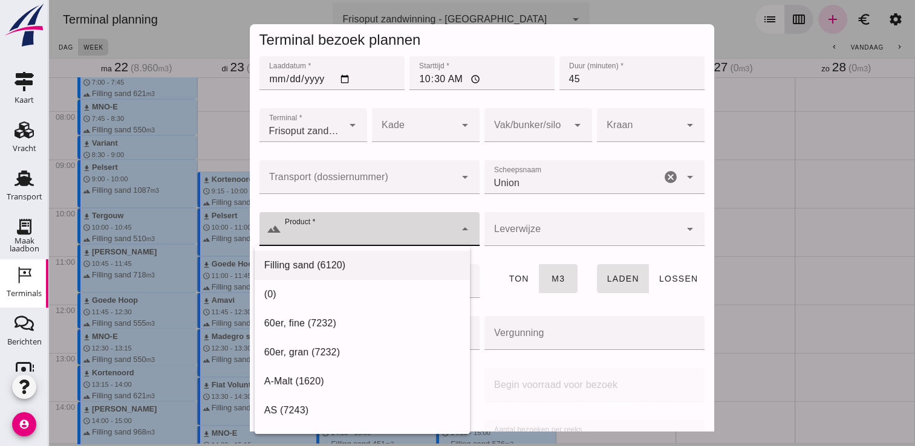
click at [342, 264] on div "Filling sand (6120)" at bounding box center [362, 265] width 196 height 15
type input "Filling sand (6120)"
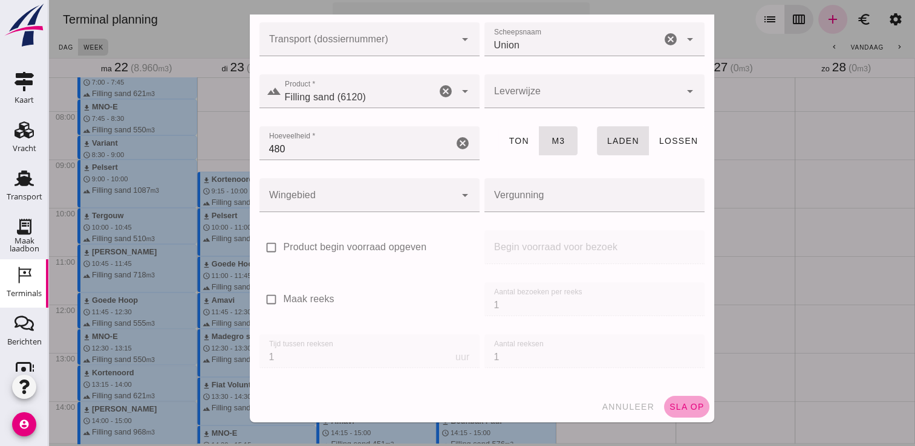
click at [676, 405] on span "sla op" at bounding box center [687, 407] width 36 height 10
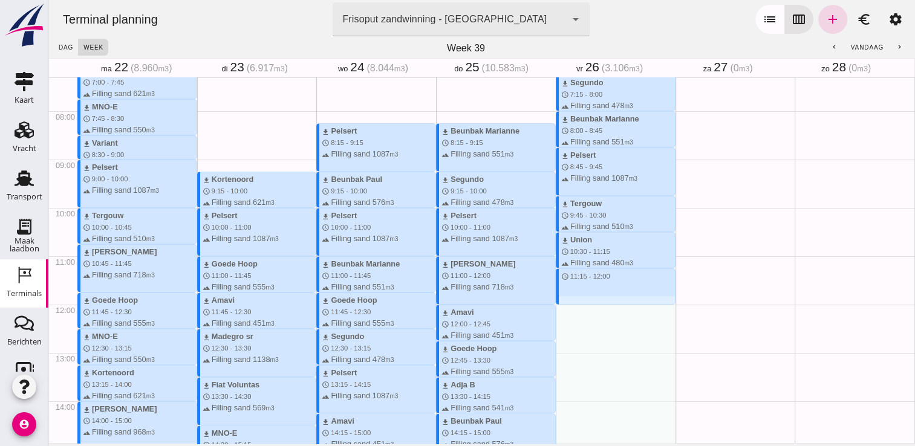
drag, startPoint x: 575, startPoint y: 270, endPoint x: 575, endPoint y: 300, distance: 30.2
click at [575, 300] on div "download Segundo schedule 7:15 - 8:00 terrain Filling sand 478 m3 download Beun…" at bounding box center [615, 304] width 120 height 1160
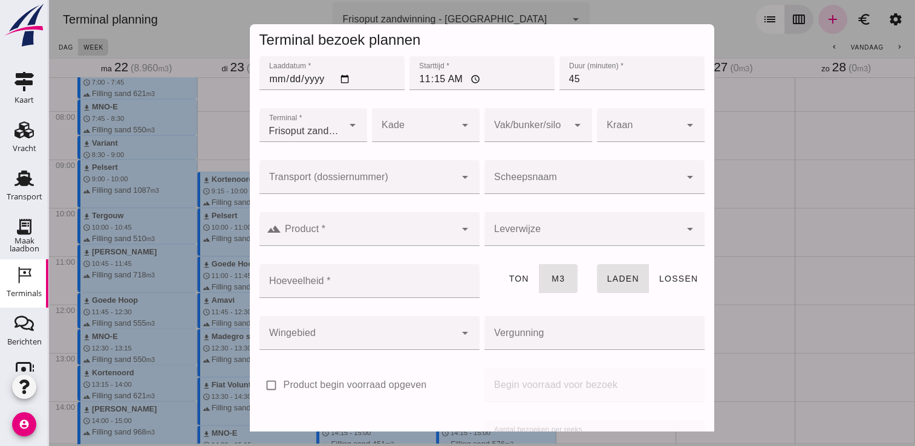
click at [585, 181] on input "Scheepsnaam" at bounding box center [582, 183] width 196 height 15
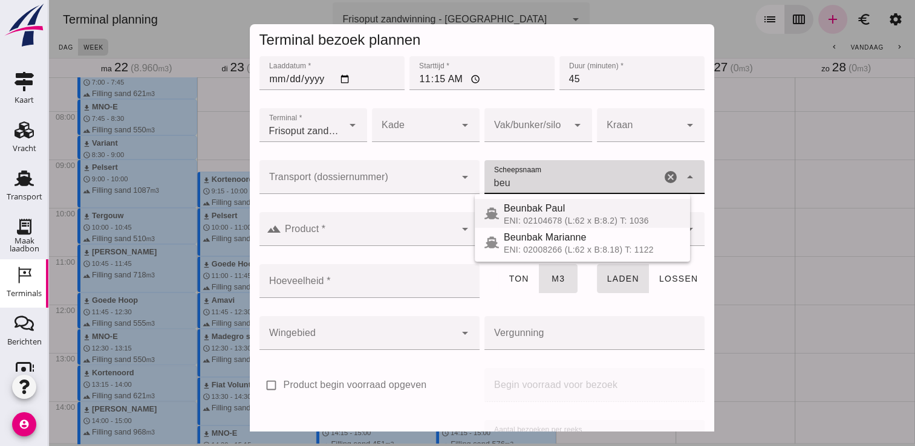
click at [522, 209] on span "Beunbak Paul" at bounding box center [534, 208] width 61 height 10
type input "Beunbak Paul"
type input "576"
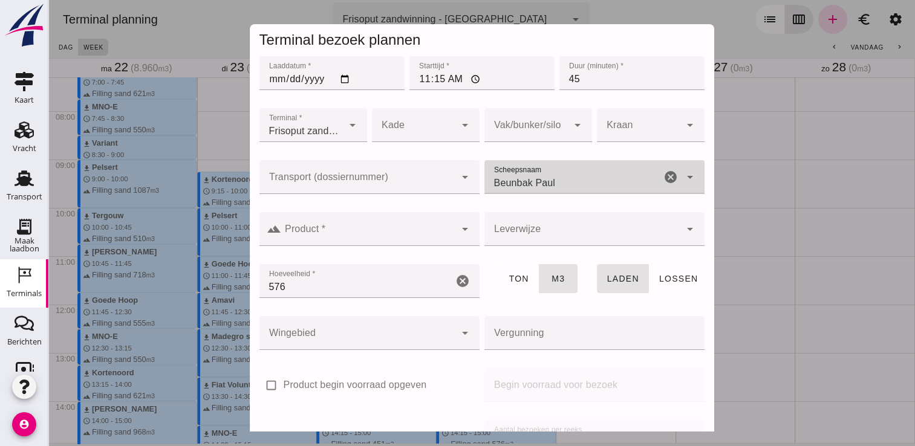
type input "Beunbak Paul"
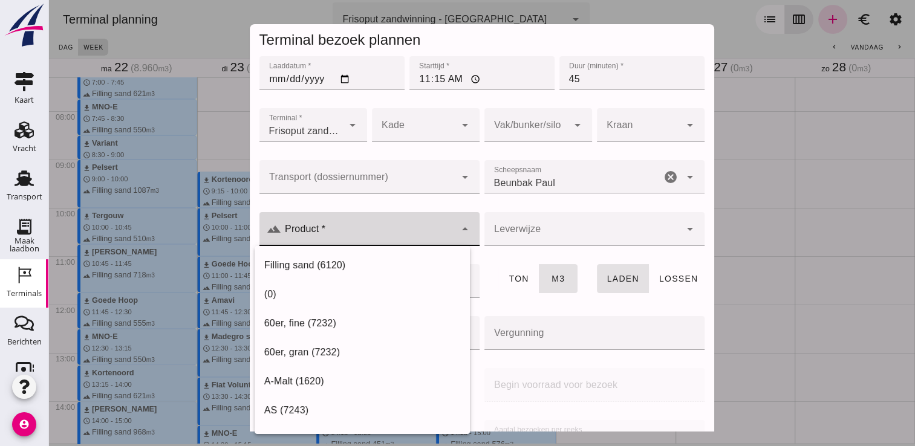
click at [434, 232] on input "Product *" at bounding box center [368, 235] width 174 height 15
click at [383, 255] on div "Filling sand (6120)" at bounding box center [361, 265] width 215 height 29
type input "Filling sand (6120)"
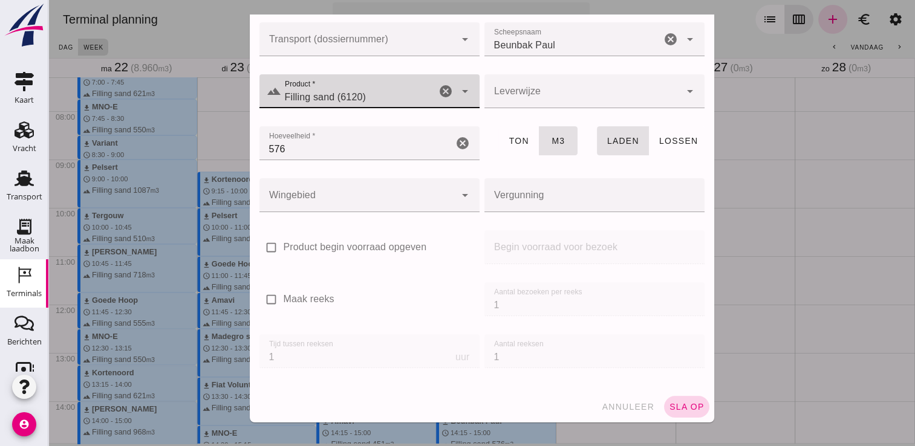
click at [669, 406] on span "sla op" at bounding box center [687, 407] width 36 height 10
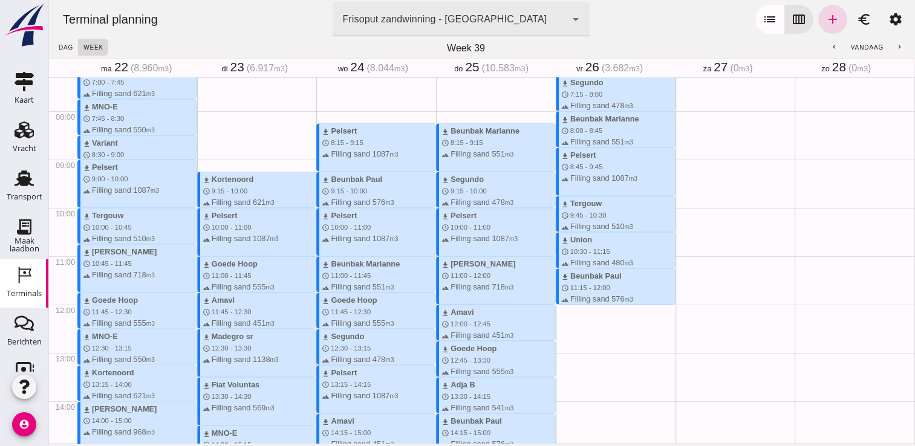
drag, startPoint x: 575, startPoint y: 306, endPoint x: 574, endPoint y: 342, distance: 35.7
click at [574, 342] on div "download Segundo schedule 7:15 - 8:00 terrain Filling sand 478 m3 download Beun…" at bounding box center [615, 304] width 120 height 1160
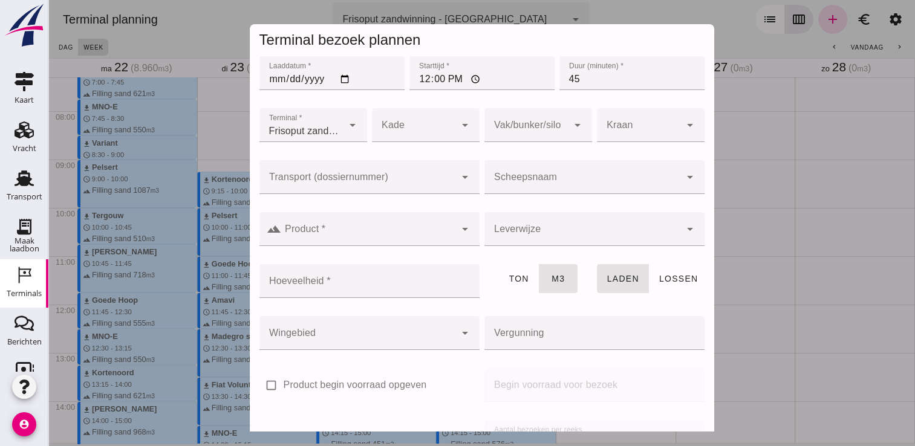
click at [500, 149] on div at bounding box center [538, 151] width 88 height 8
click at [502, 181] on input "Scheepsnaam" at bounding box center [582, 183] width 196 height 15
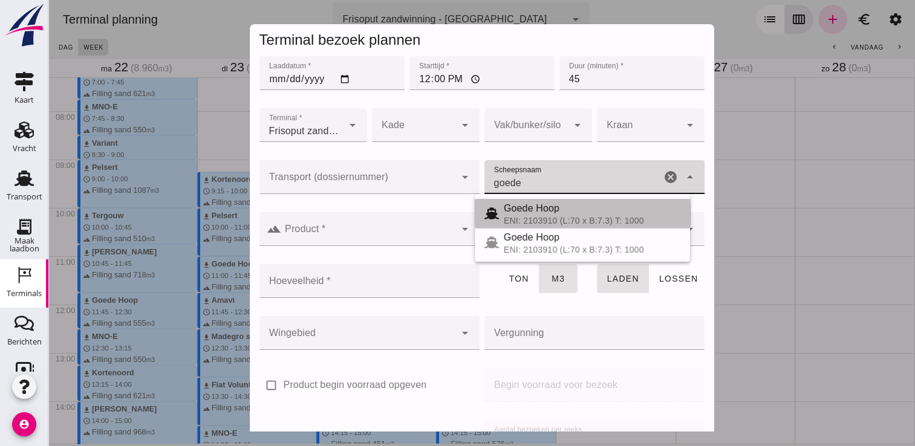
click at [513, 200] on div "Goede Hoop ENI: 2103910 (L:70 x B:7.3) T: 1000" at bounding box center [581, 213] width 215 height 29
type input "Goede Hoop"
type input "555"
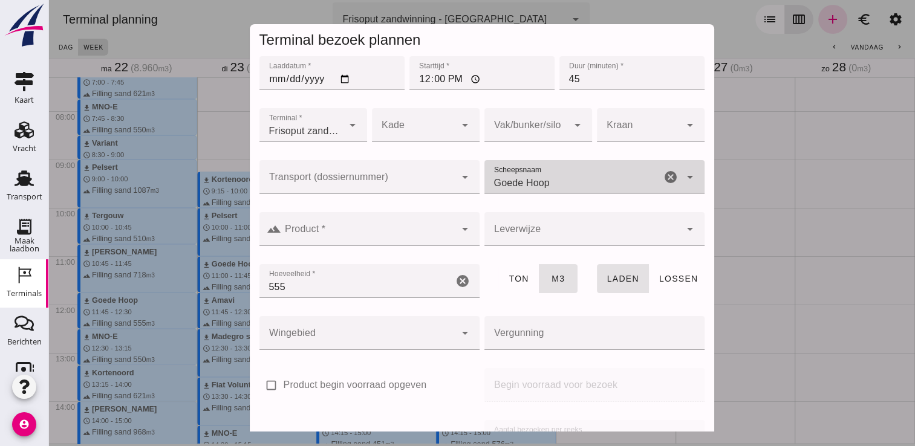
type input "Goede Hoop"
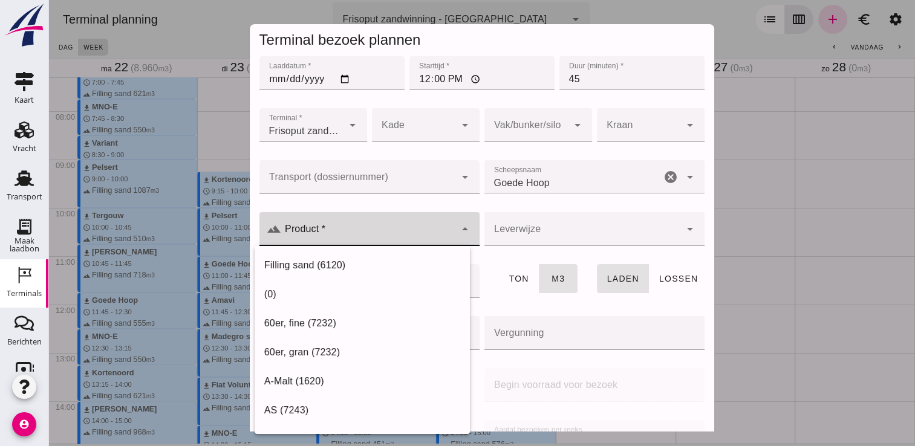
click at [415, 232] on input "Product *" at bounding box center [368, 235] width 174 height 15
click at [337, 268] on div "Filling sand (6120)" at bounding box center [362, 265] width 196 height 15
type input "Filling sand (6120)"
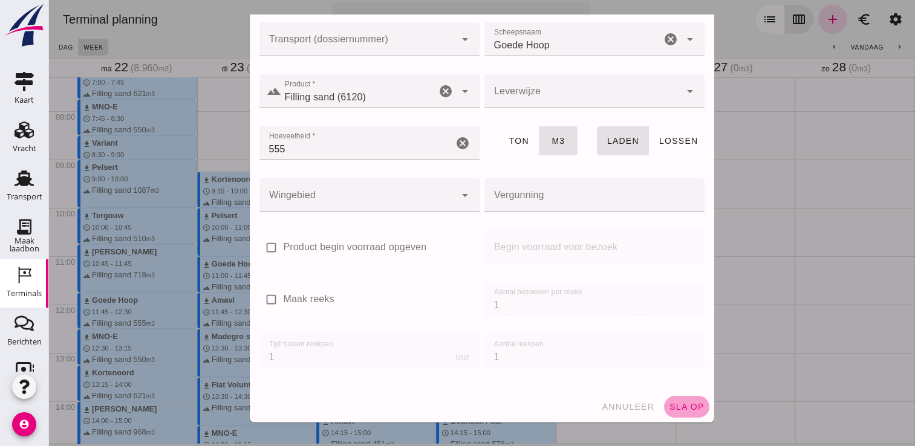
click at [669, 403] on span "sla op" at bounding box center [687, 407] width 36 height 10
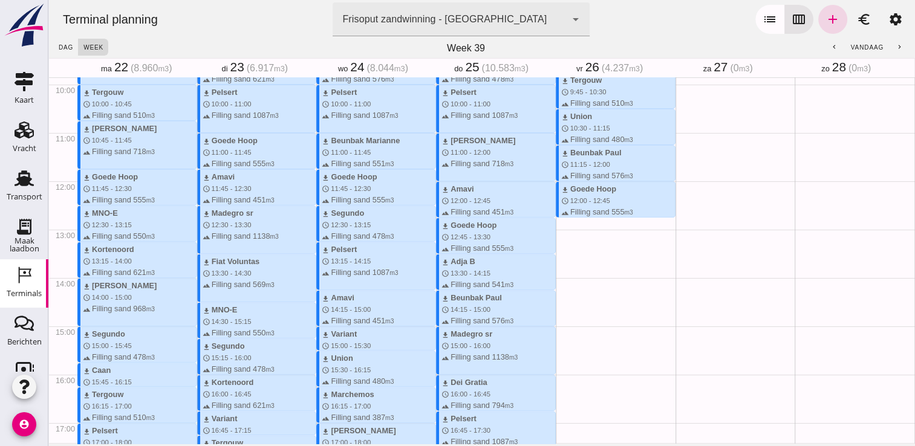
scroll to position [480, 0]
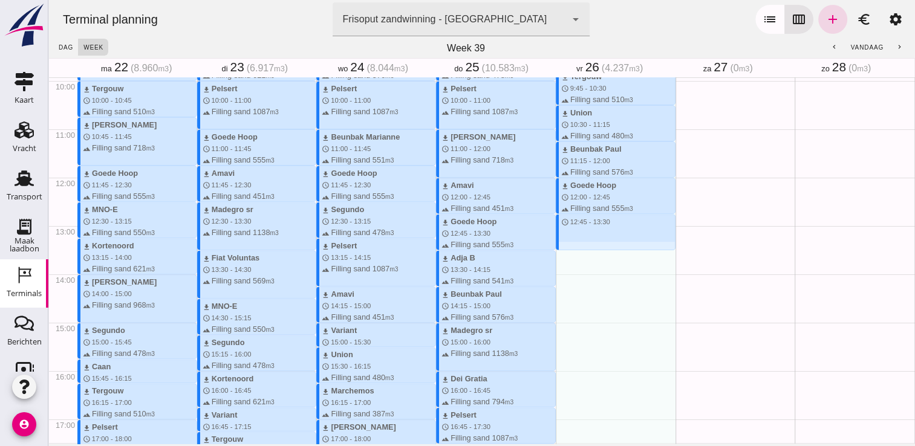
drag, startPoint x: 583, startPoint y: 216, endPoint x: 592, endPoint y: 251, distance: 35.8
click at [592, 251] on div "download Segundo schedule 7:15 - 8:00 terrain Filling sand 478 m3 download Beun…" at bounding box center [615, 177] width 120 height 1160
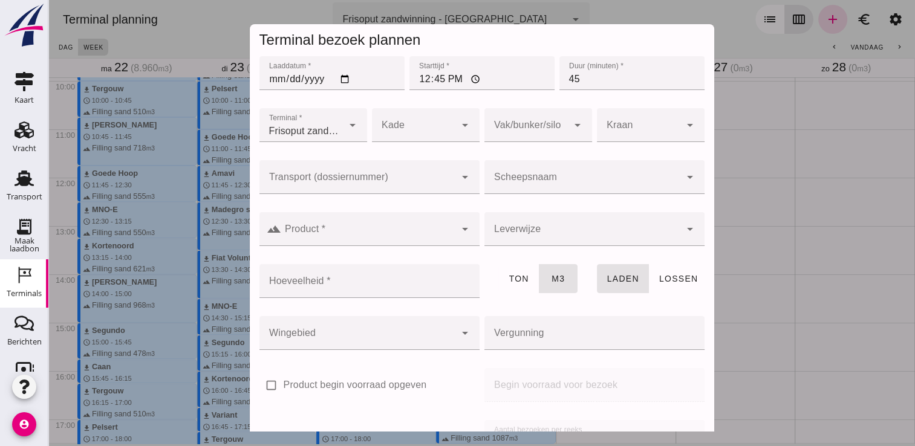
click at [575, 161] on div at bounding box center [582, 177] width 196 height 34
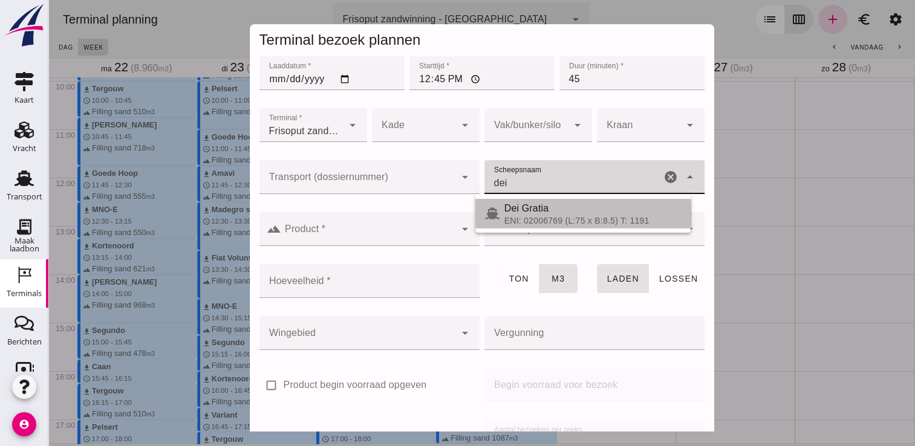
click at [519, 211] on span "Dei Gratia" at bounding box center [526, 208] width 45 height 10
type input "Dei Gratia"
type input "794"
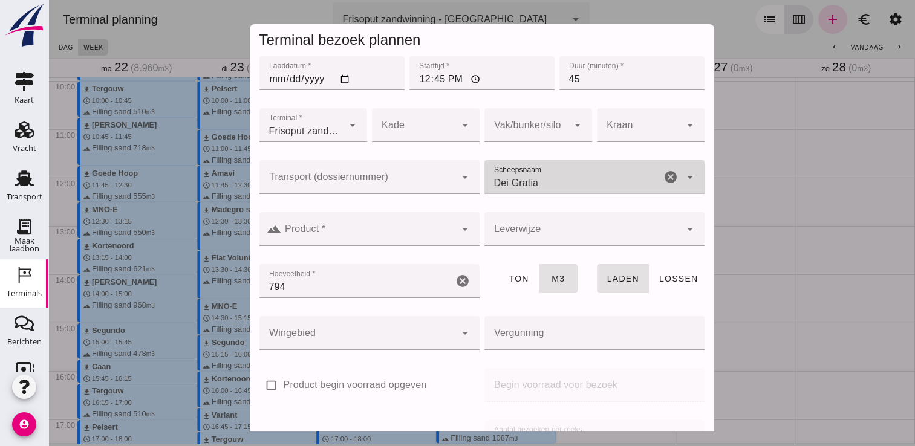
type input "Dei Gratia"
click at [439, 233] on input "Product *" at bounding box center [368, 235] width 174 height 15
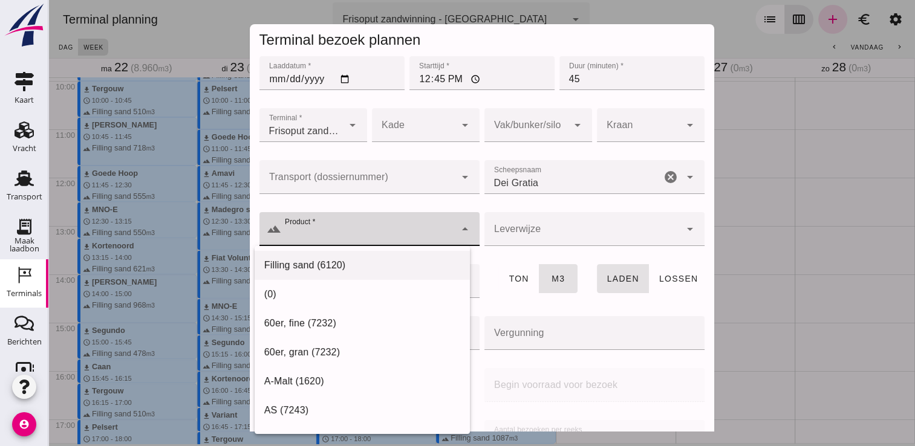
click at [371, 277] on div "Filling sand (6120)" at bounding box center [361, 265] width 215 height 29
type input "Filling sand (6120)"
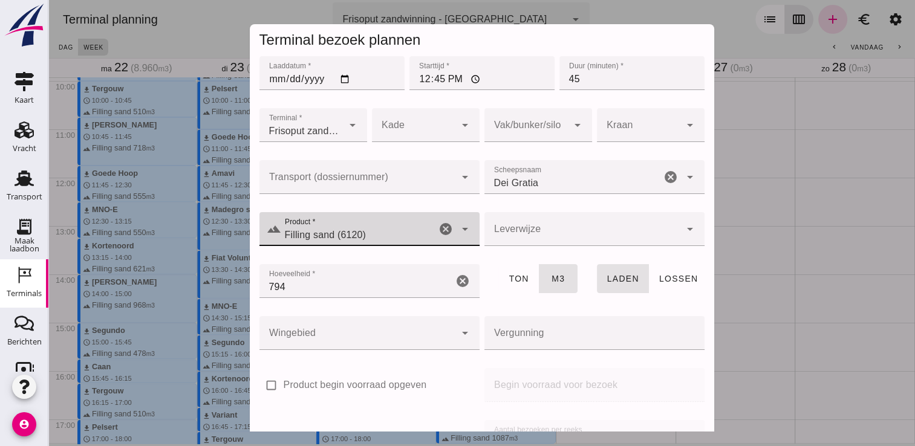
scroll to position [138, 0]
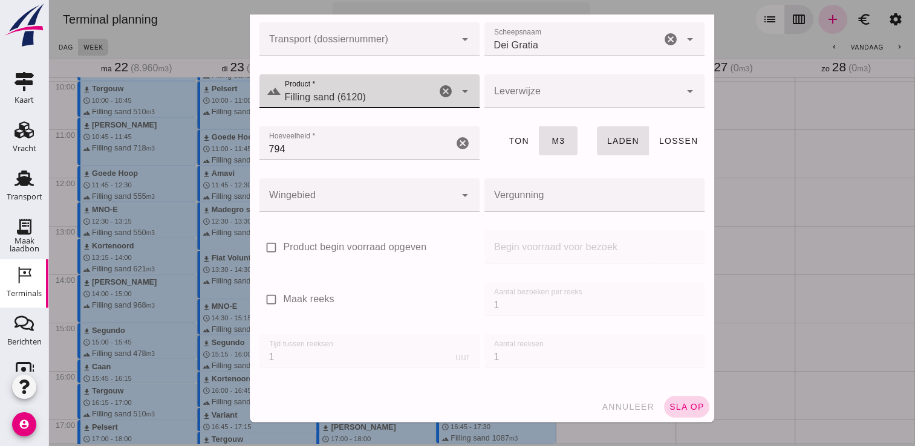
click at [675, 404] on span "sla op" at bounding box center [687, 407] width 36 height 10
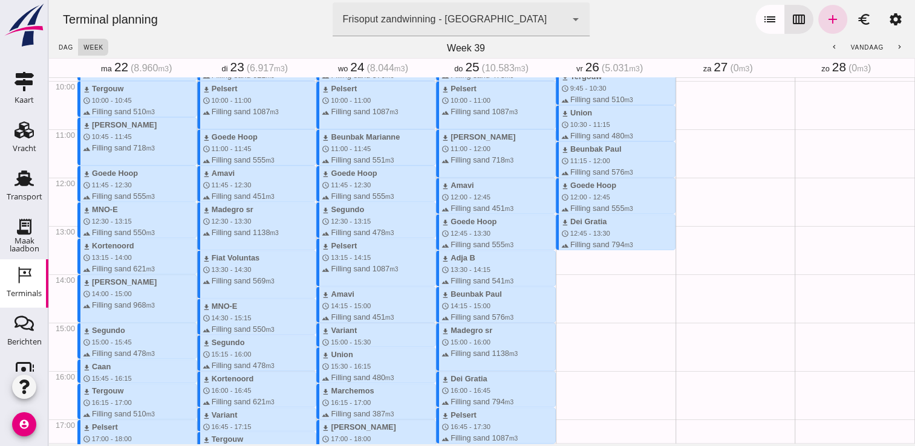
drag, startPoint x: 560, startPoint y: 251, endPoint x: 563, endPoint y: 262, distance: 11.3
click at [563, 262] on div "download Segundo schedule 7:15 - 8:00 terrain Filling sand 478 m3 download Beun…" at bounding box center [615, 177] width 120 height 1160
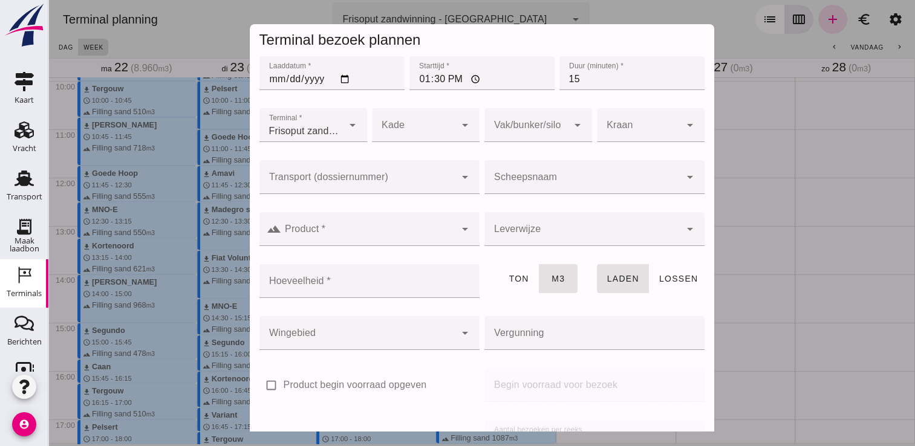
click at [563, 262] on div "Terminal bezoek plannen Laaddatum * Laaddatum * [DATE] Starttijd * Starttijd * …" at bounding box center [481, 223] width 866 height 446
click at [594, 85] on input "15" at bounding box center [631, 73] width 145 height 34
type input "1"
type input "30"
click at [526, 195] on div at bounding box center [594, 200] width 220 height 13
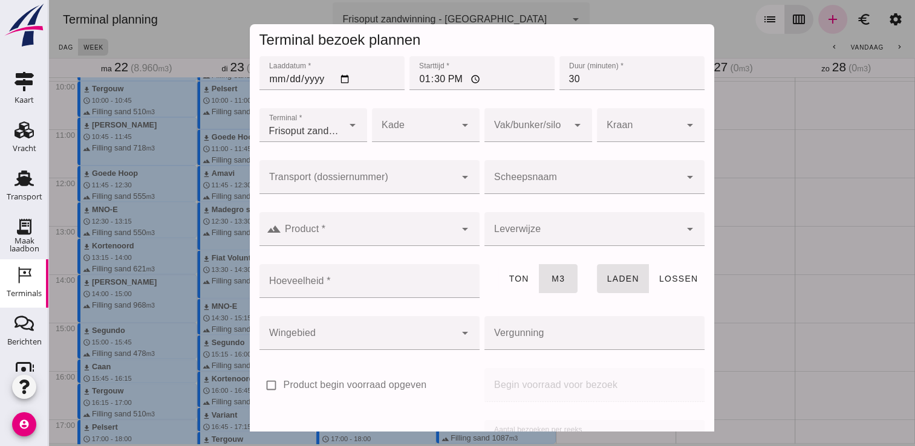
click at [513, 182] on input "Scheepsnaam" at bounding box center [582, 183] width 196 height 15
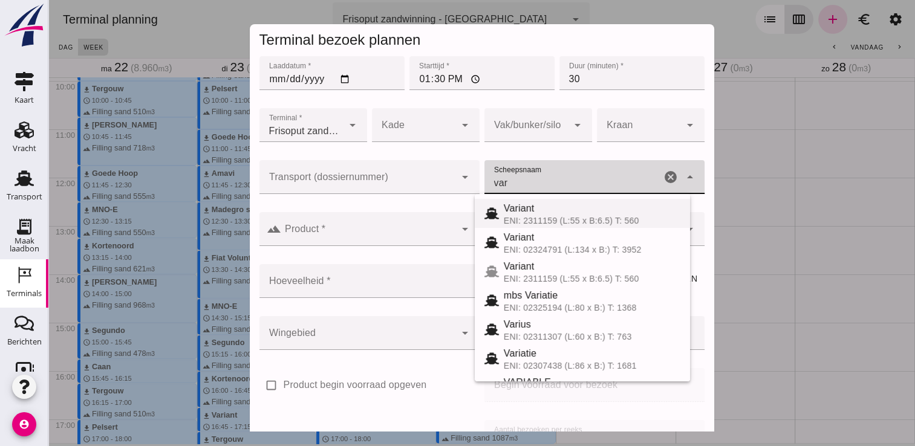
click at [531, 215] on div "Variant" at bounding box center [592, 208] width 177 height 15
type input "Variant"
type input "337"
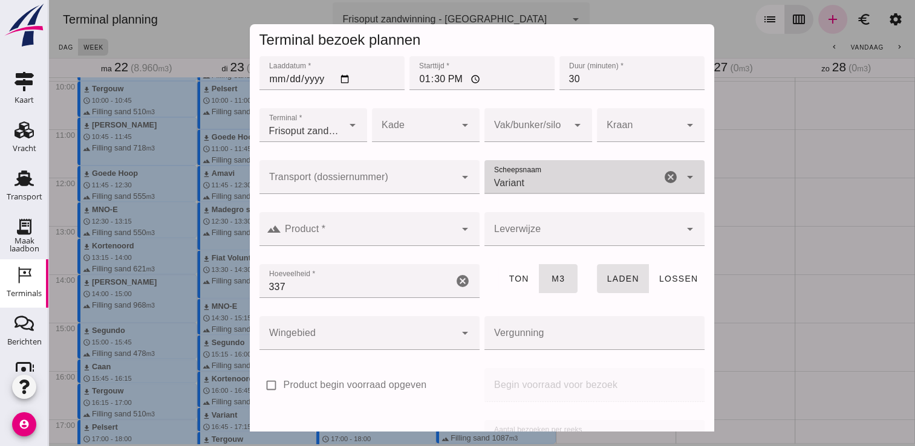
type input "Variant"
click at [429, 259] on div at bounding box center [369, 255] width 201 height 8
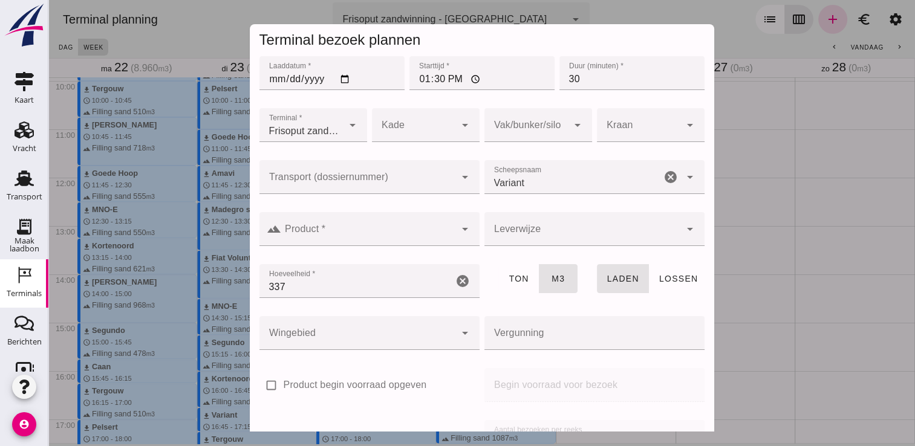
click at [398, 233] on input "Product *" at bounding box center [368, 235] width 174 height 15
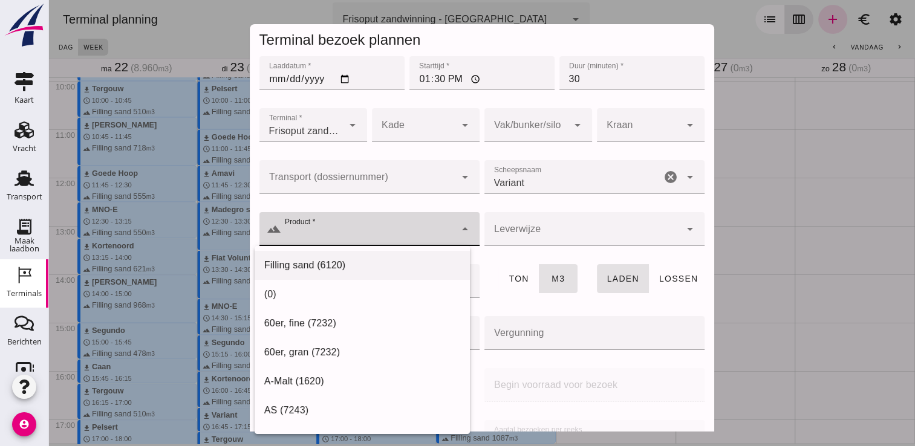
click at [338, 257] on div "Filling sand (6120)" at bounding box center [361, 265] width 215 height 29
type input "Filling sand (6120)"
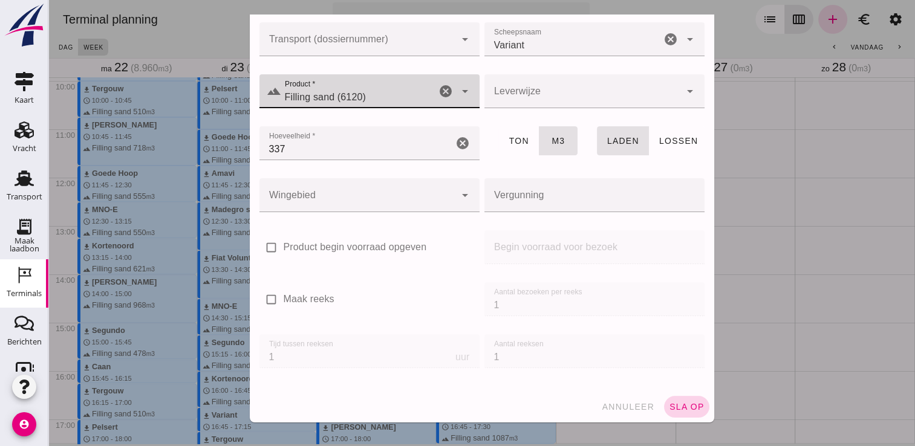
click at [684, 407] on span "sla op" at bounding box center [687, 407] width 36 height 10
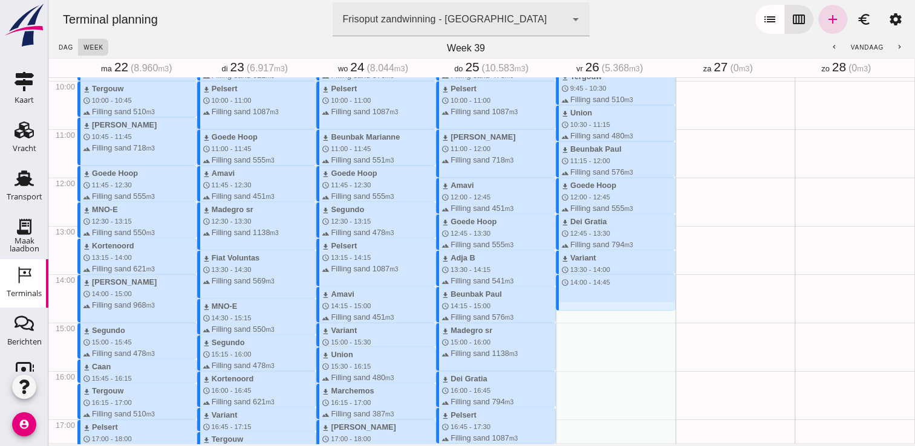
drag, startPoint x: 575, startPoint y: 278, endPoint x: 577, endPoint y: 308, distance: 29.7
click at [577, 308] on div "download Segundo schedule 7:15 - 8:00 terrain Filling sand 478 m3 download Beun…" at bounding box center [615, 177] width 120 height 1160
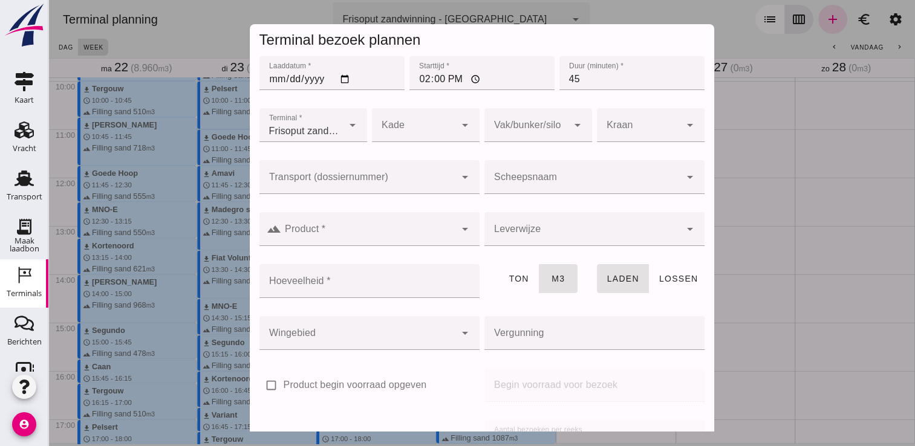
click at [595, 181] on input "Scheepsnaam" at bounding box center [582, 183] width 196 height 15
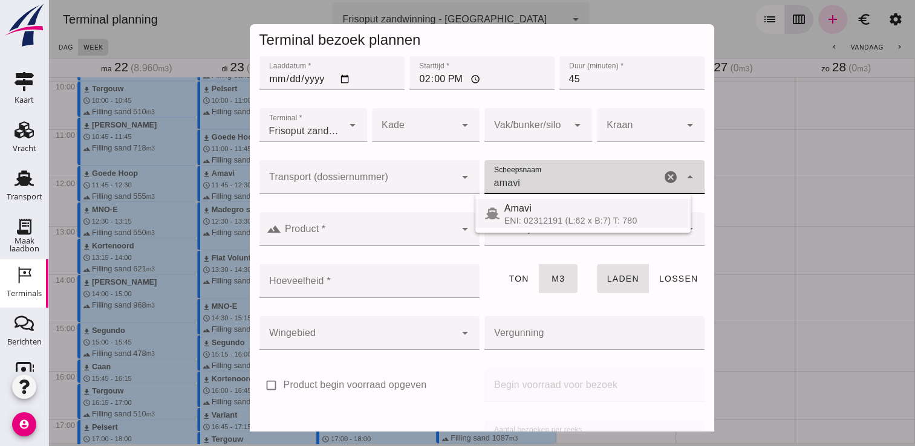
click at [540, 210] on div "Amavi" at bounding box center [592, 208] width 177 height 15
type input "Amavi"
type input "451"
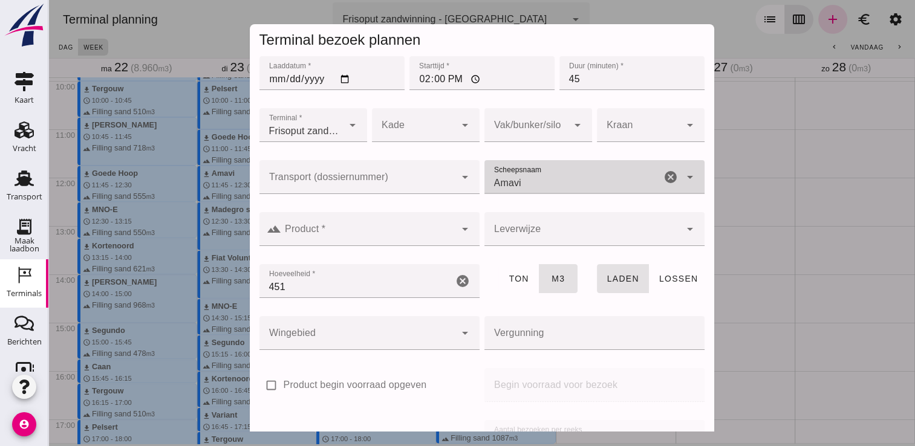
type input "Amavi"
click at [392, 241] on input "Product *" at bounding box center [368, 235] width 174 height 15
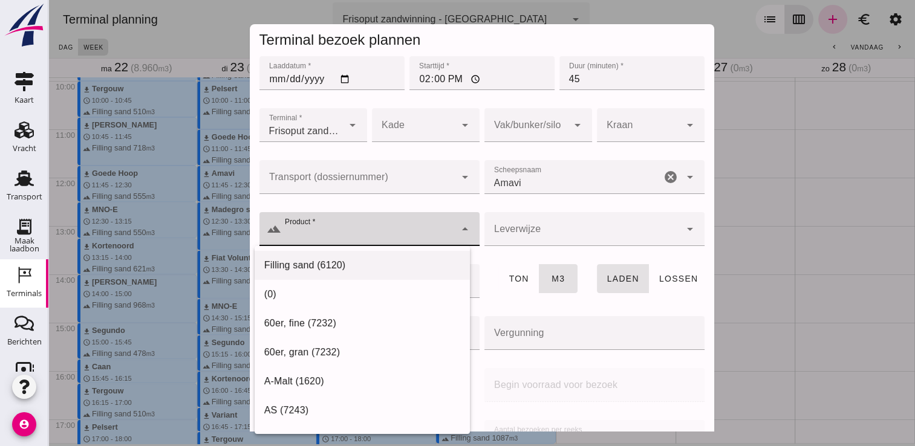
click at [352, 261] on div "Filling sand (6120)" at bounding box center [362, 265] width 196 height 15
type input "Filling sand (6120)"
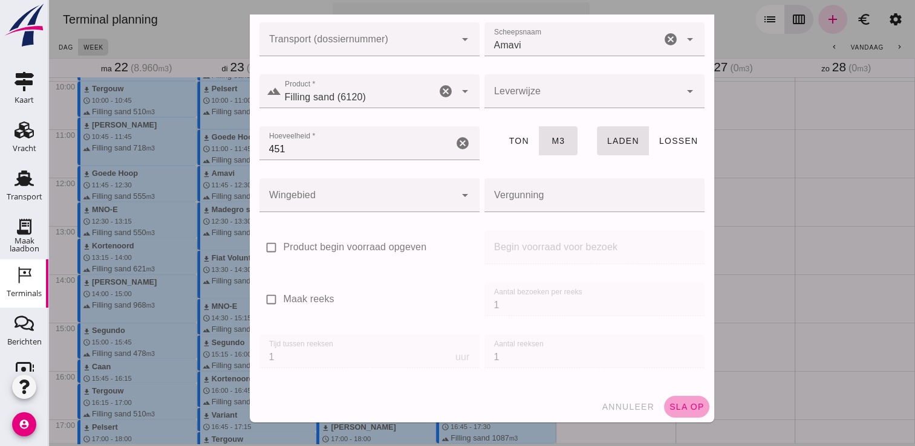
click at [682, 411] on button "sla op" at bounding box center [686, 407] width 45 height 22
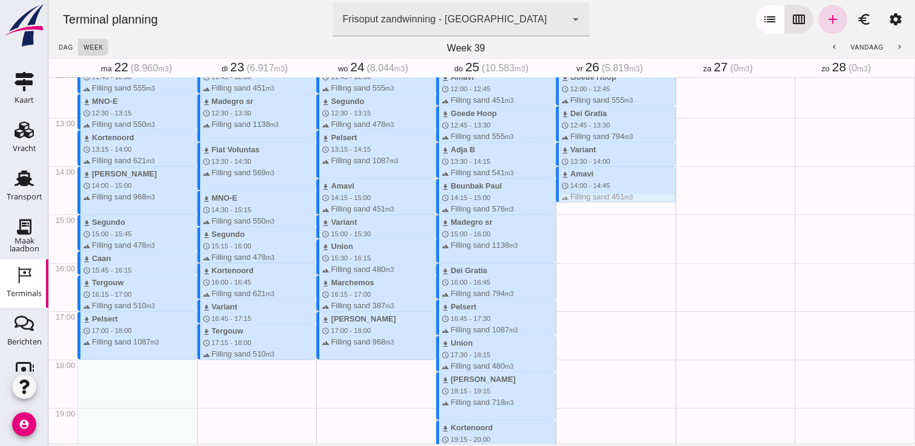
scroll to position [589, 0]
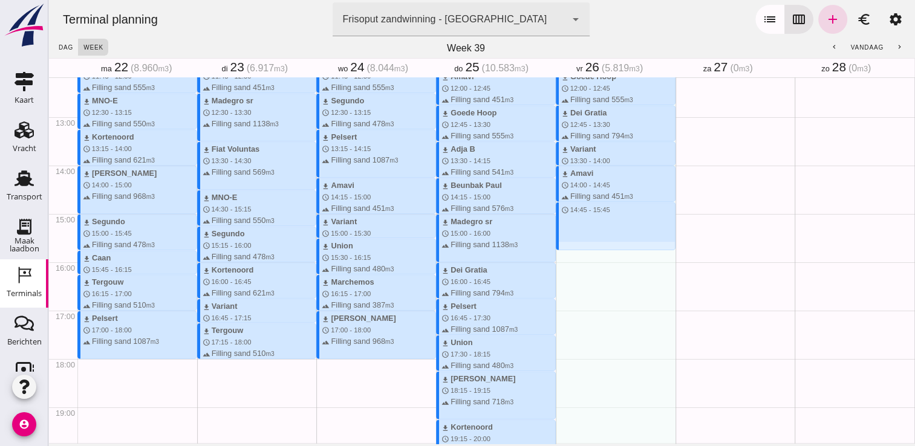
drag, startPoint x: 581, startPoint y: 205, endPoint x: 591, endPoint y: 248, distance: 44.5
click at [591, 248] on div "download Segundo schedule 7:15 - 8:00 terrain Filling sand 478 m3 download Beun…" at bounding box center [615, 69] width 120 height 1160
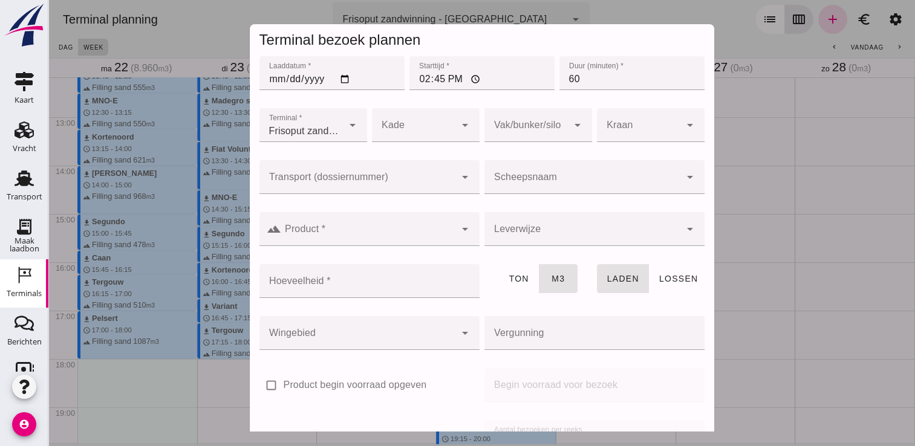
click at [606, 177] on input "Scheepsnaam" at bounding box center [582, 183] width 196 height 15
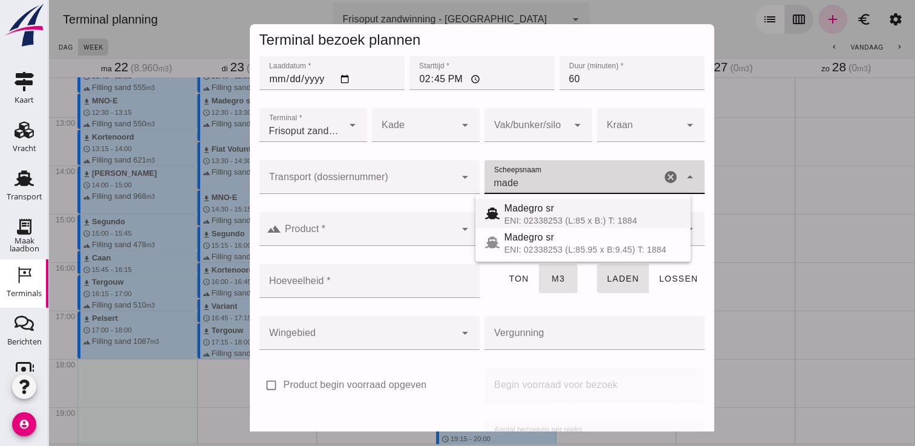
click at [575, 210] on div "Madegro sr" at bounding box center [592, 208] width 177 height 15
type input "Madegro sr"
type input "1138"
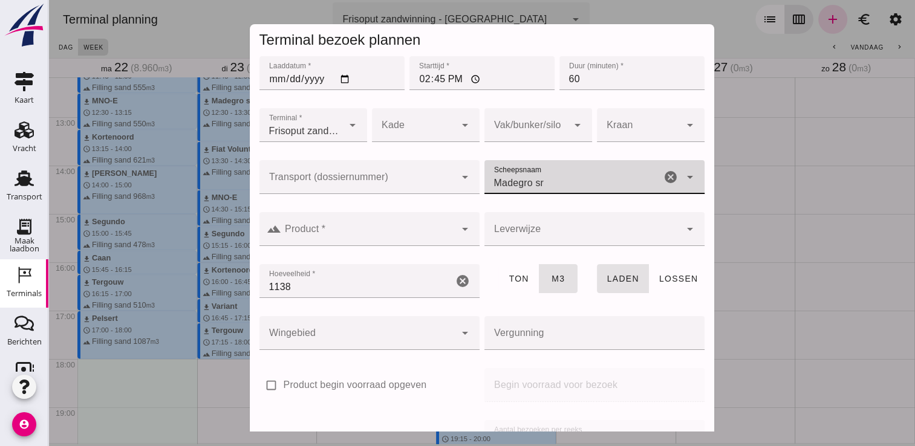
type input "Madegro sr"
click at [404, 234] on input "Product *" at bounding box center [368, 235] width 174 height 15
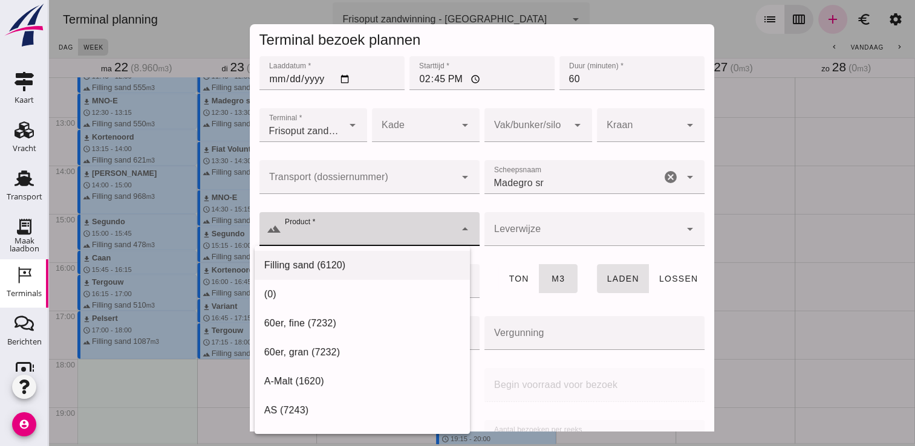
click at [399, 262] on div "Filling sand (6120)" at bounding box center [362, 265] width 196 height 15
type input "Filling sand (6120)"
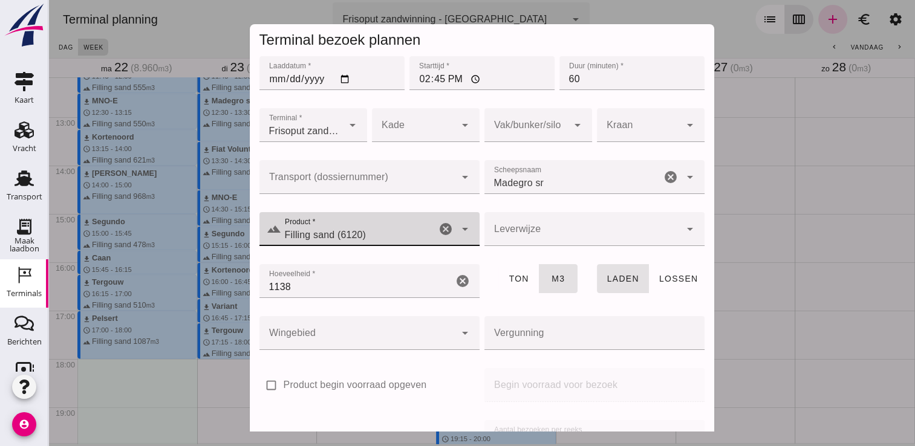
scroll to position [138, 0]
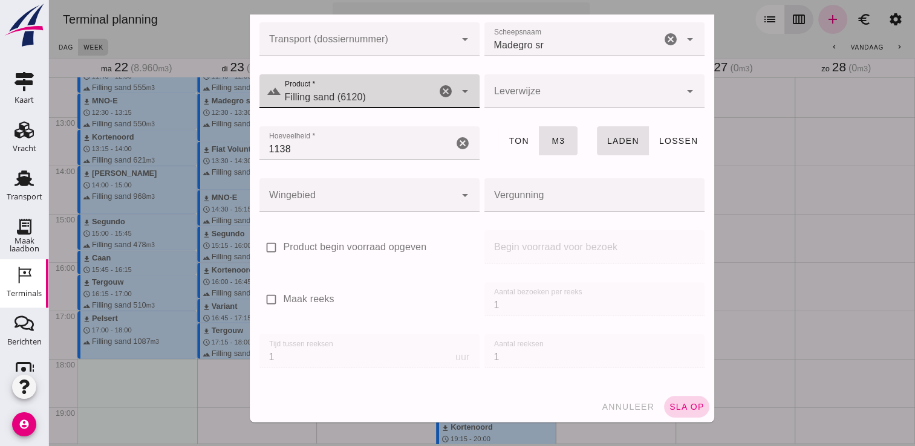
click at [672, 403] on span "sla op" at bounding box center [687, 407] width 36 height 10
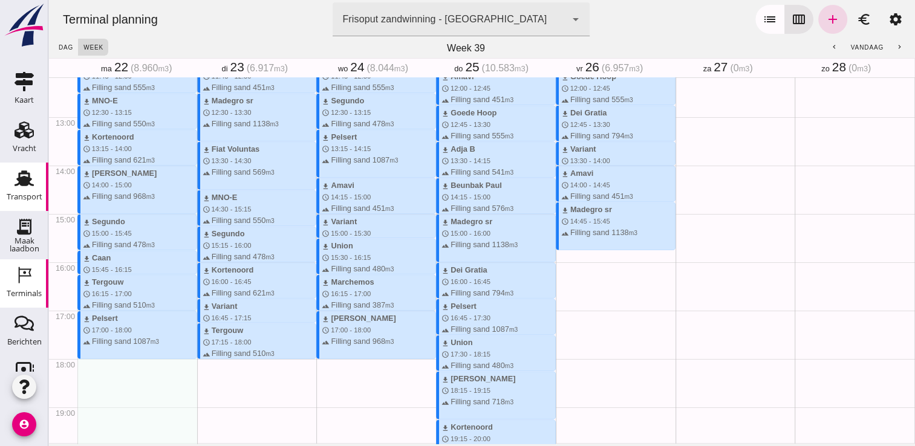
click at [24, 185] on use at bounding box center [24, 179] width 19 height 16
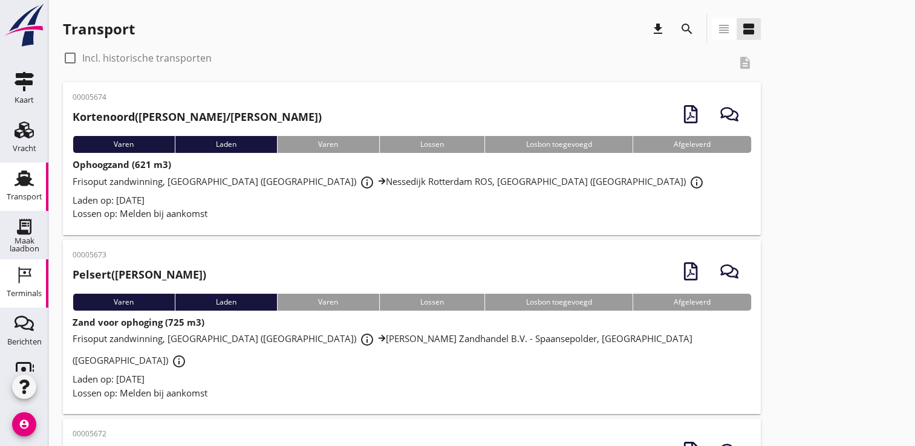
click at [26, 291] on div "Terminals" at bounding box center [24, 294] width 35 height 8
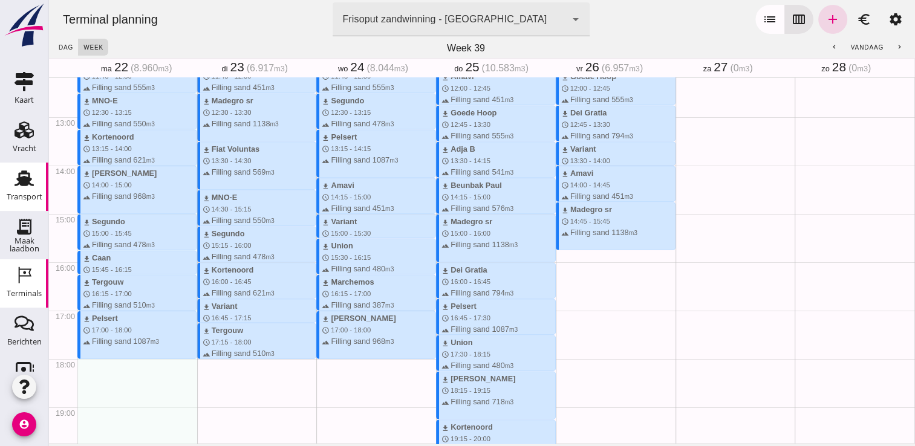
click at [12, 199] on div "Transport" at bounding box center [25, 197] width 36 height 8
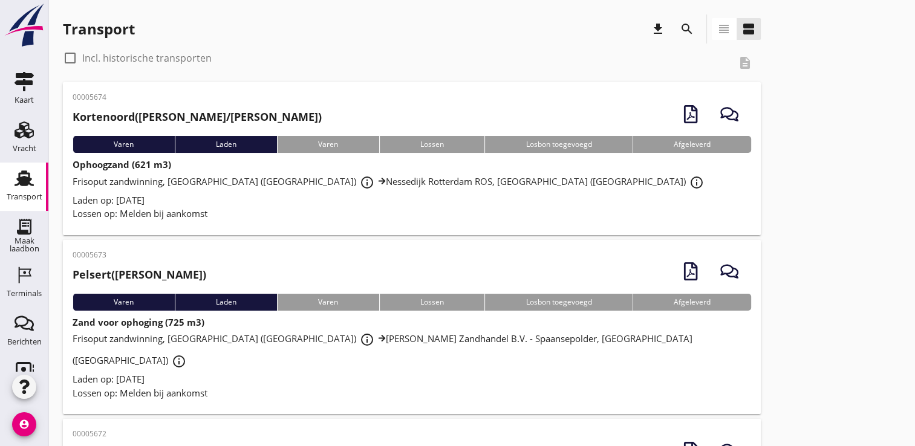
click at [306, 221] on div "00005674 Kortenoord (Abel/[PERSON_NAME]) Varen Laden Varen Lossen Losbon toegev…" at bounding box center [412, 158] width 698 height 153
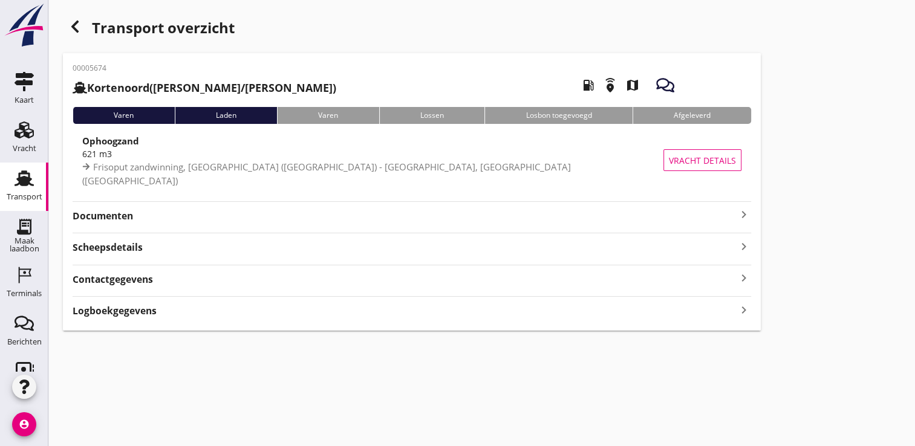
click at [561, 228] on div "00005674 Kortenoord (Abel/Fulco Vijfhuizen) local_gas_station emergency_share m…" at bounding box center [412, 191] width 698 height 277
drag, startPoint x: 562, startPoint y: 216, endPoint x: 721, endPoint y: 209, distance: 159.1
click at [721, 209] on strong "Documenten" at bounding box center [405, 216] width 664 height 14
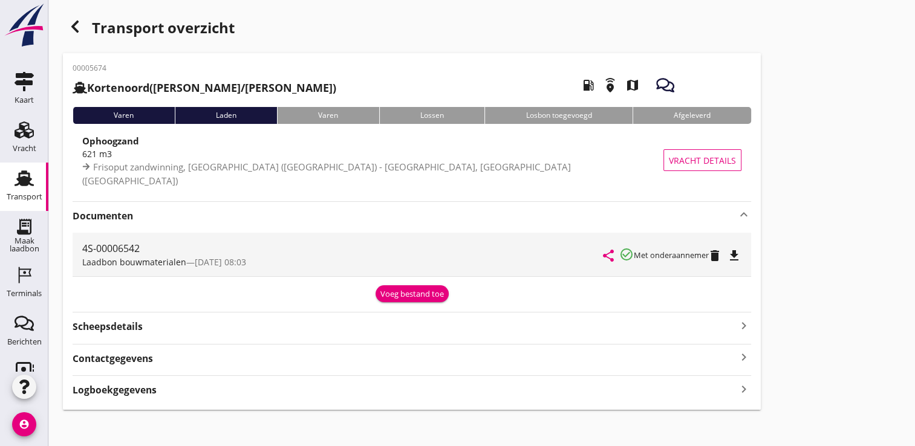
click at [741, 250] on icon "file_download" at bounding box center [734, 255] width 15 height 15
click at [19, 282] on icon "Terminals" at bounding box center [24, 274] width 19 height 19
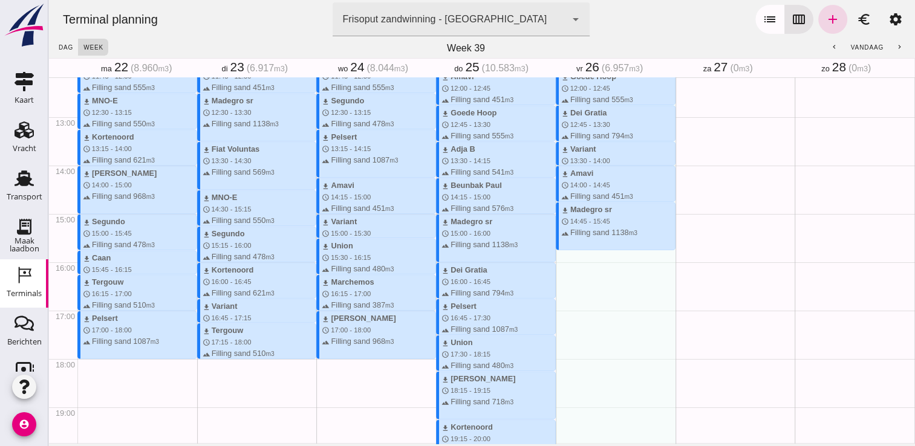
click at [571, 277] on div "download Segundo schedule 7:15 - 8:00 terrain Filling sand 478 m3 download Beun…" at bounding box center [615, 69] width 120 height 1160
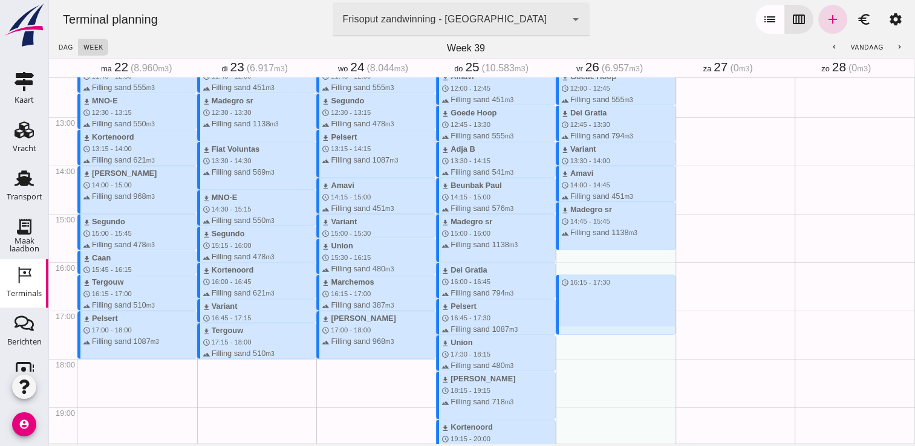
drag, startPoint x: 581, startPoint y: 270, endPoint x: 577, endPoint y: 329, distance: 59.4
click at [577, 329] on div "download Segundo schedule 7:15 - 8:00 terrain Filling sand 478 m3 download Beun…" at bounding box center [615, 69] width 120 height 1160
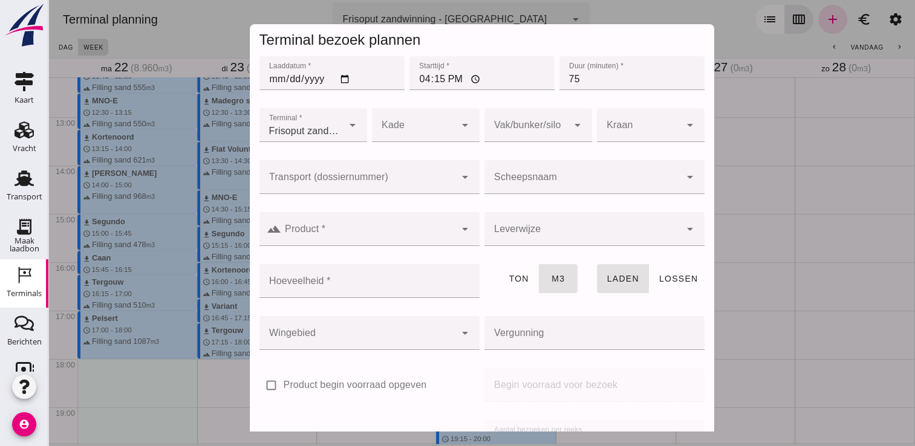
click at [417, 327] on div at bounding box center [357, 333] width 196 height 34
drag, startPoint x: 335, startPoint y: 396, endPoint x: 792, endPoint y: 124, distance: 532.3
click at [792, 124] on div at bounding box center [481, 223] width 866 height 446
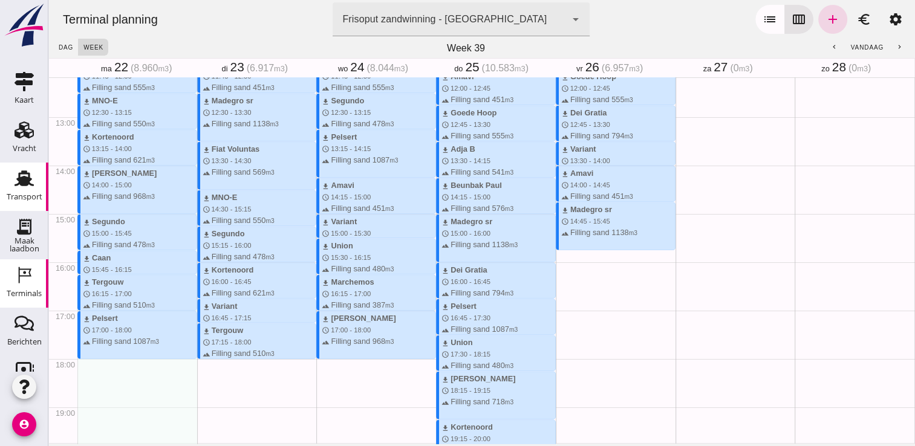
click at [15, 180] on use at bounding box center [24, 179] width 19 height 16
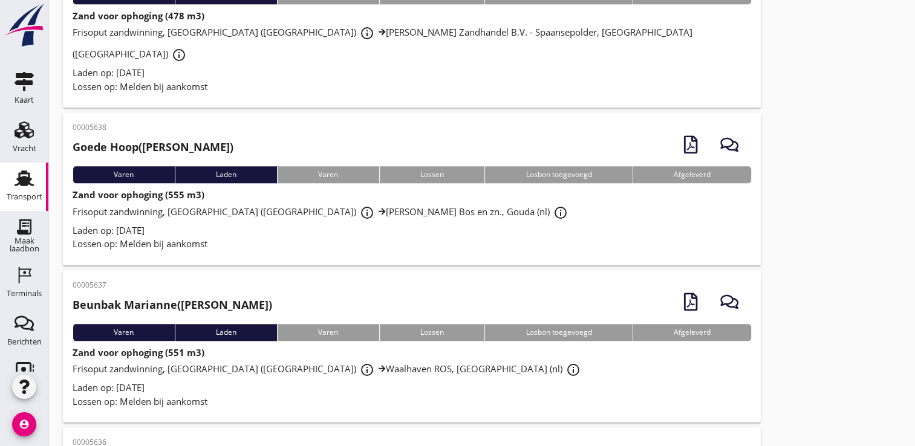
scroll to position [5812, 0]
click at [31, 417] on icon "account_circle" at bounding box center [24, 424] width 24 height 24
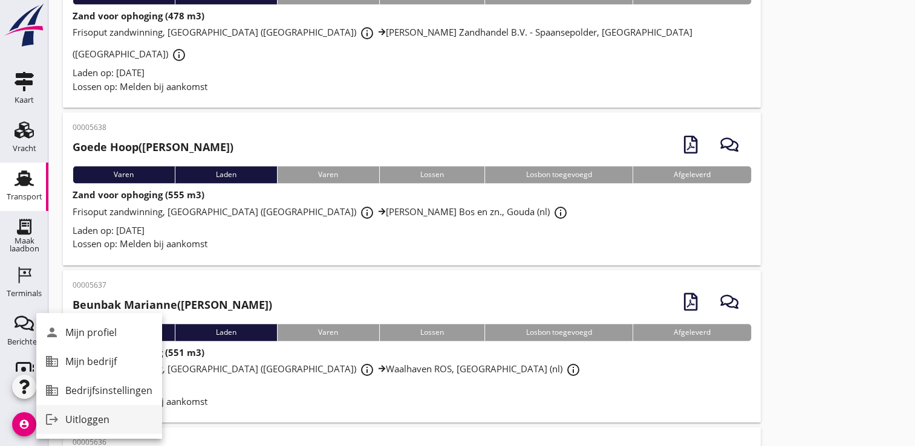
click at [80, 422] on div "Uitloggen" at bounding box center [108, 419] width 87 height 15
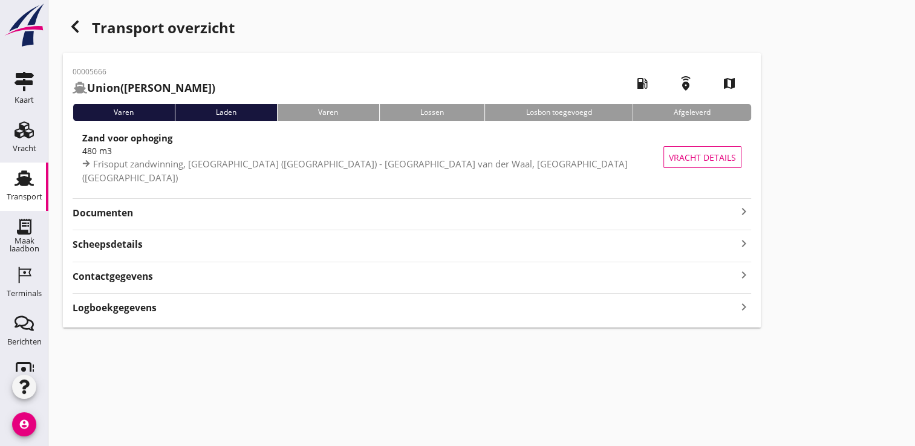
click at [731, 206] on strong "Documenten" at bounding box center [405, 213] width 664 height 14
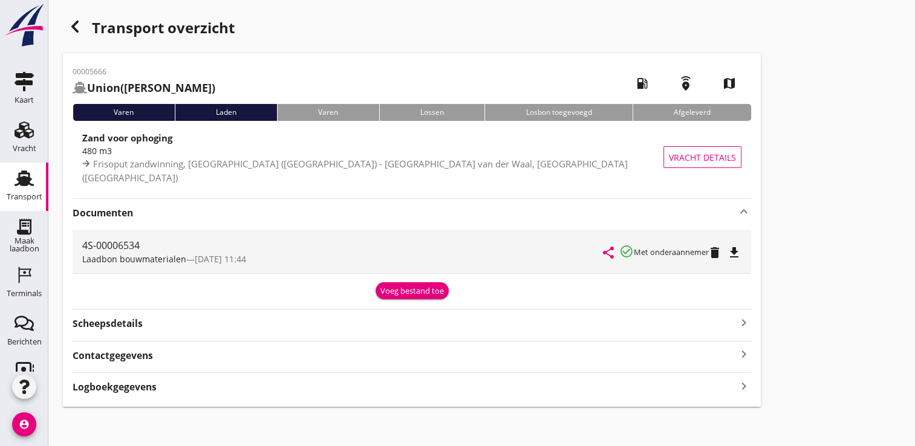
click at [741, 247] on icon "file_download" at bounding box center [734, 252] width 15 height 15
